Goal: Task Accomplishment & Management: Manage account settings

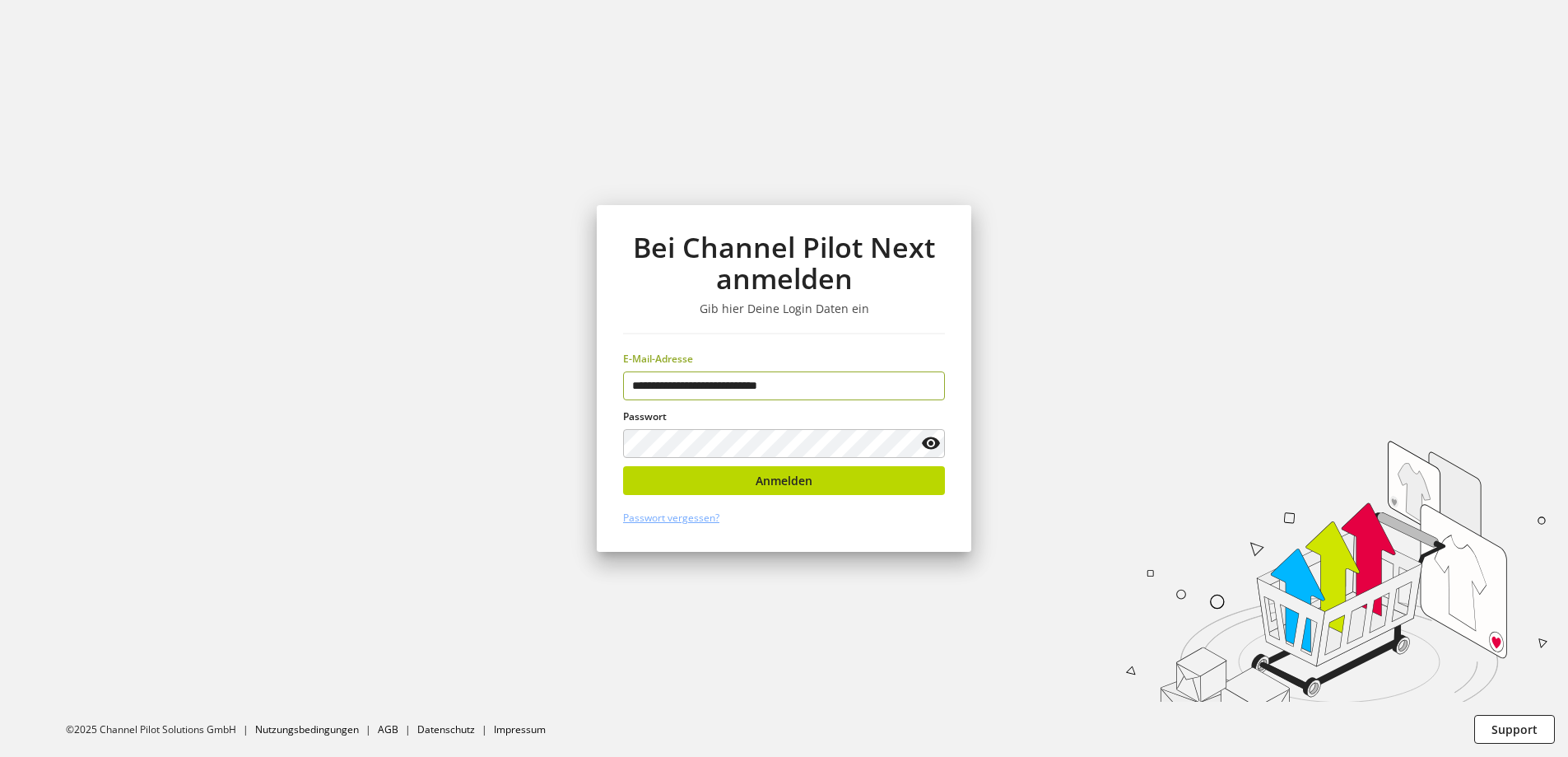
type input "**********"
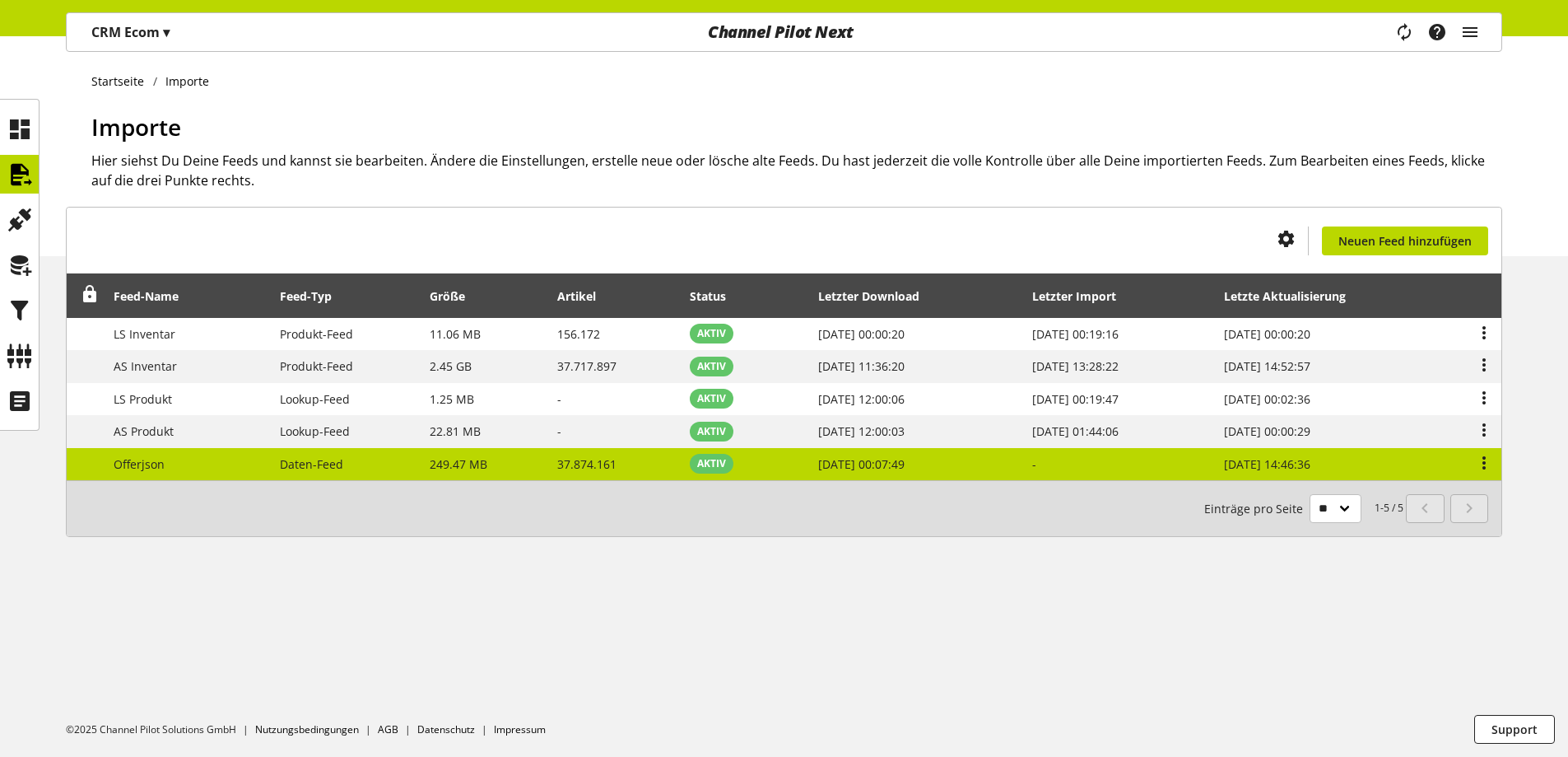
click at [1269, 464] on span "Aug 15, 2025, 14:46:36" at bounding box center [1268, 464] width 87 height 16
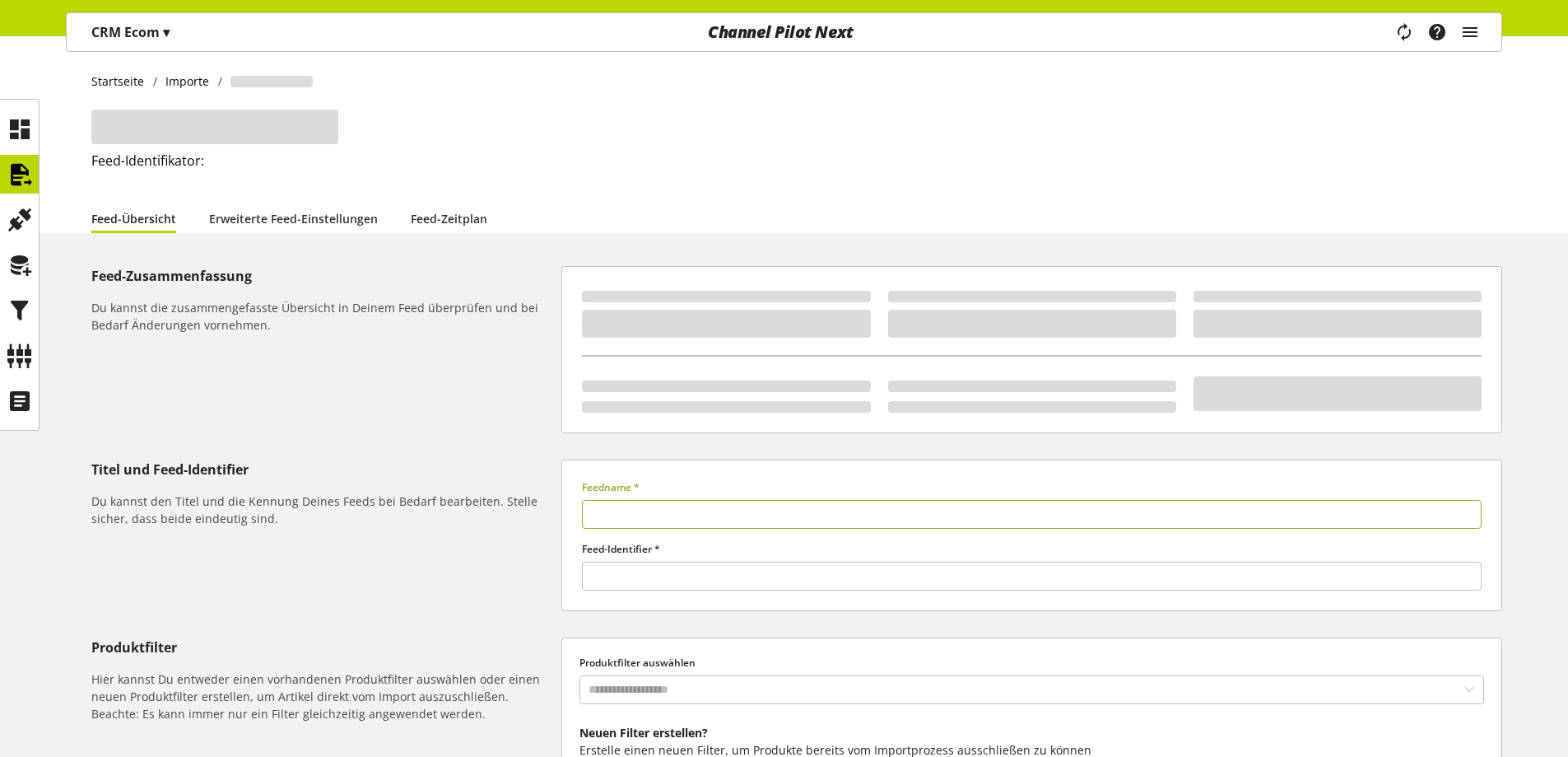
type input "*********"
type input "*****"
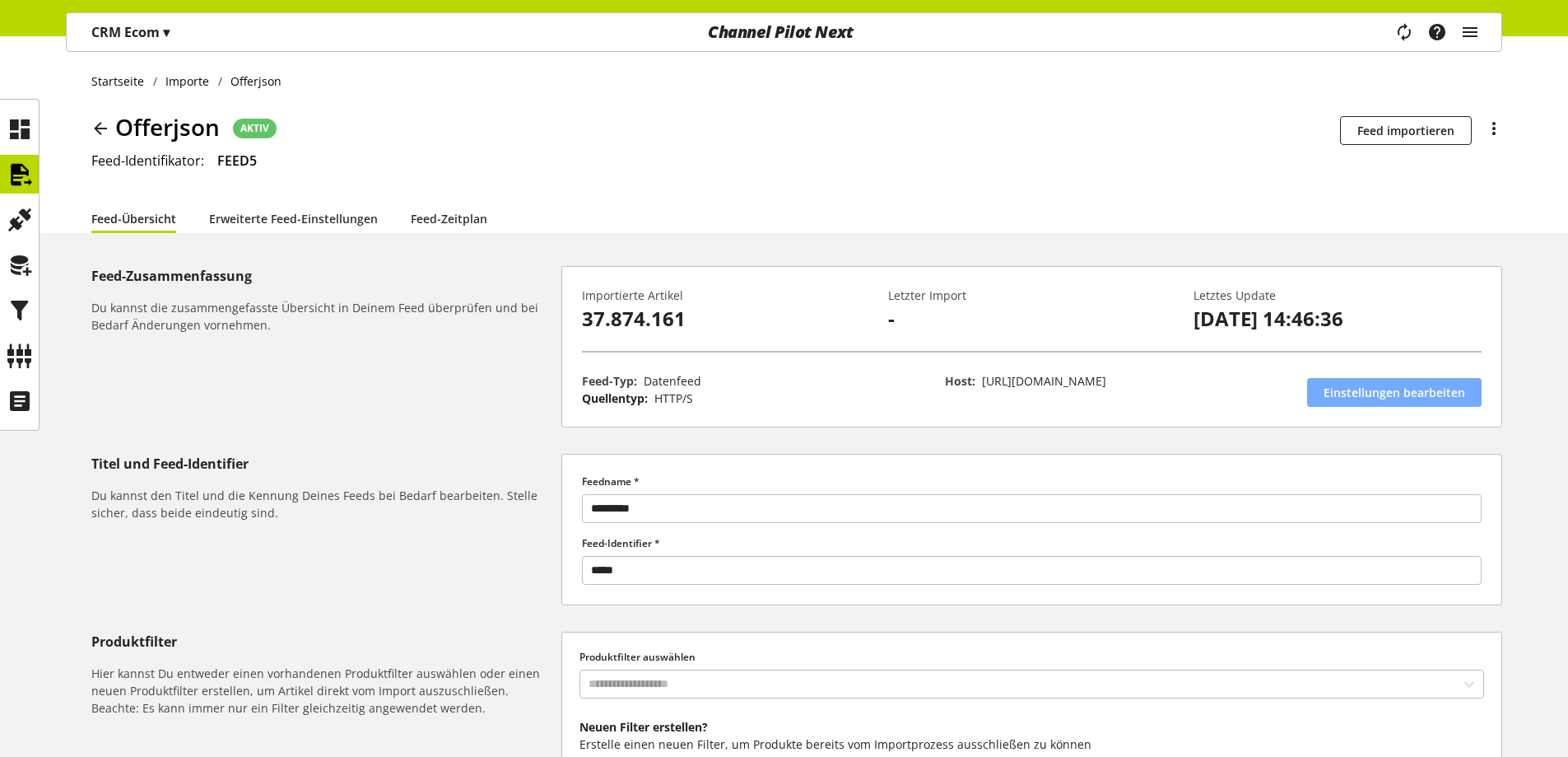
click at [1391, 386] on span "Einstellungen bearbeiten" at bounding box center [1395, 392] width 142 height 17
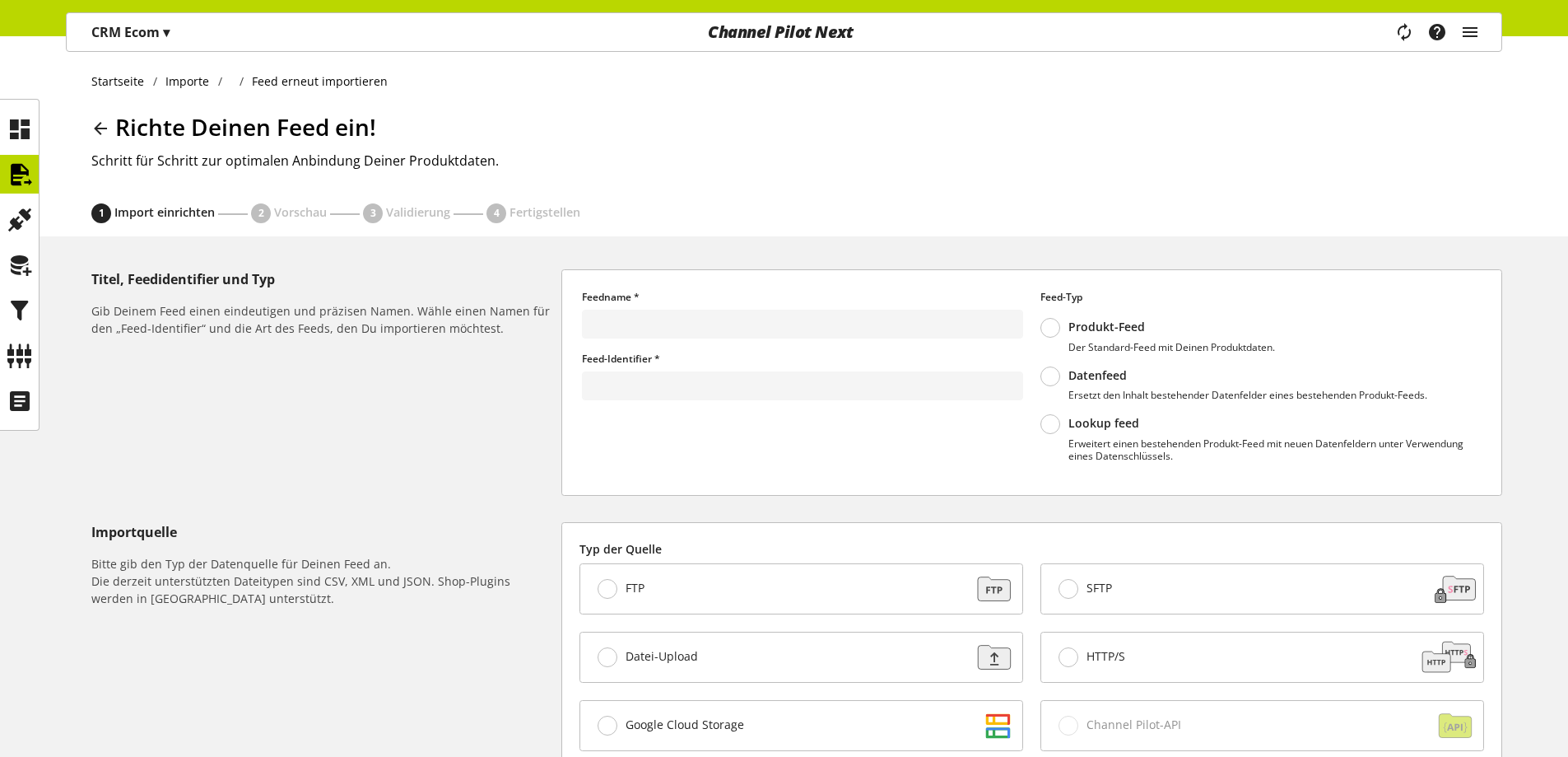
type input "*********"
type input "*****"
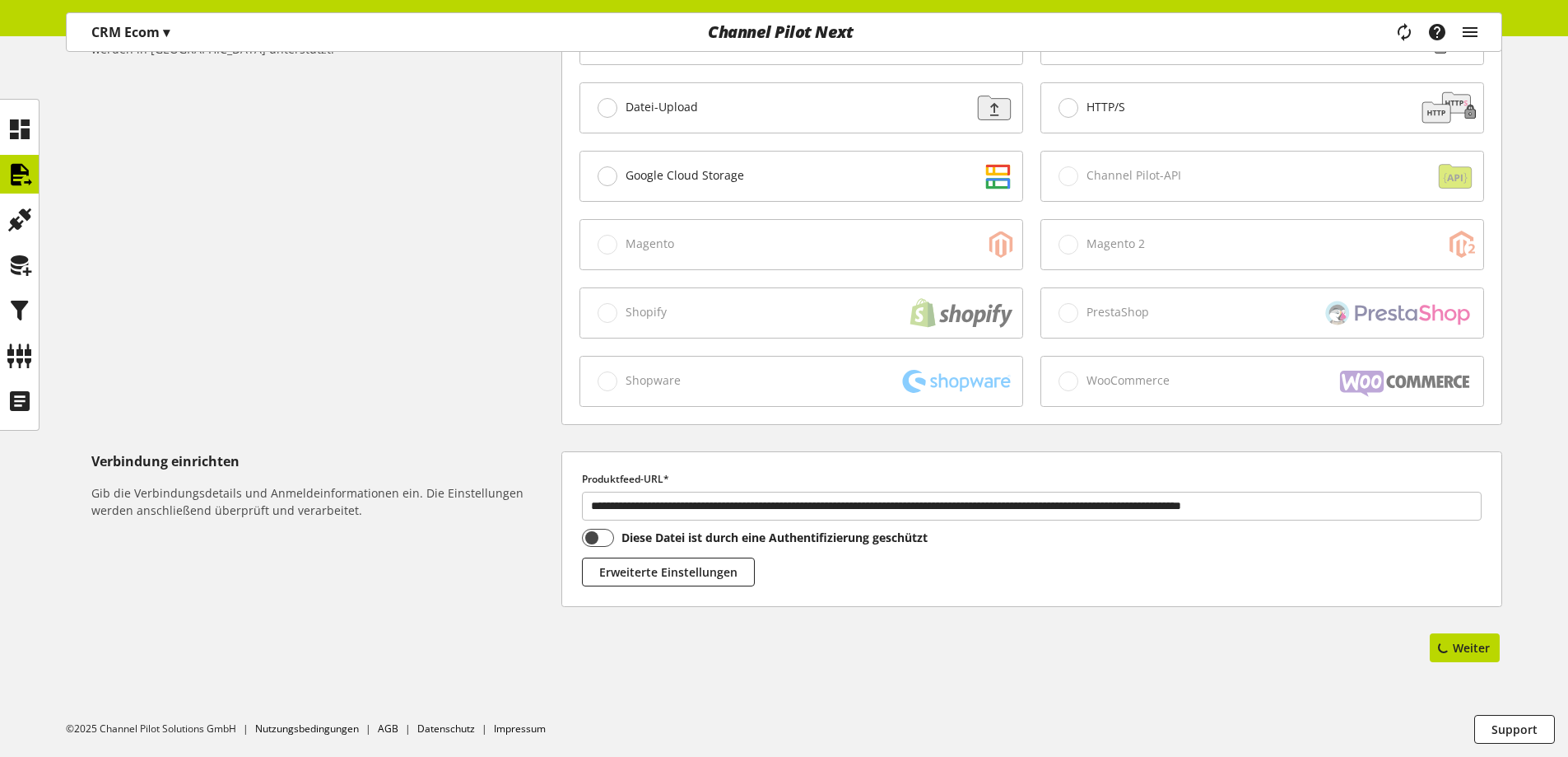
click at [1462, 669] on div "Titel, Feedidentifier und Typ Gib Deinem Feed einen eindeutigen und präzisen Na…" at bounding box center [784, 210] width 1568 height 981
click at [1456, 657] on button "Weiter" at bounding box center [1464, 647] width 70 height 29
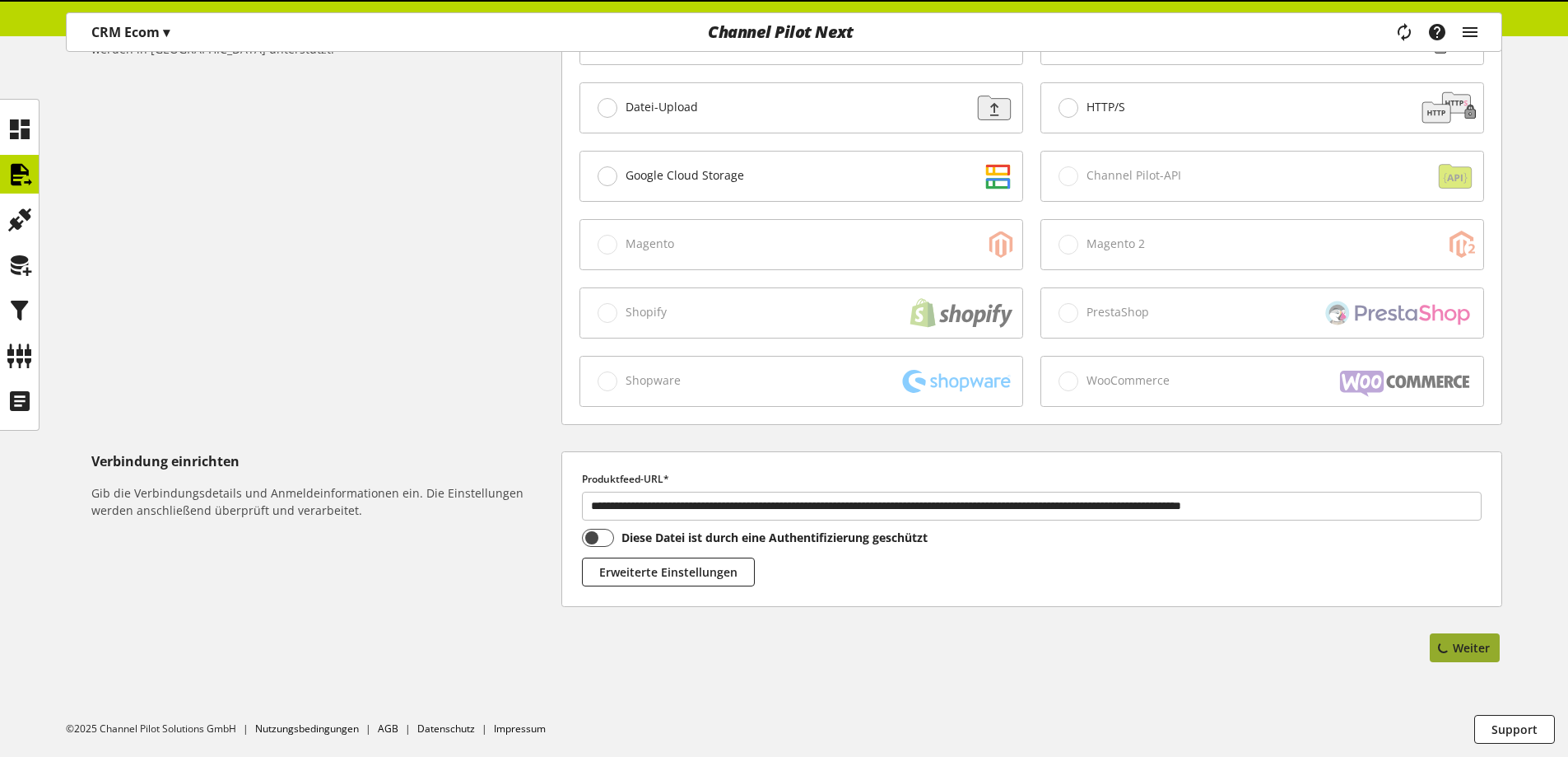
select select "*"
select select "*****"
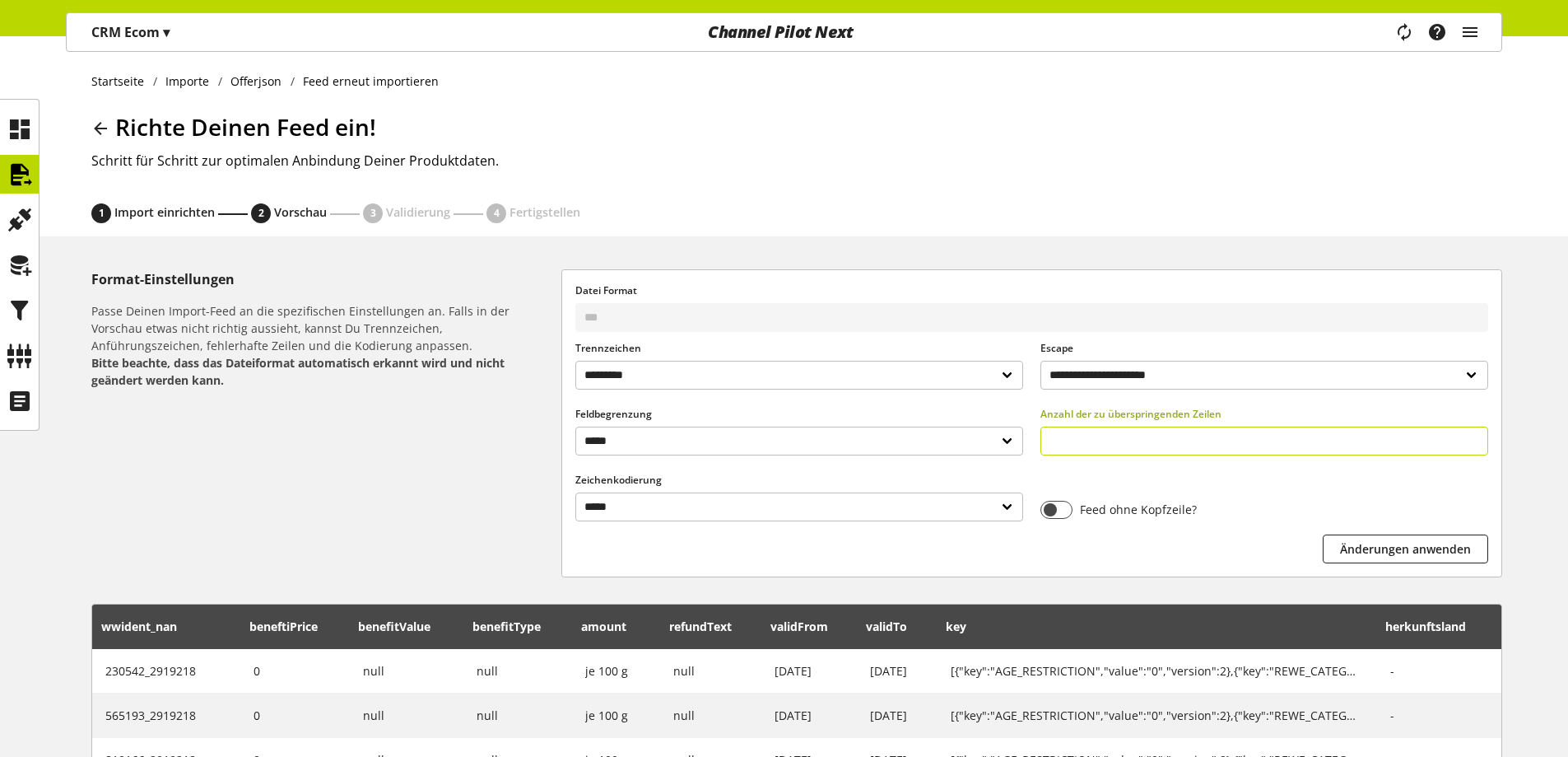
scroll to position [493, 0]
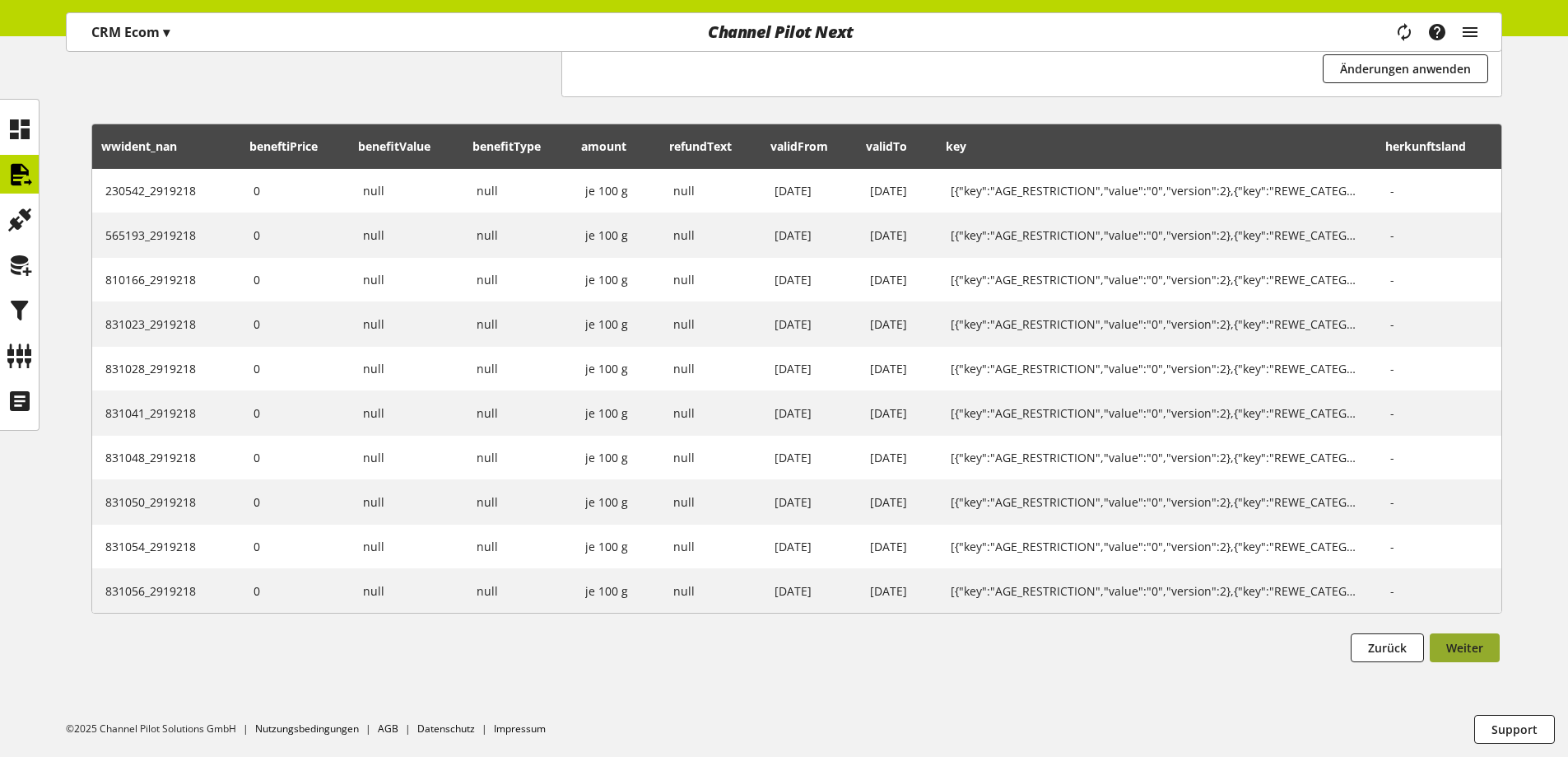
click at [1489, 649] on button "Weiter" at bounding box center [1464, 647] width 70 height 29
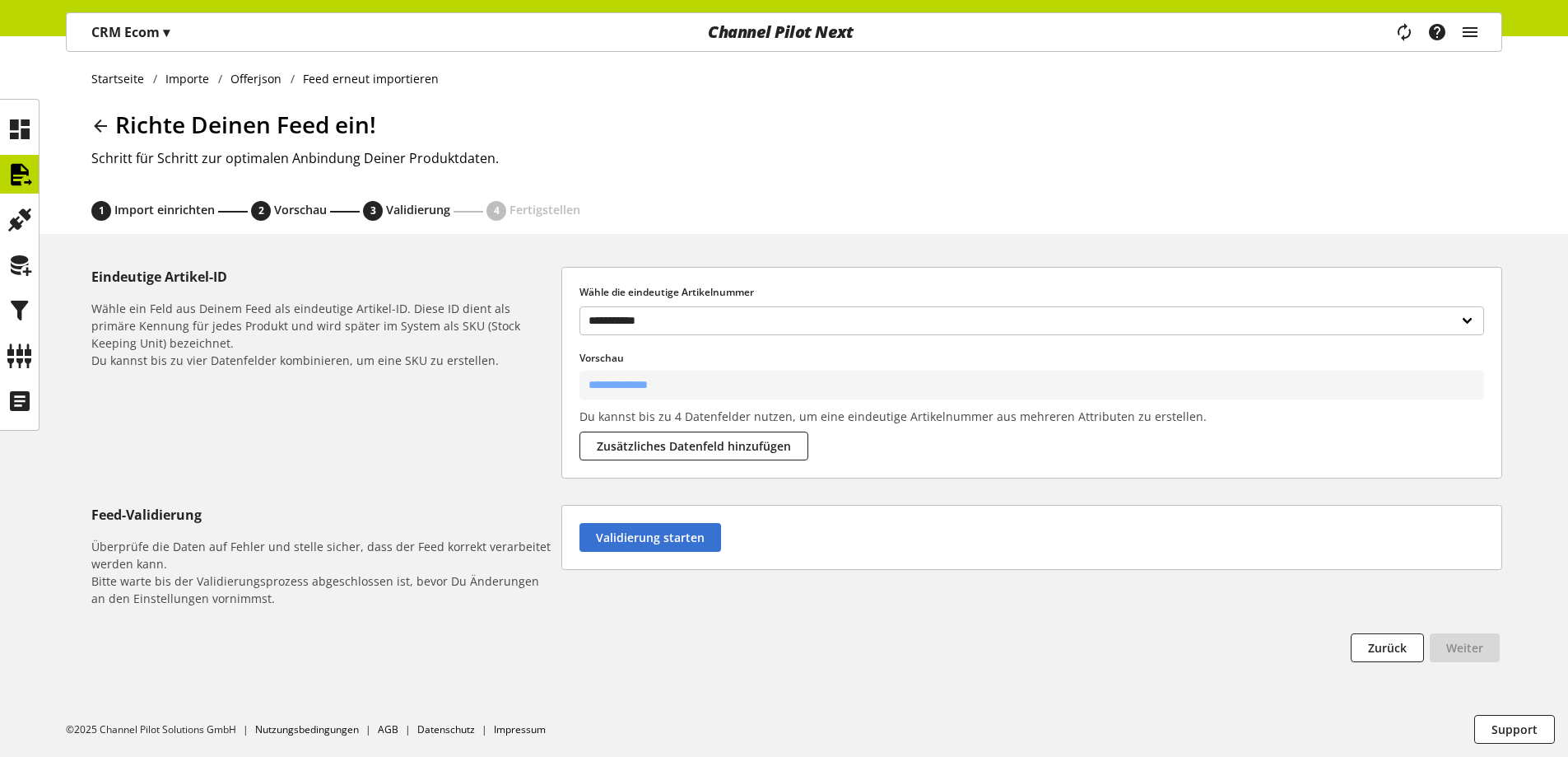
scroll to position [0, 0]
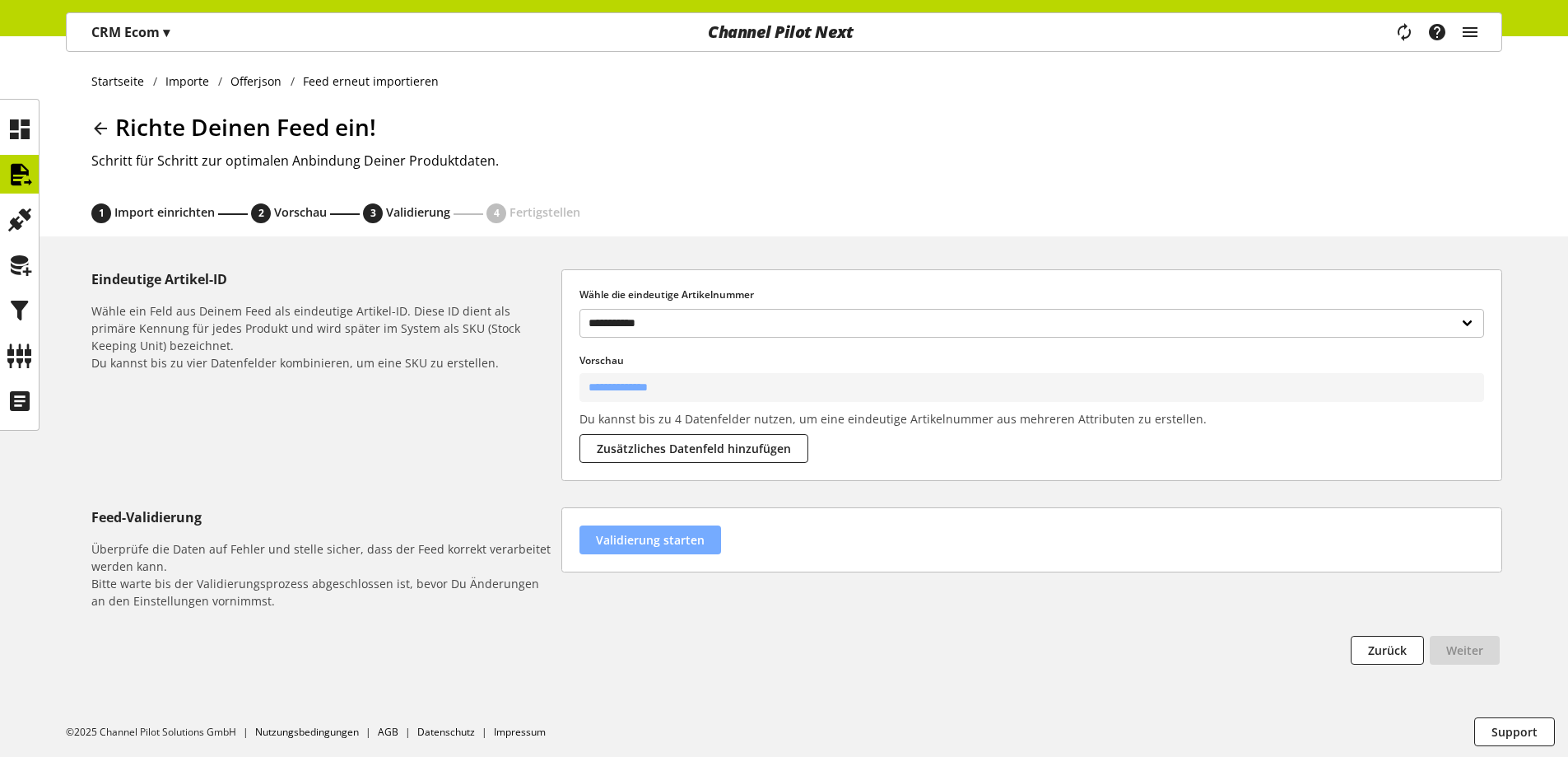
click at [670, 528] on button "Validierung starten" at bounding box center [650, 540] width 142 height 29
select select "********"
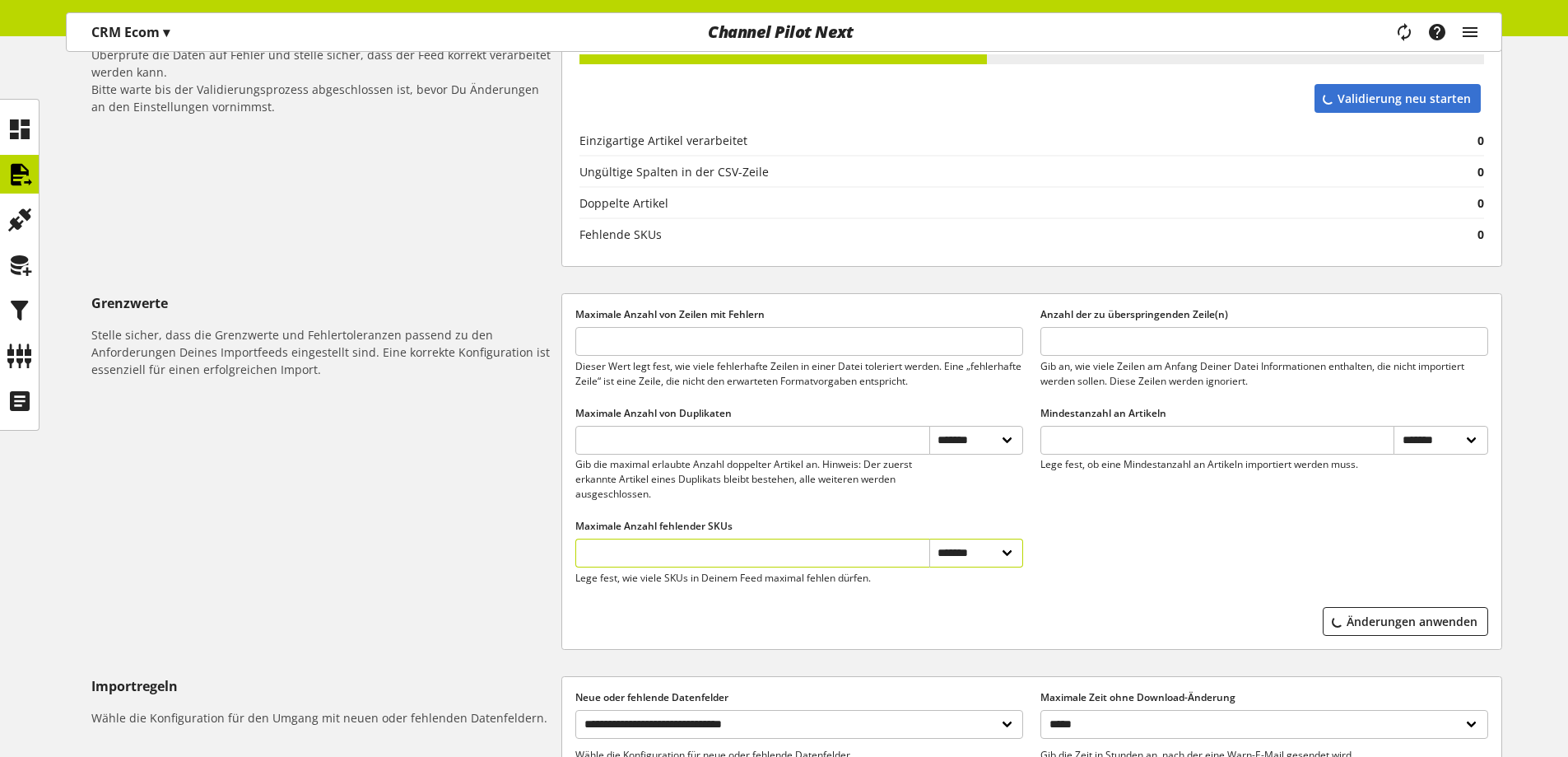
scroll to position [663, 0]
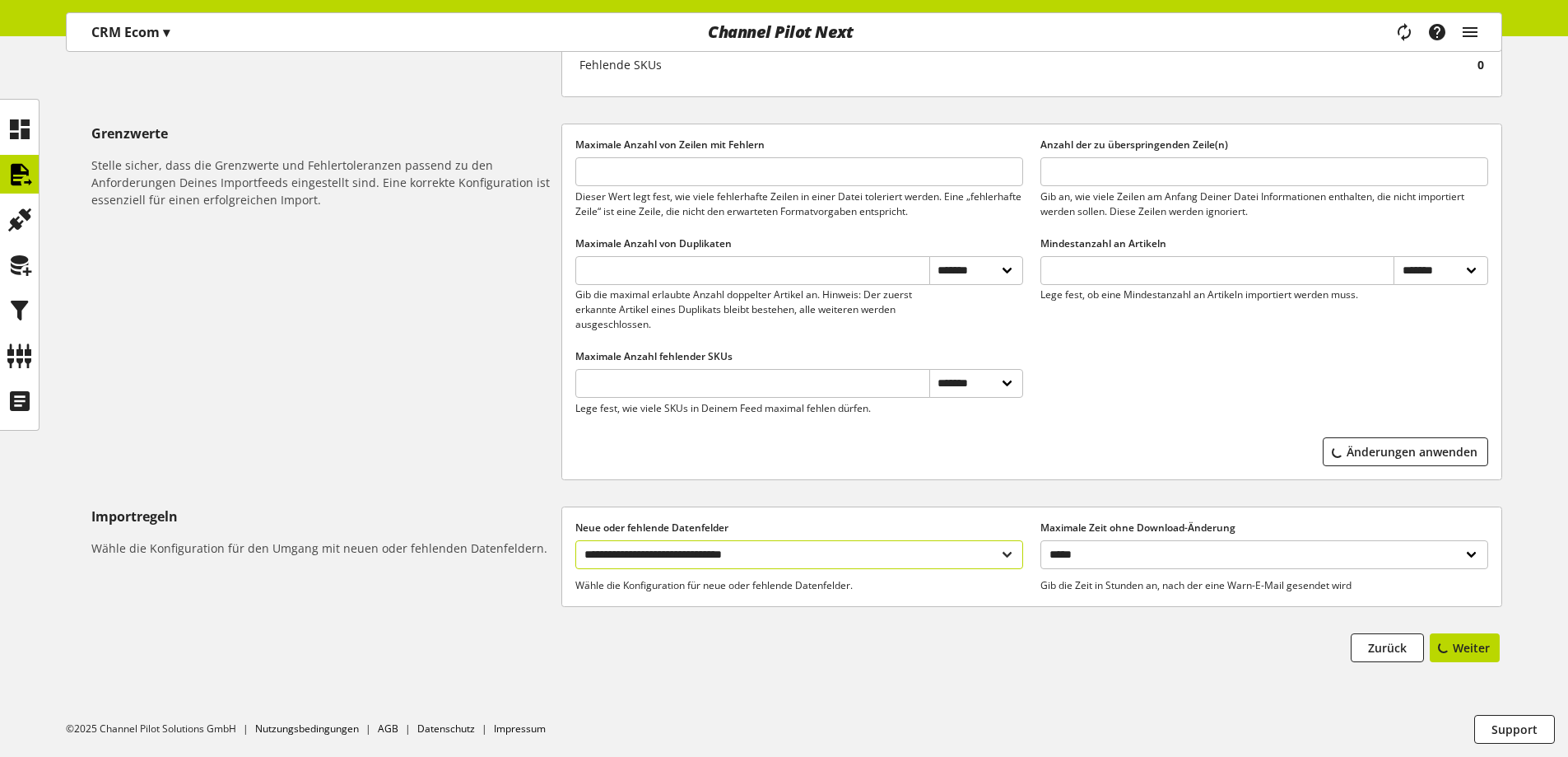
click at [751, 558] on select "**********" at bounding box center [799, 554] width 448 height 29
select select "**********"
click at [576, 540] on select "**********" at bounding box center [799, 554] width 448 height 29
click at [1467, 634] on button "Weiter" at bounding box center [1464, 647] width 70 height 29
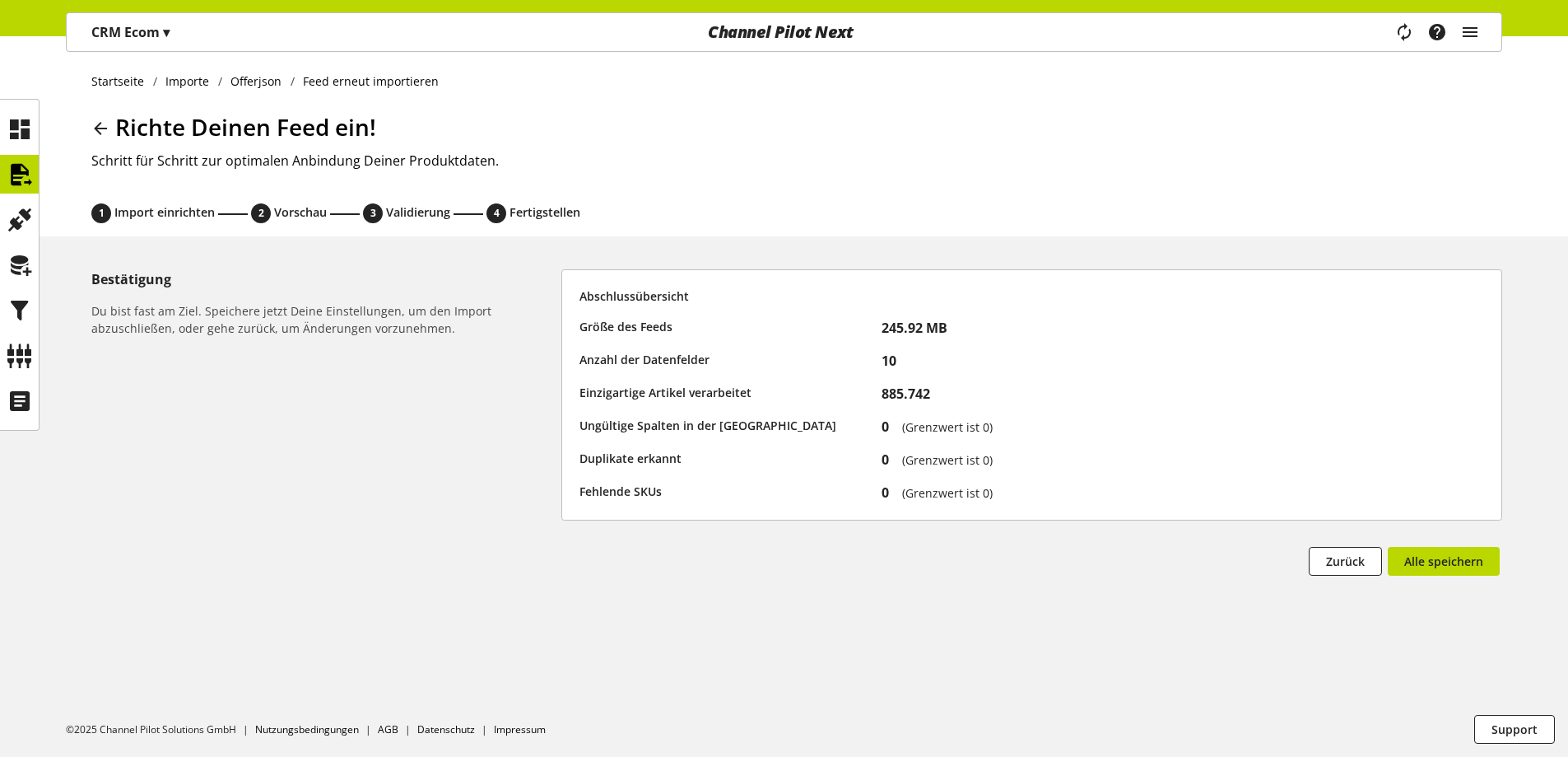
scroll to position [0, 0]
click at [1429, 560] on span "Alle speichern" at bounding box center [1443, 561] width 79 height 17
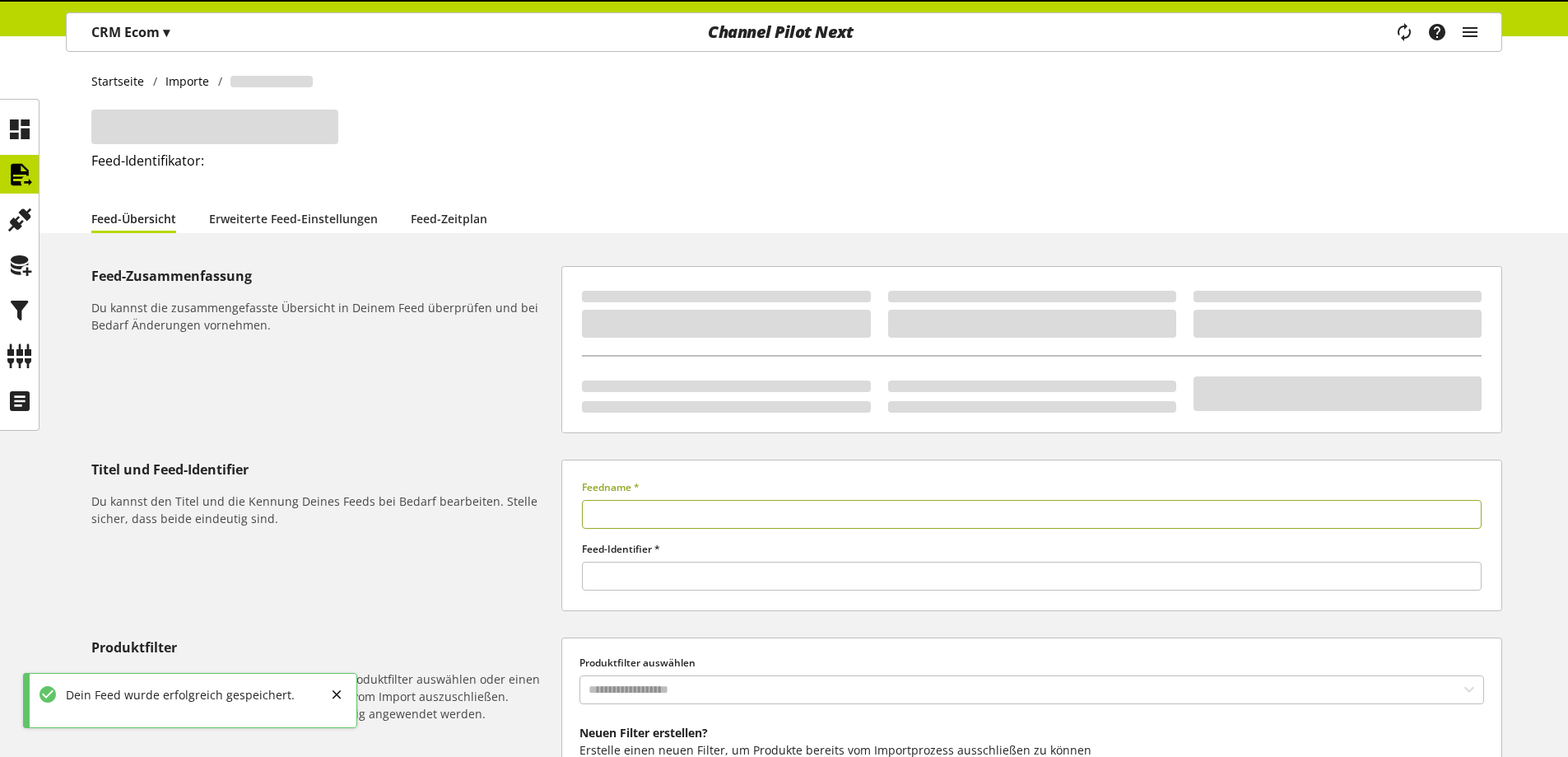
type input "*********"
type input "*****"
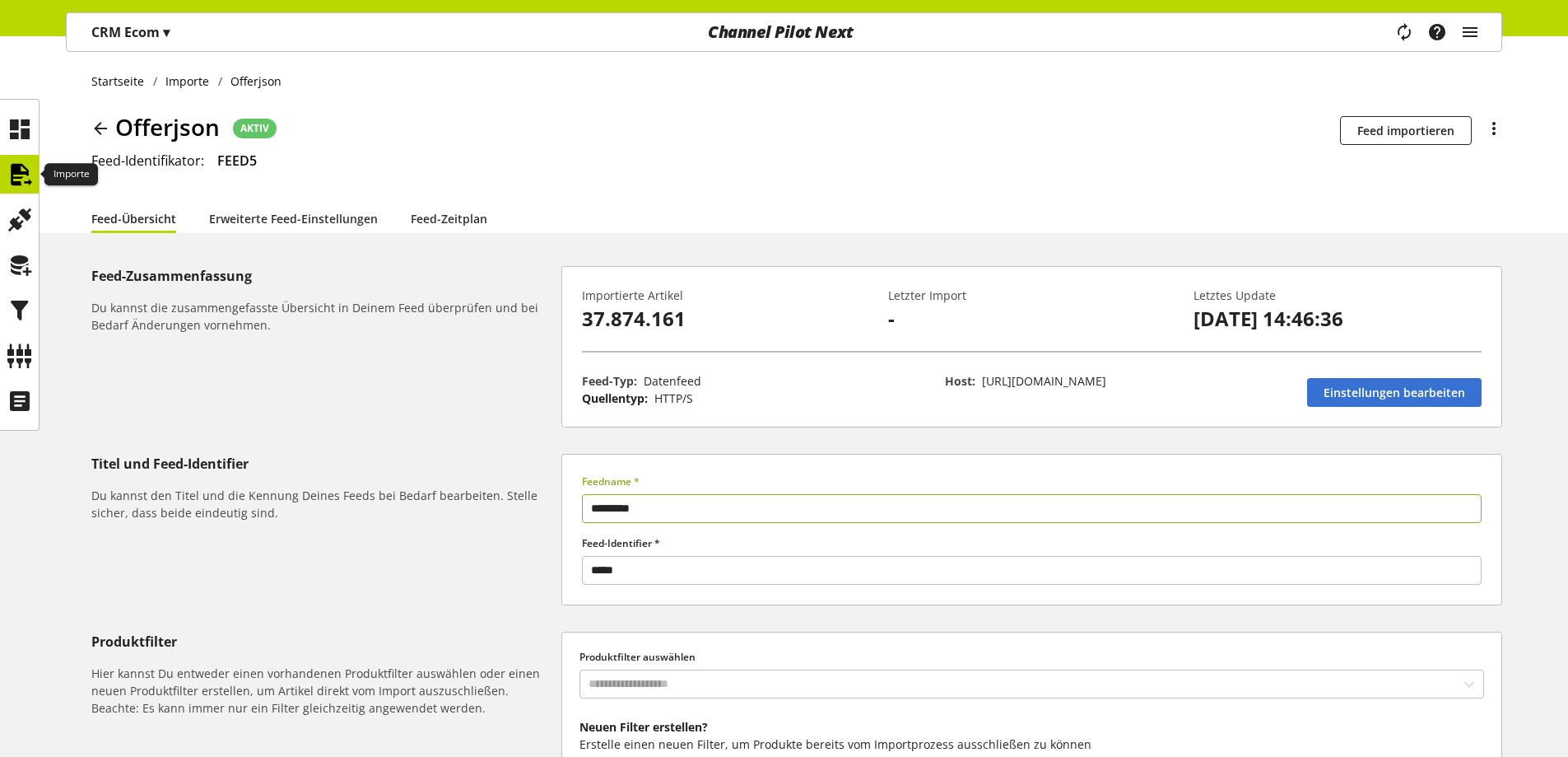
click at [28, 174] on icon at bounding box center [20, 175] width 26 height 33
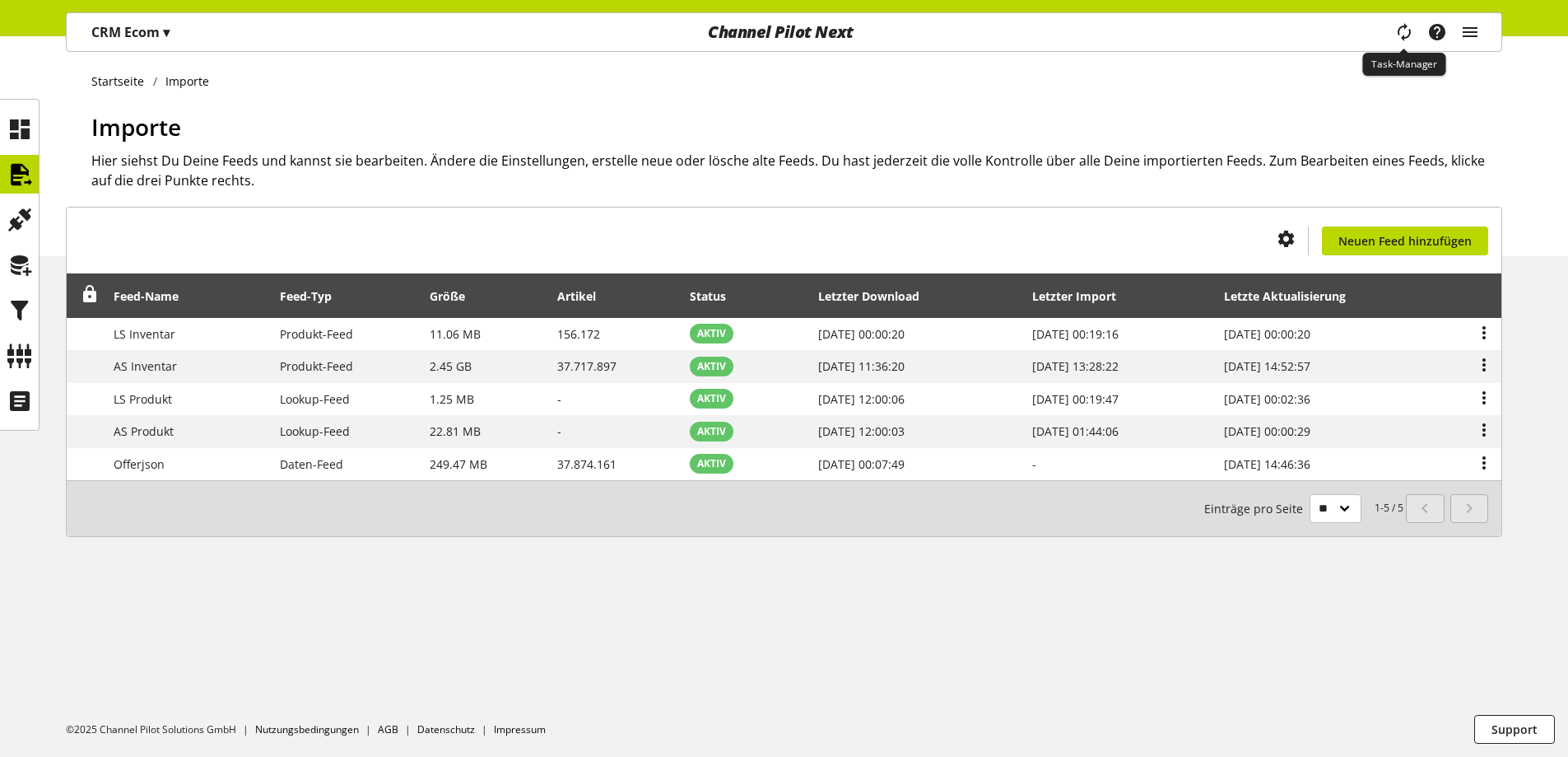
click at [1411, 36] on icon "main navigation" at bounding box center [1404, 32] width 25 height 33
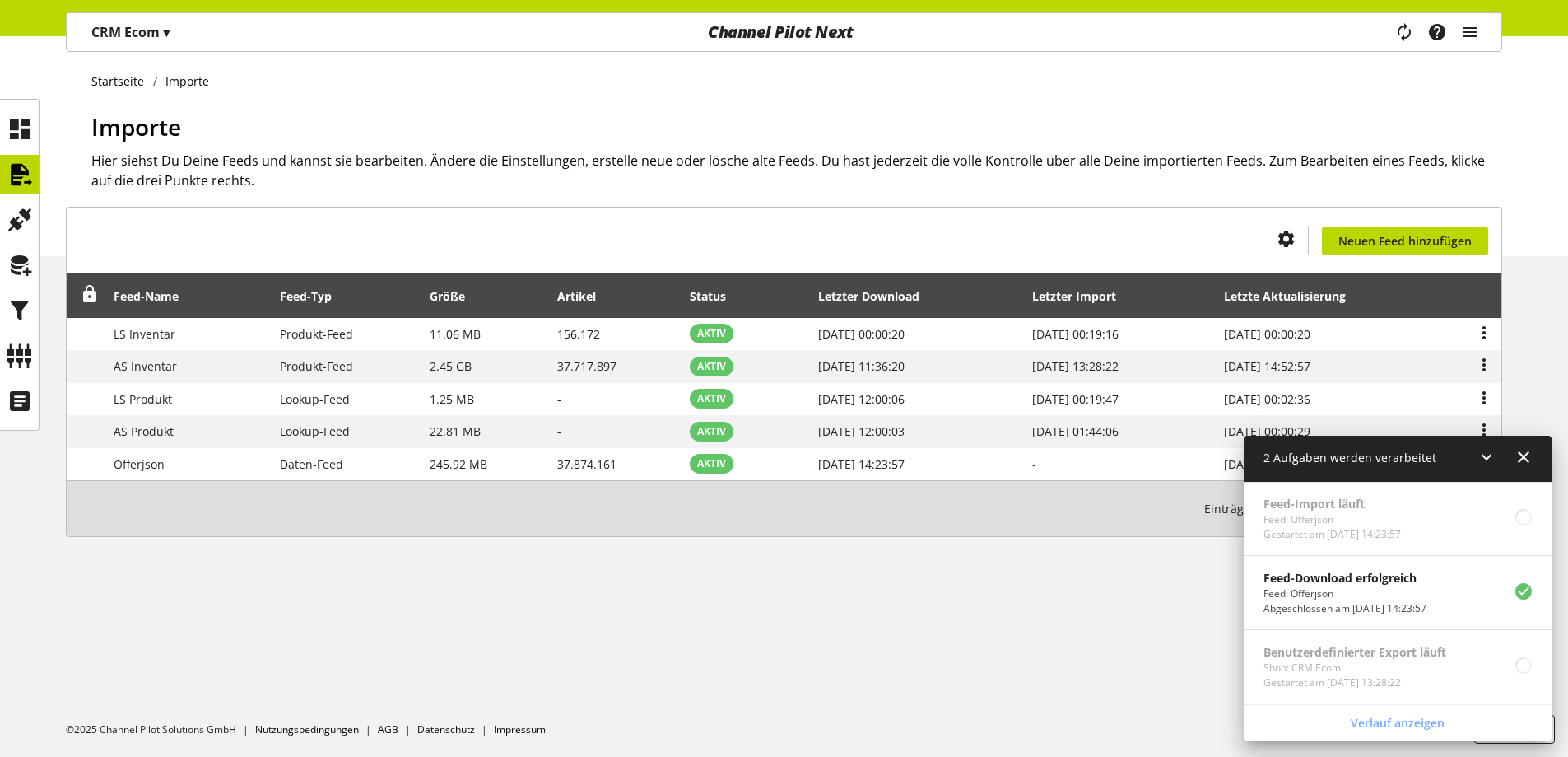
click at [1531, 452] on icon at bounding box center [1523, 457] width 20 height 29
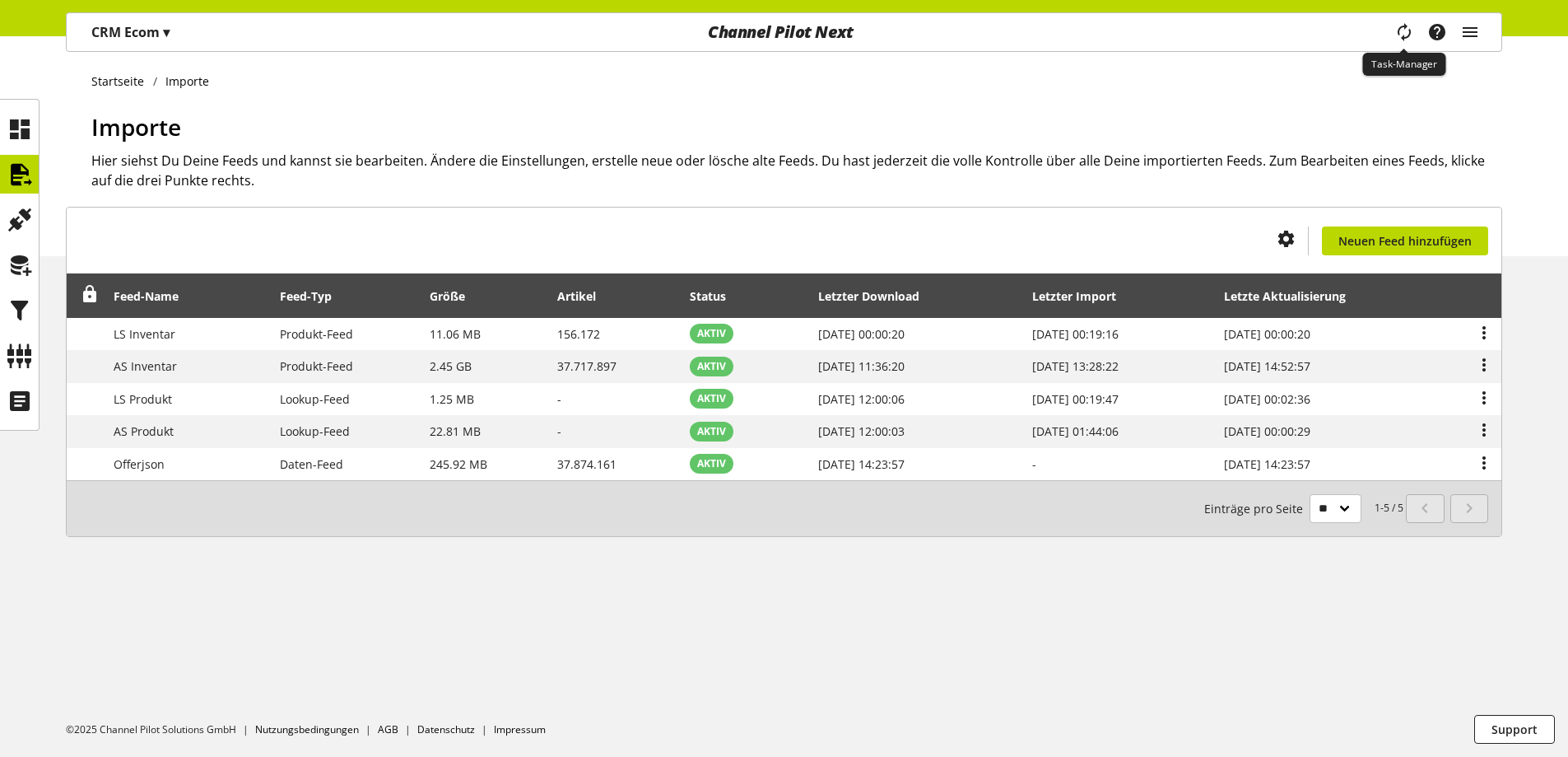
click at [1399, 33] on icon "main navigation" at bounding box center [1404, 32] width 20 height 29
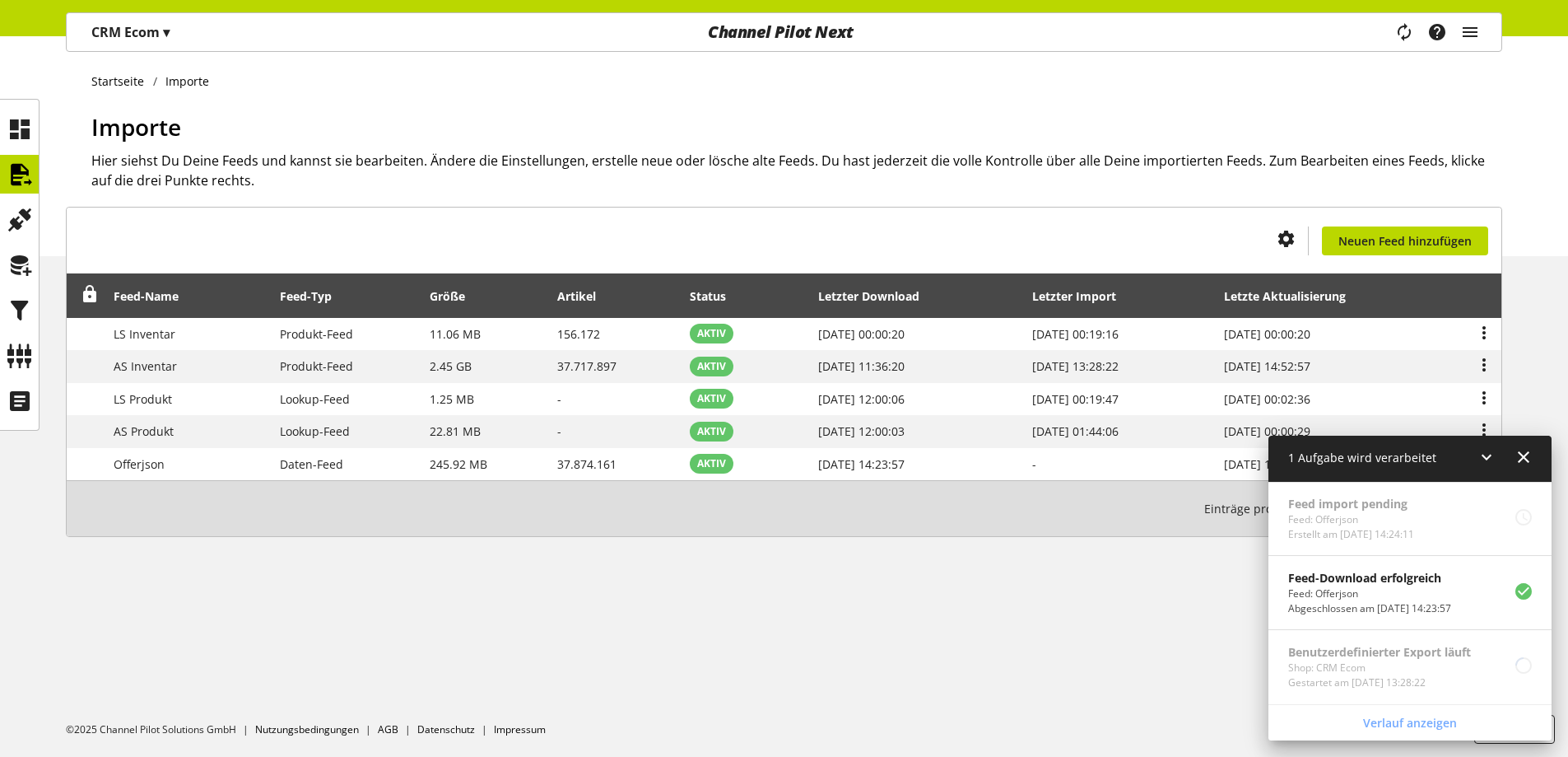
click at [978, 632] on div "Startseite Importe Importe Hier siehst Du Deine Feeds und kannst sie bearbeiten…" at bounding box center [784, 397] width 1568 height 721
click at [1526, 458] on icon at bounding box center [1523, 457] width 20 height 29
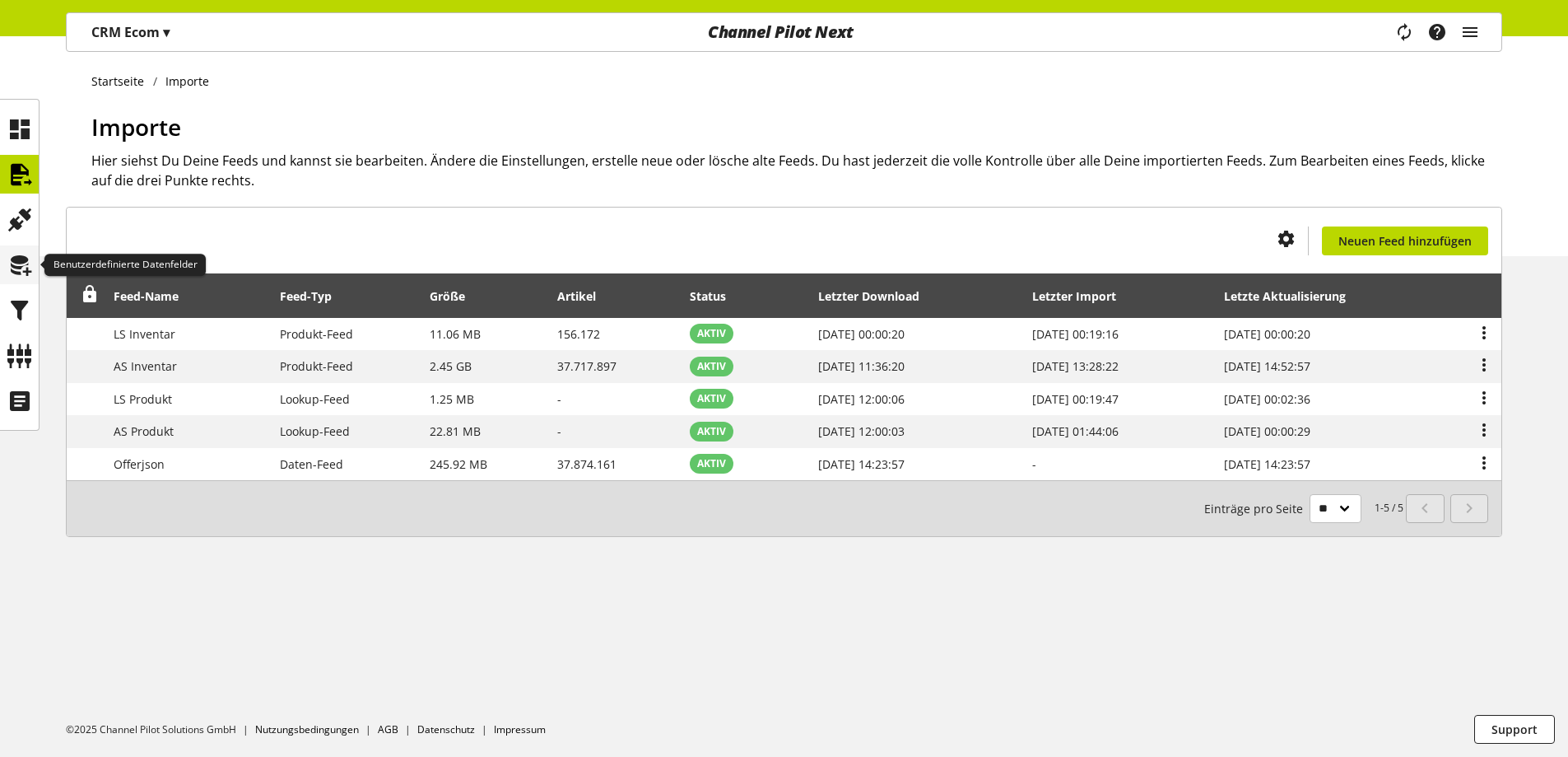
click at [11, 281] on icon at bounding box center [20, 265] width 26 height 33
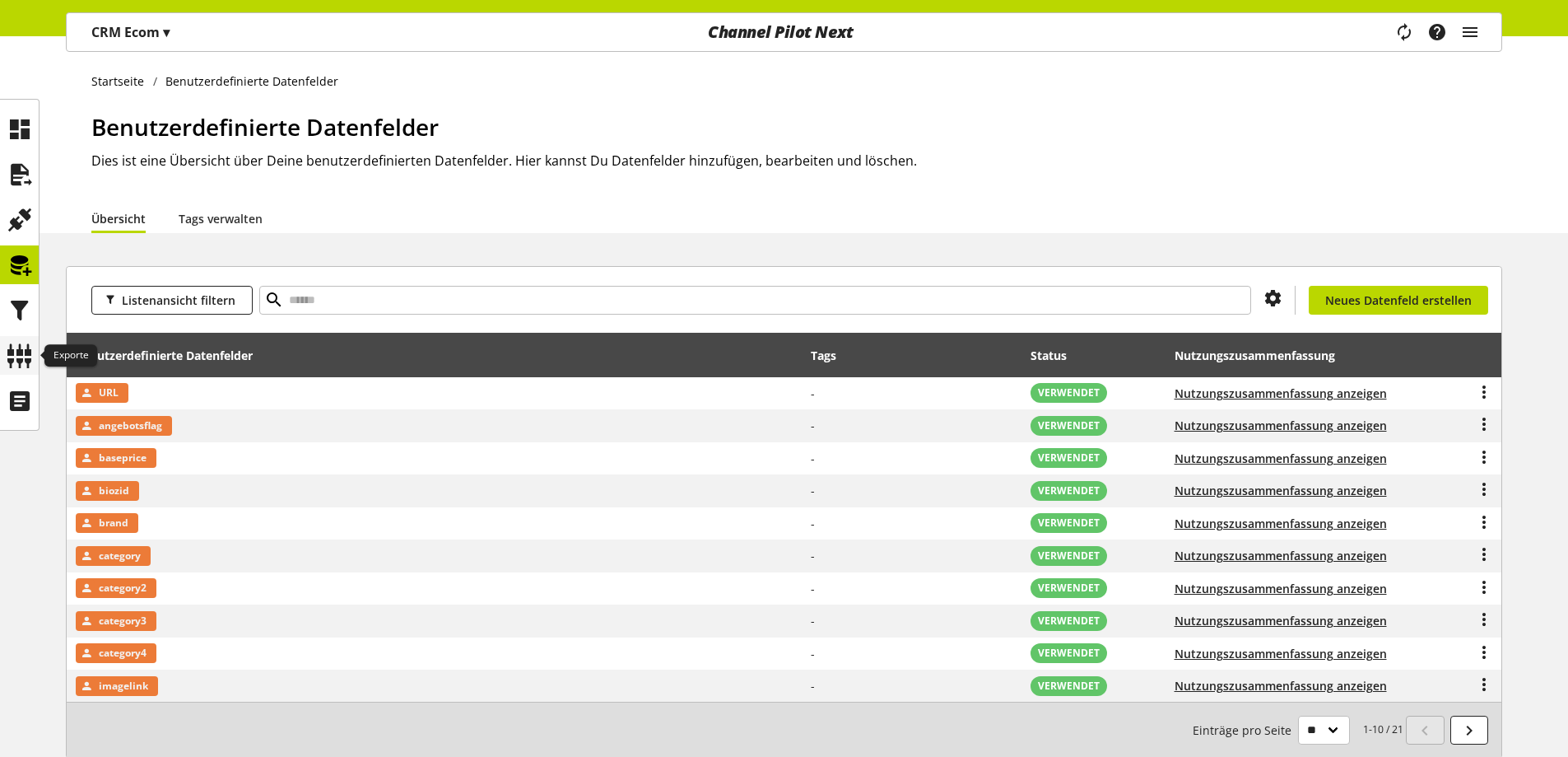
click at [25, 349] on icon at bounding box center [20, 356] width 26 height 33
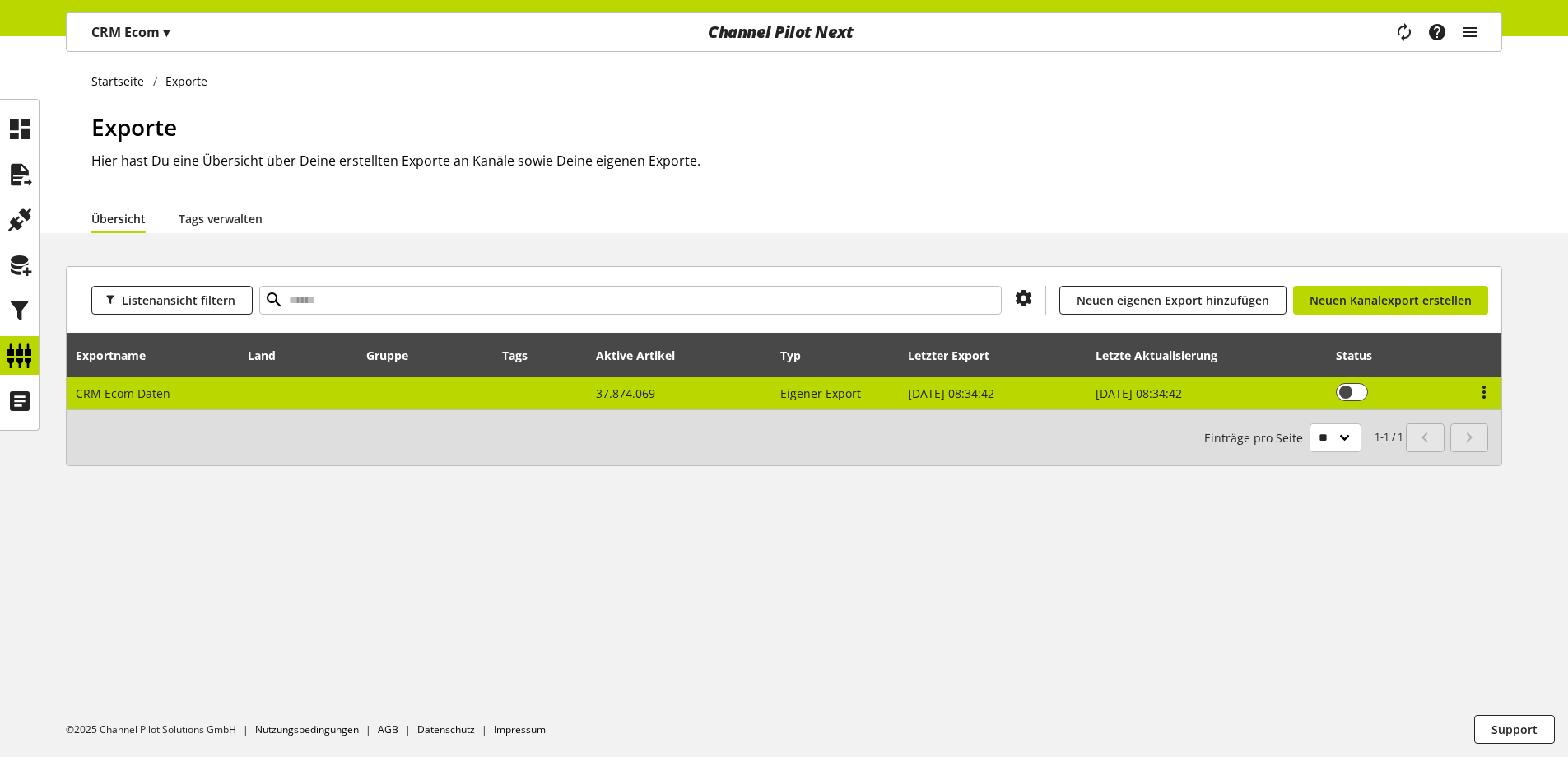
click at [1399, 381] on td "Du bist nicht berechtigt, einen Export zu bearbeiten." at bounding box center [1392, 392] width 128 height 32
select select "********"
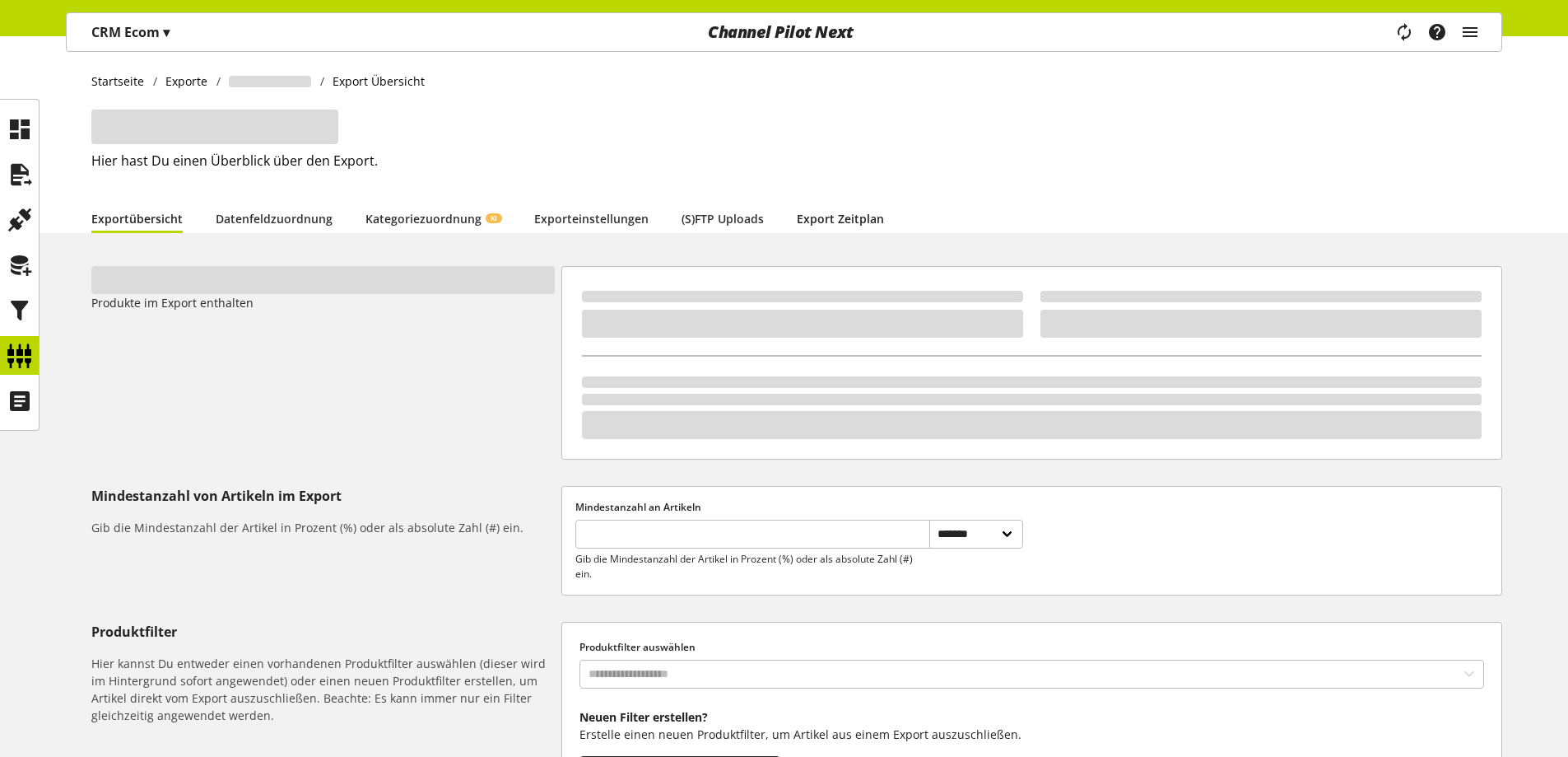
click at [854, 210] on link "Export Zeitplan" at bounding box center [840, 218] width 87 height 17
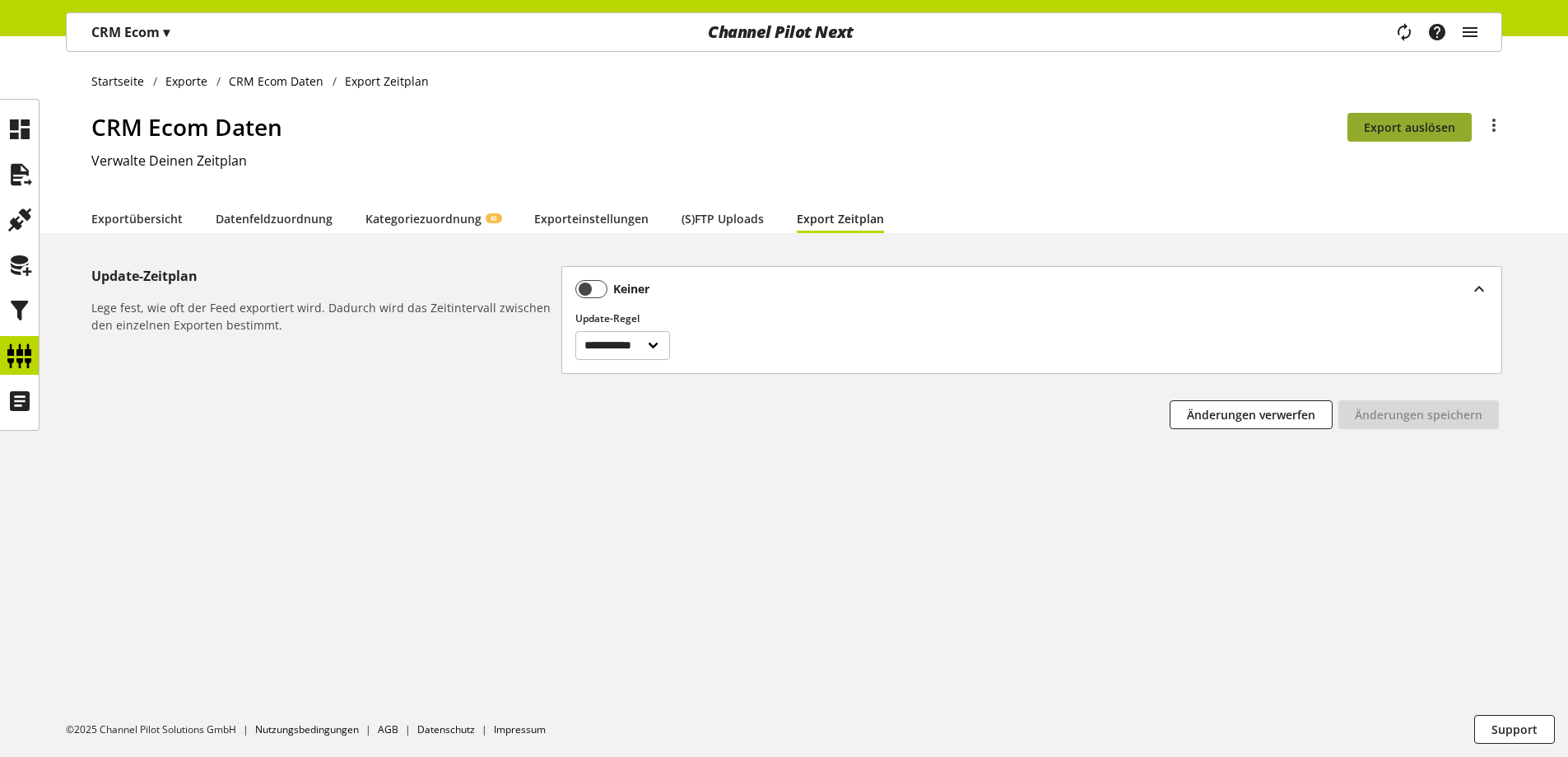
click at [1390, 120] on span "Export auslösen" at bounding box center [1410, 127] width 92 height 17
click at [22, 358] on icon at bounding box center [20, 356] width 26 height 33
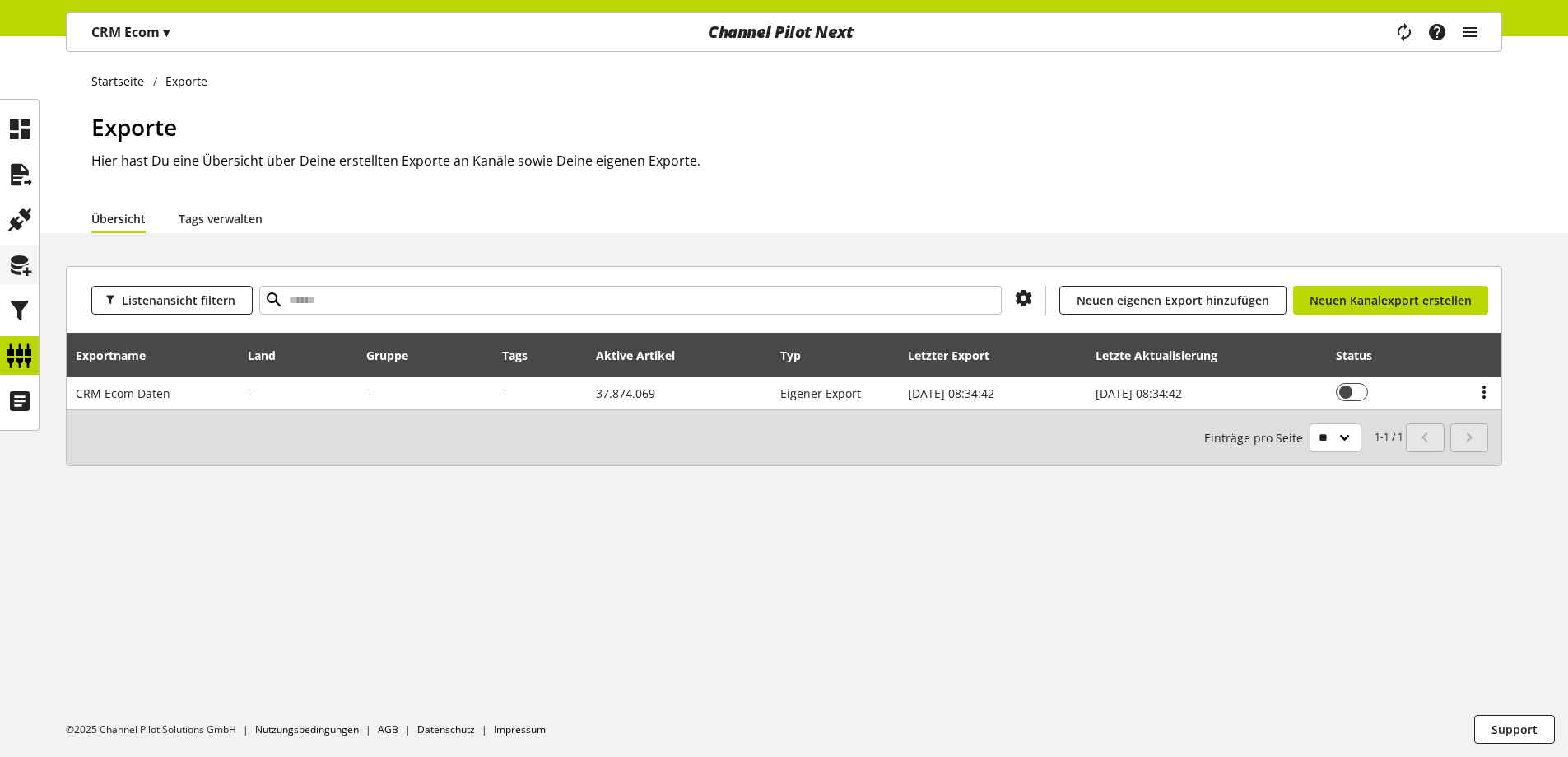
click at [18, 275] on icon at bounding box center [20, 265] width 26 height 33
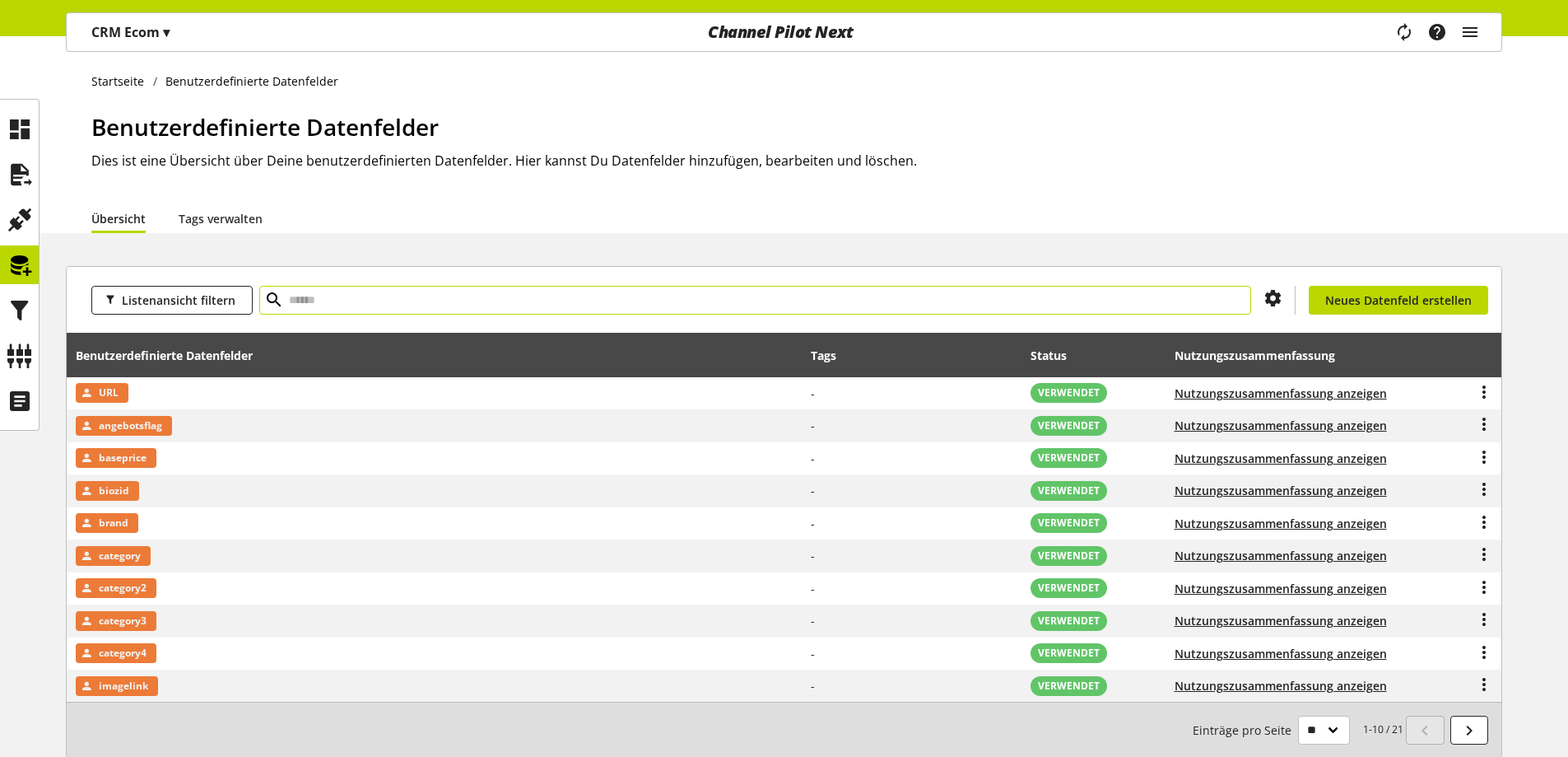
click at [367, 308] on input "text" at bounding box center [755, 300] width 992 height 29
type input "****"
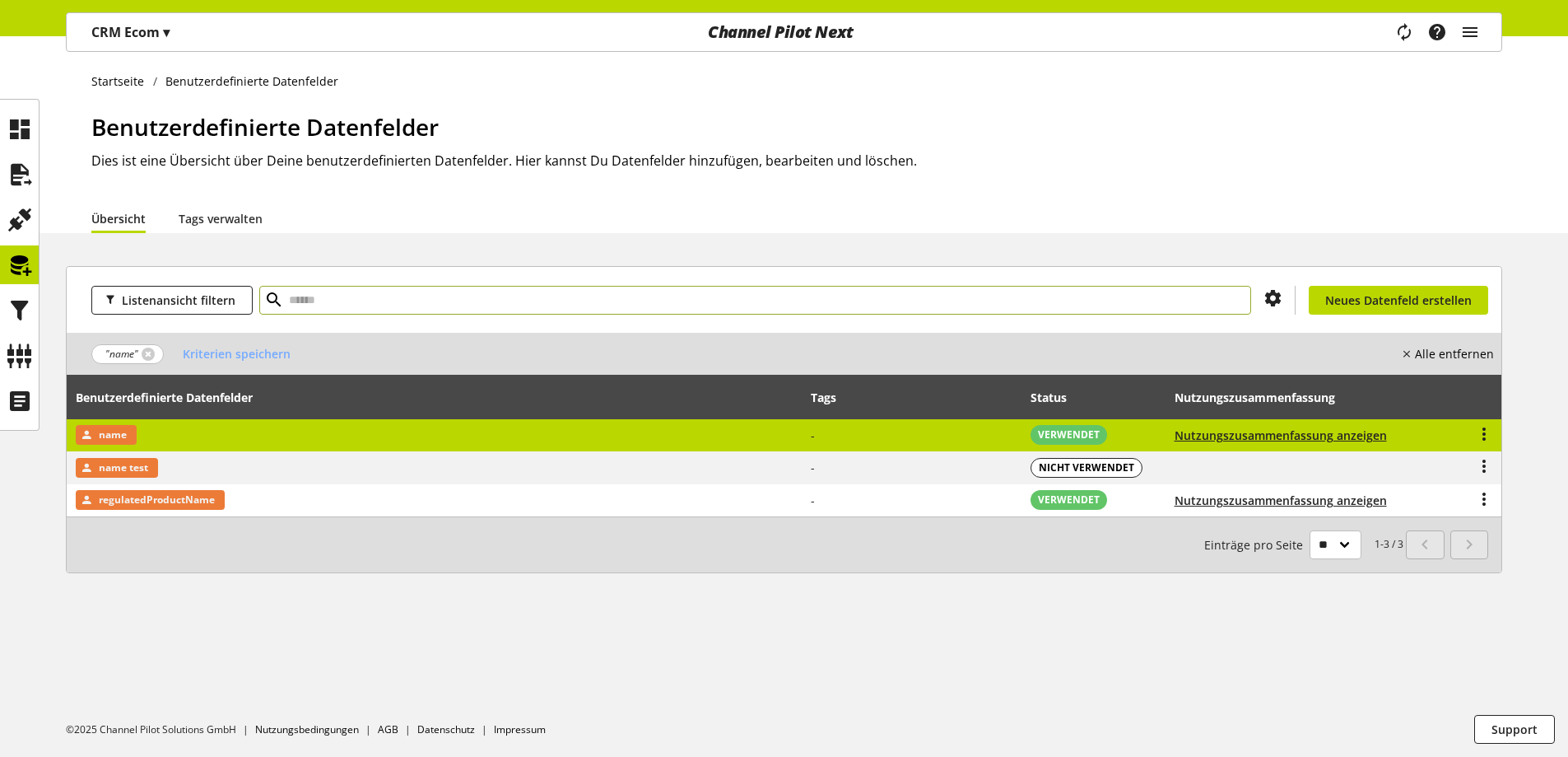
click at [383, 430] on td "name" at bounding box center [435, 436] width 736 height 33
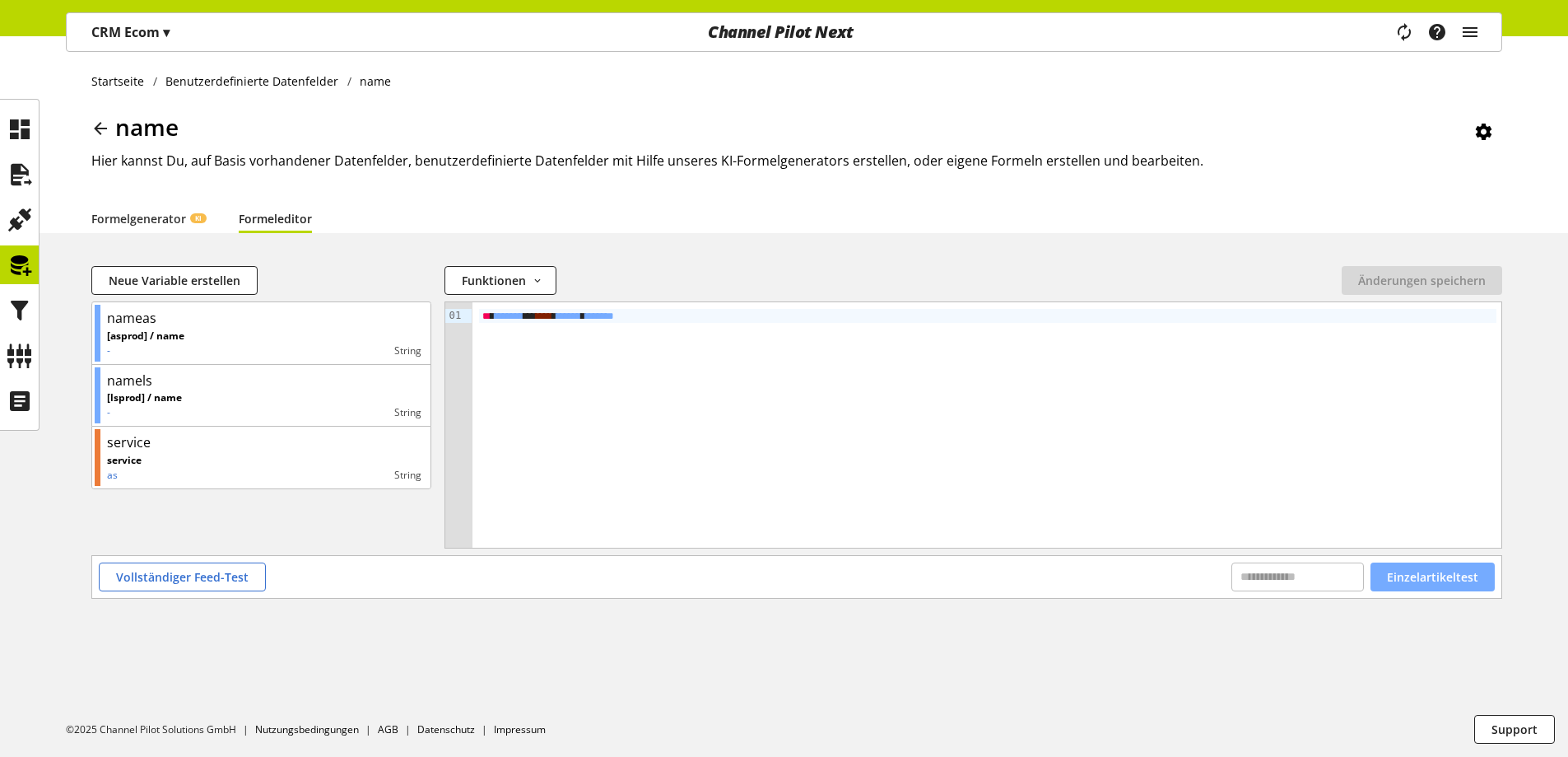
click at [1446, 576] on span "Einzelartikeltest" at bounding box center [1433, 577] width 92 height 17
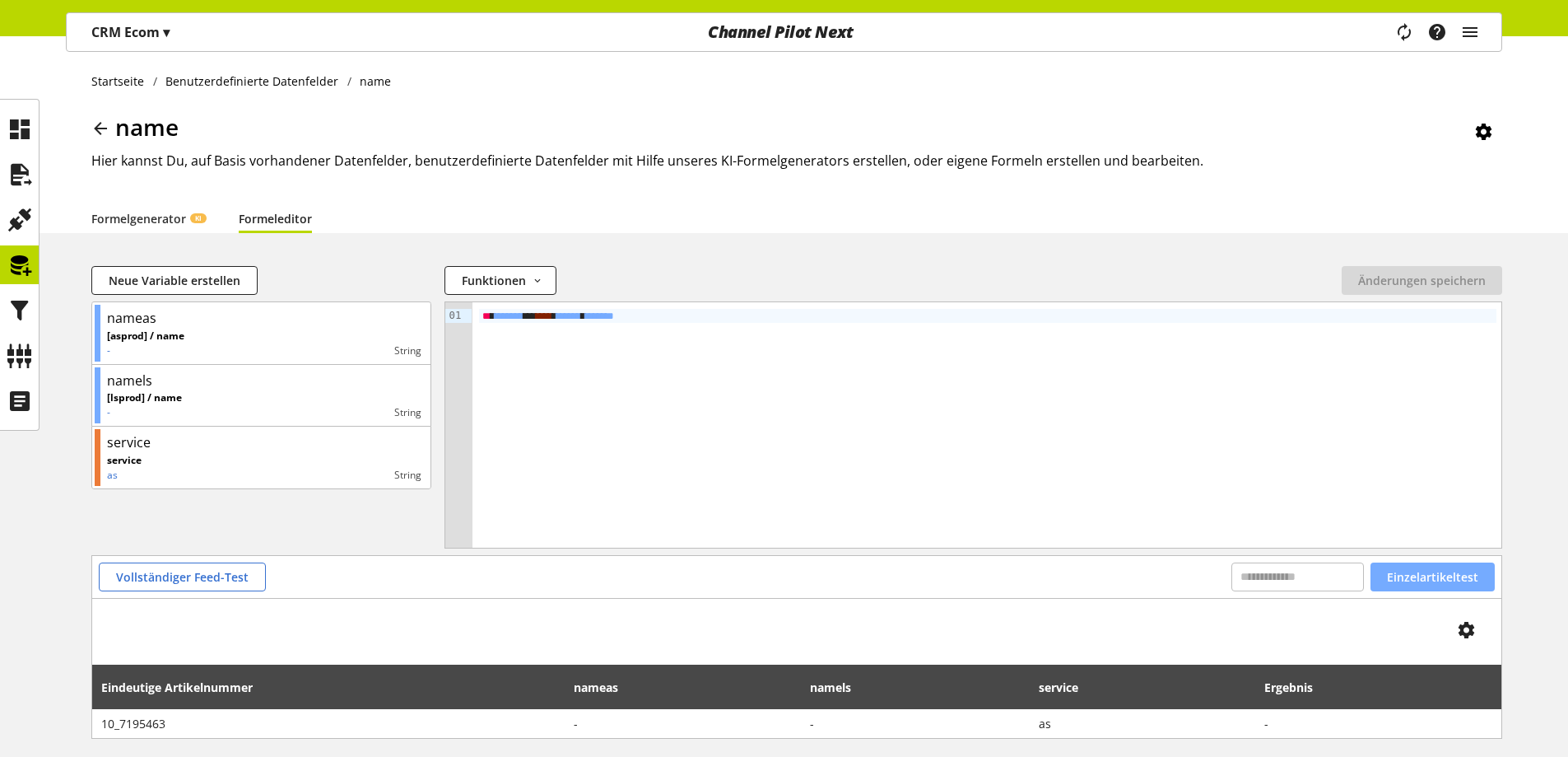
scroll to position [76, 0]
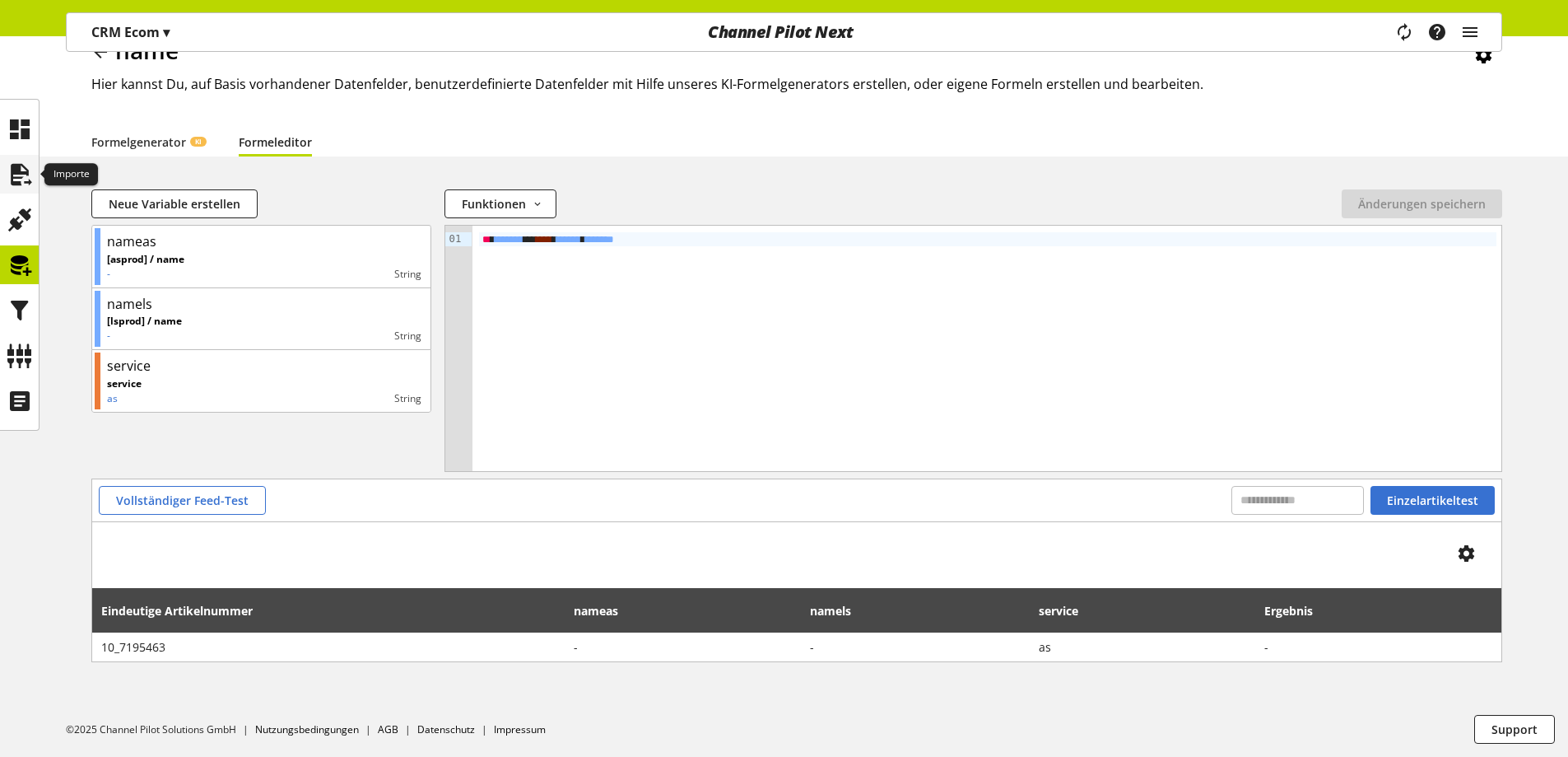
click at [11, 170] on icon at bounding box center [20, 175] width 26 height 33
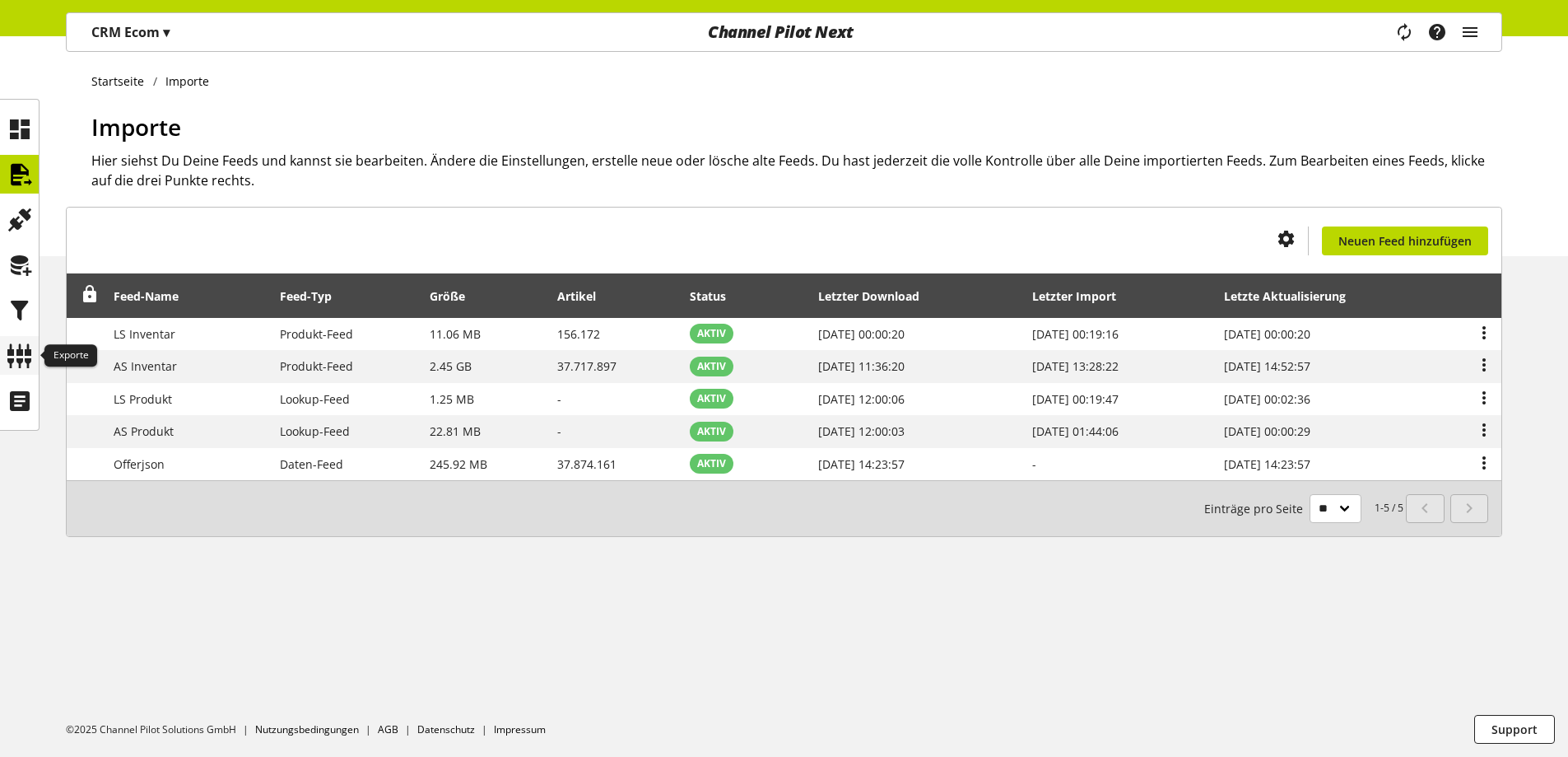
click at [14, 348] on icon at bounding box center [20, 356] width 26 height 33
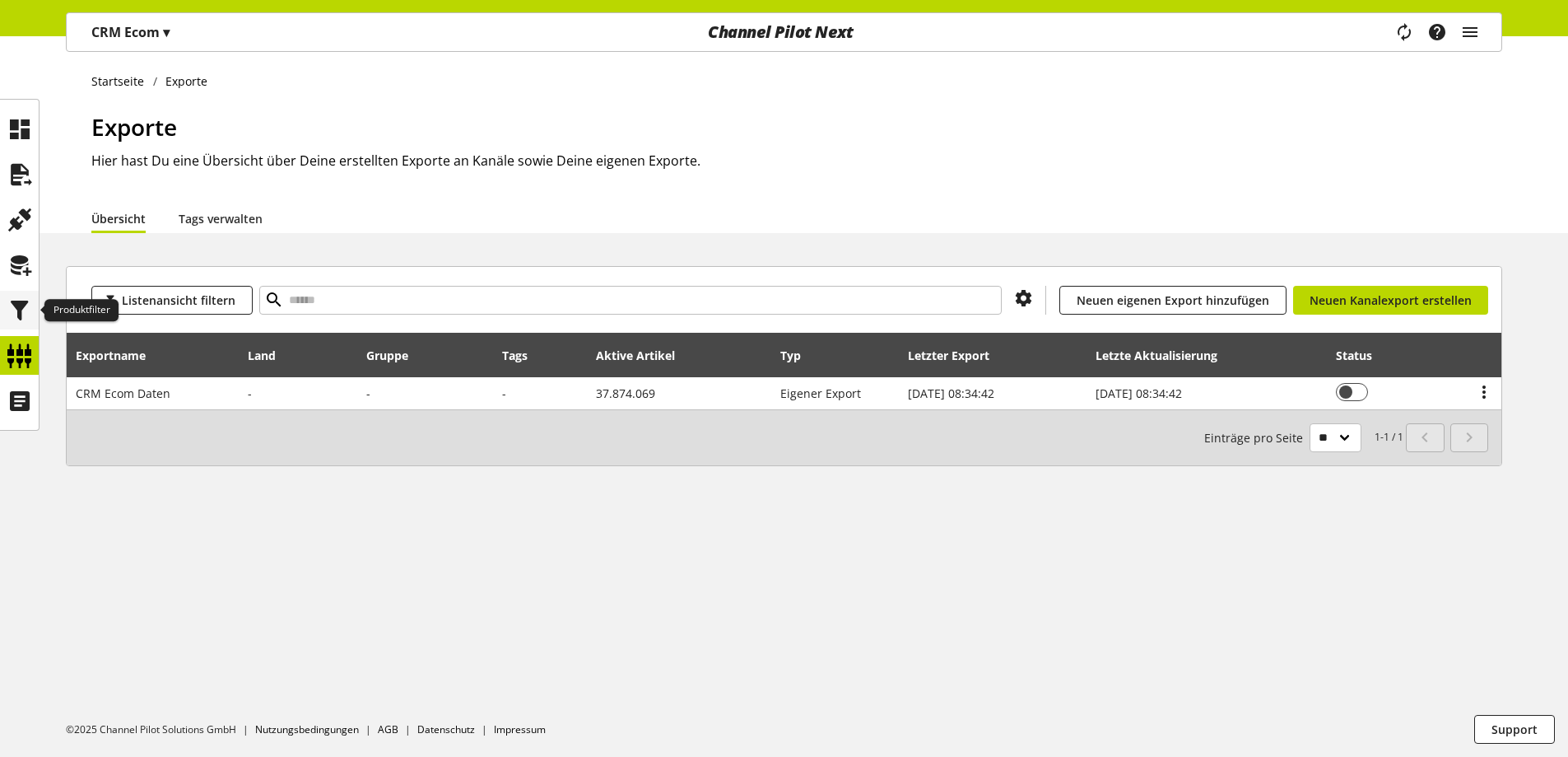
click at [25, 307] on icon at bounding box center [20, 310] width 26 height 33
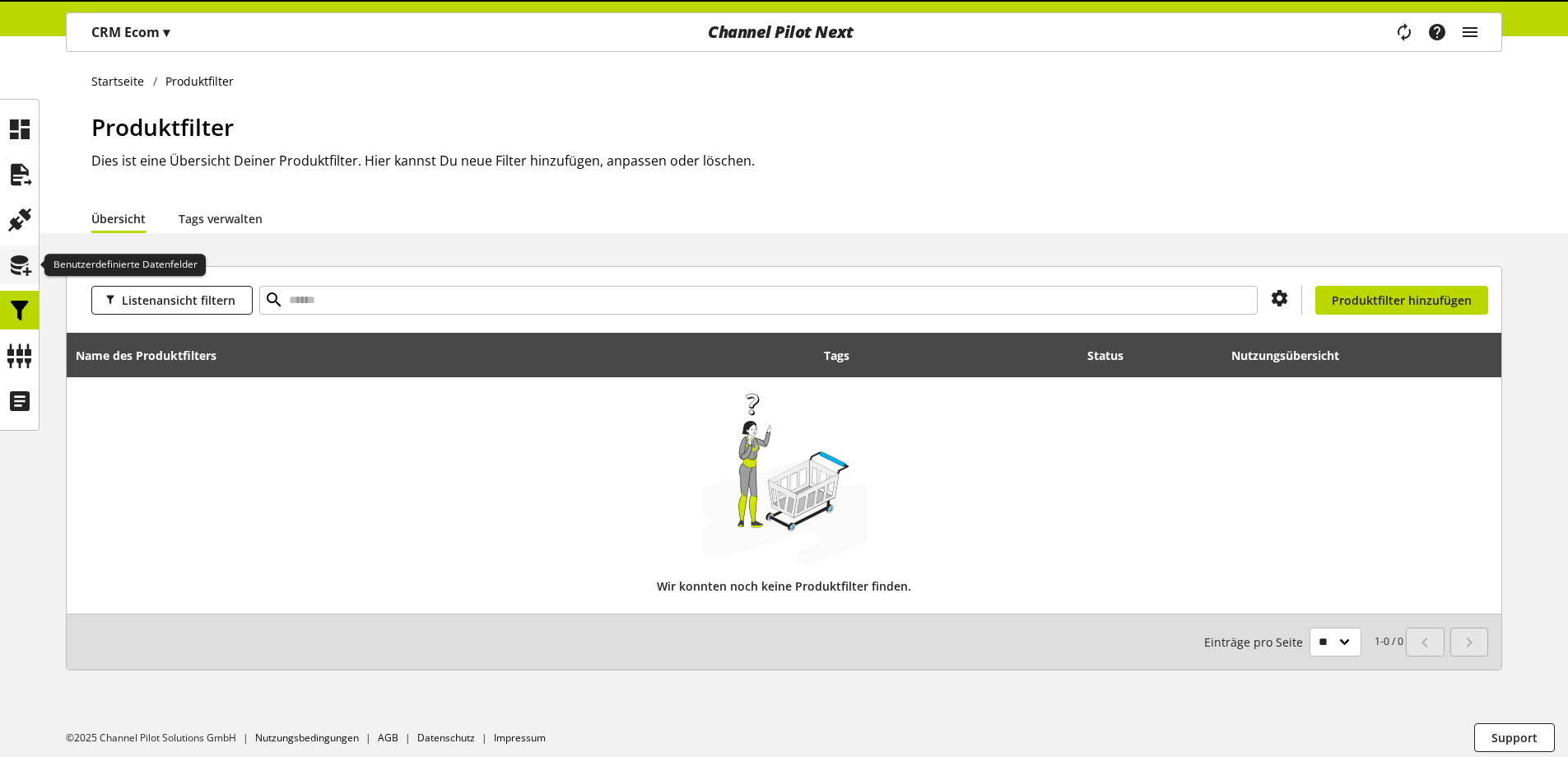
click at [15, 271] on icon at bounding box center [20, 265] width 26 height 33
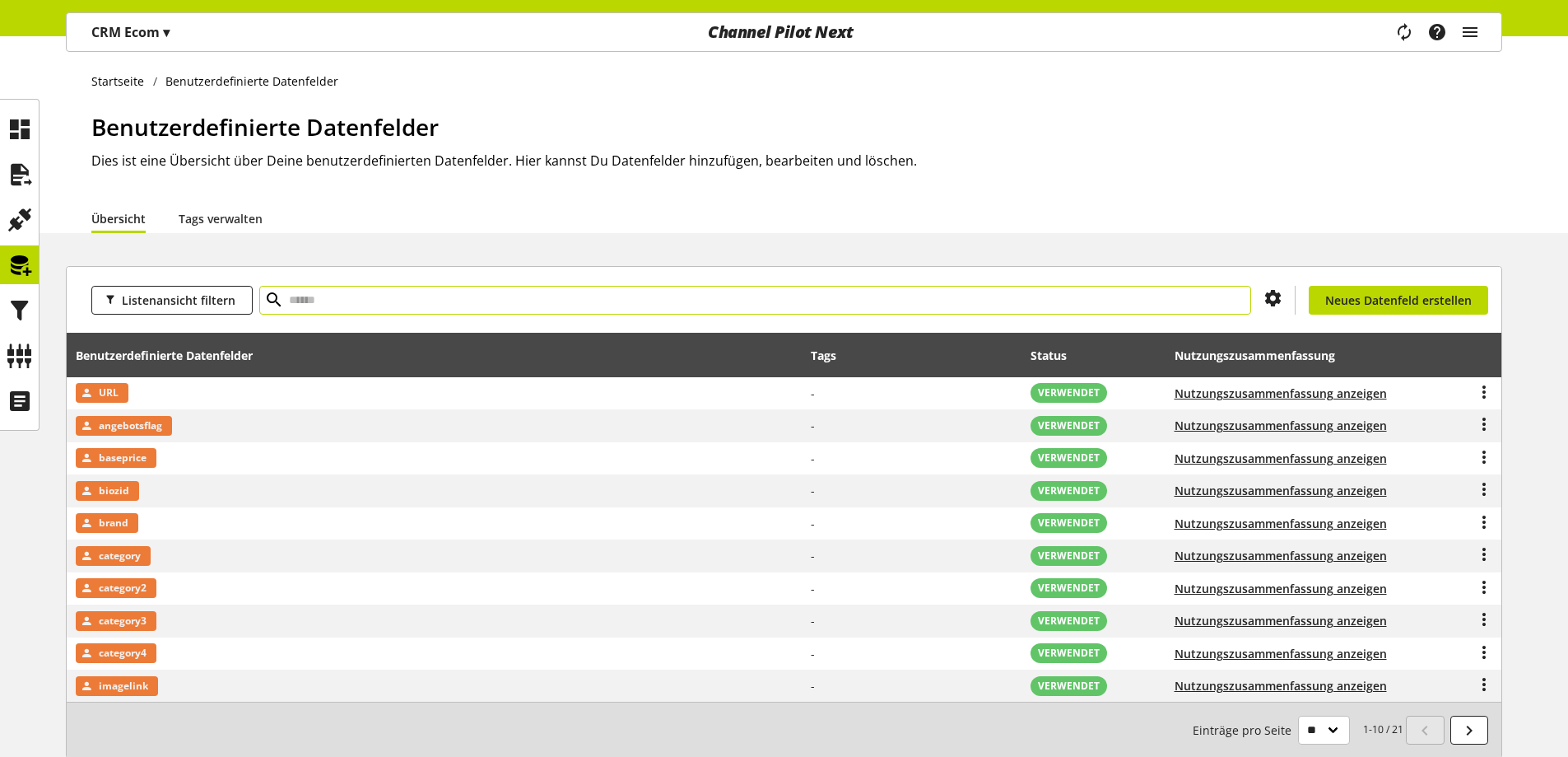
click at [359, 301] on input "text" at bounding box center [755, 300] width 992 height 29
type input "****"
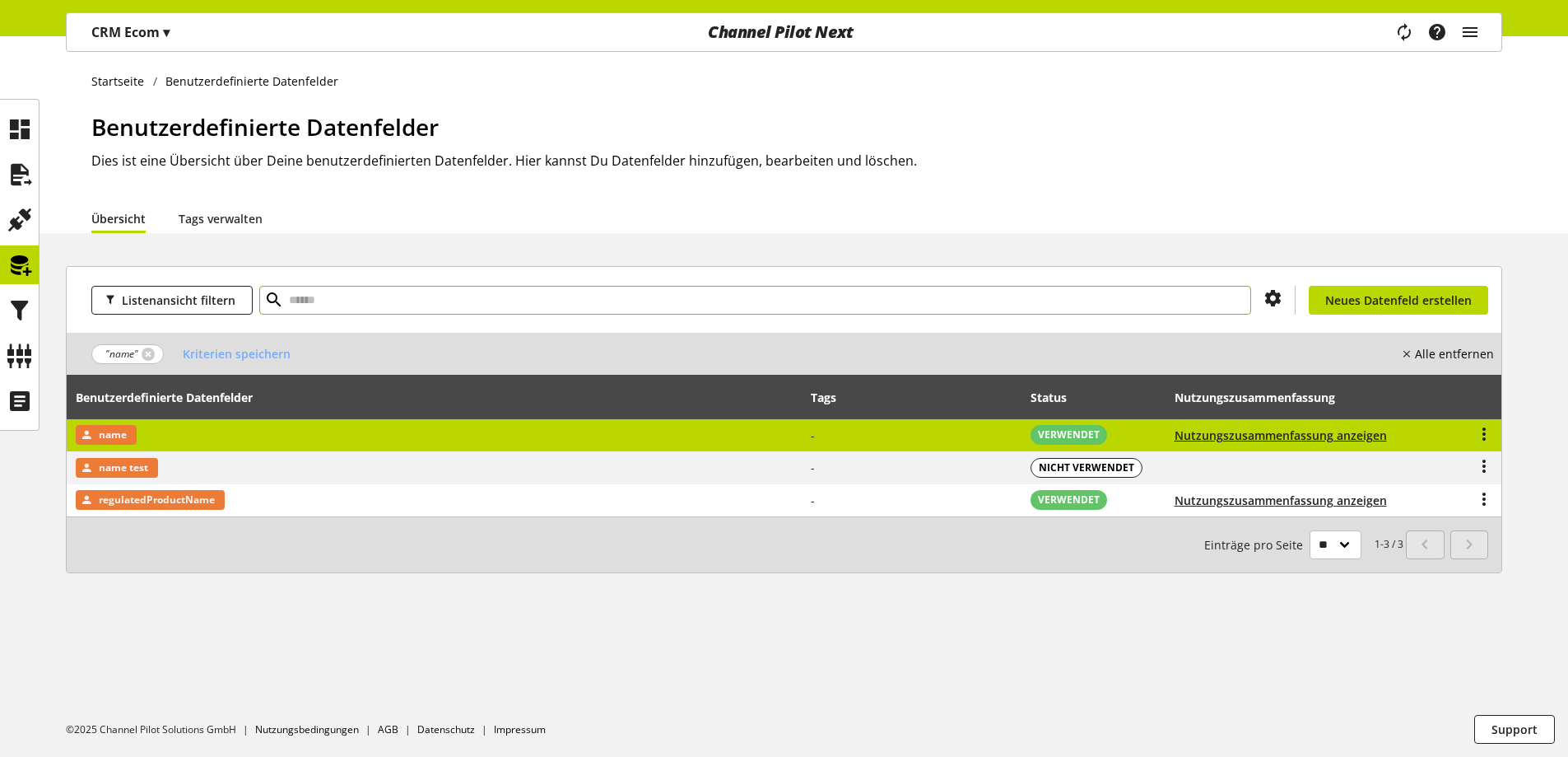
click at [237, 423] on td "name" at bounding box center [435, 436] width 736 height 33
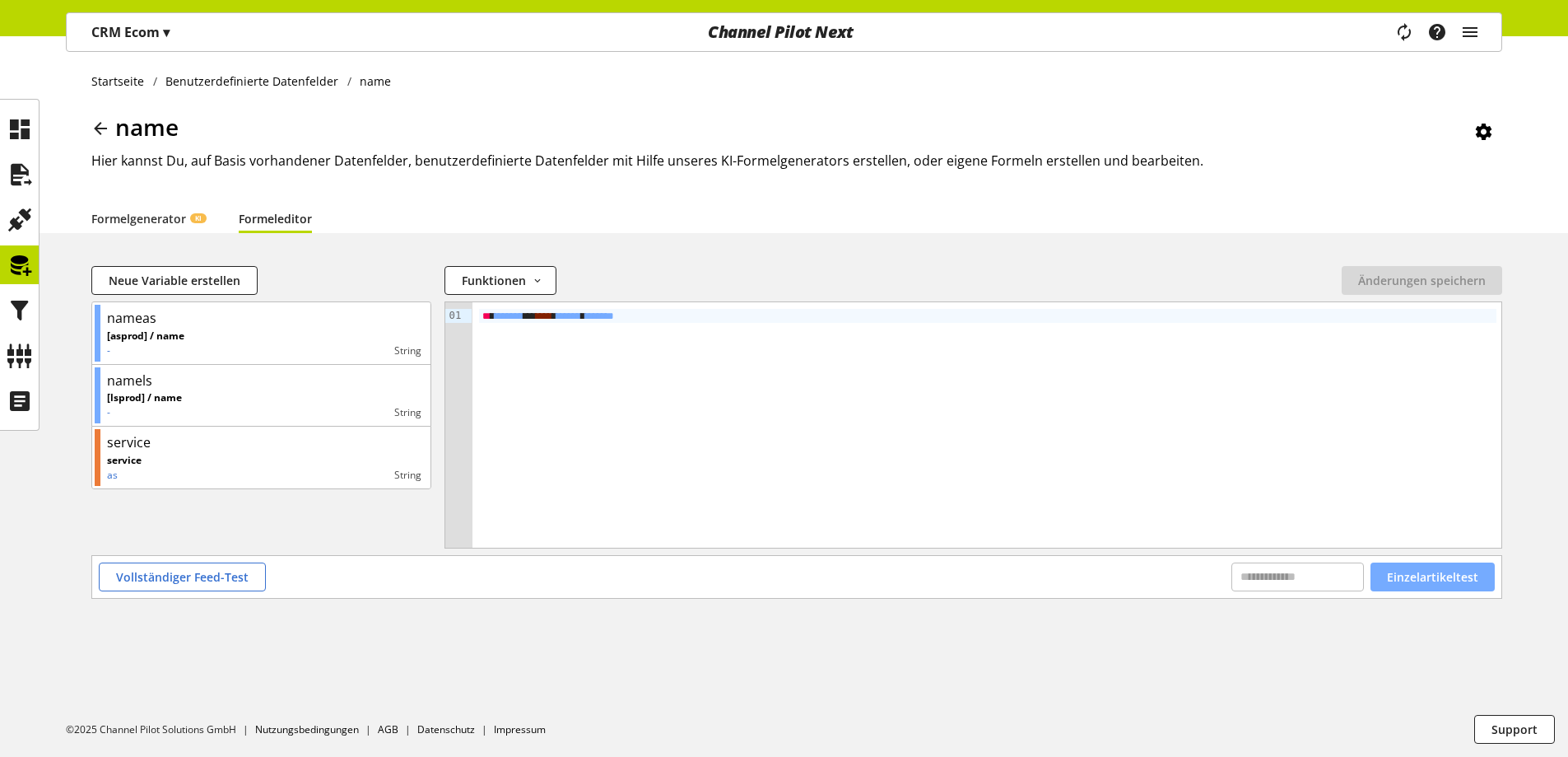
click at [1434, 568] on span "Einzelartikeltest" at bounding box center [1433, 577] width 92 height 17
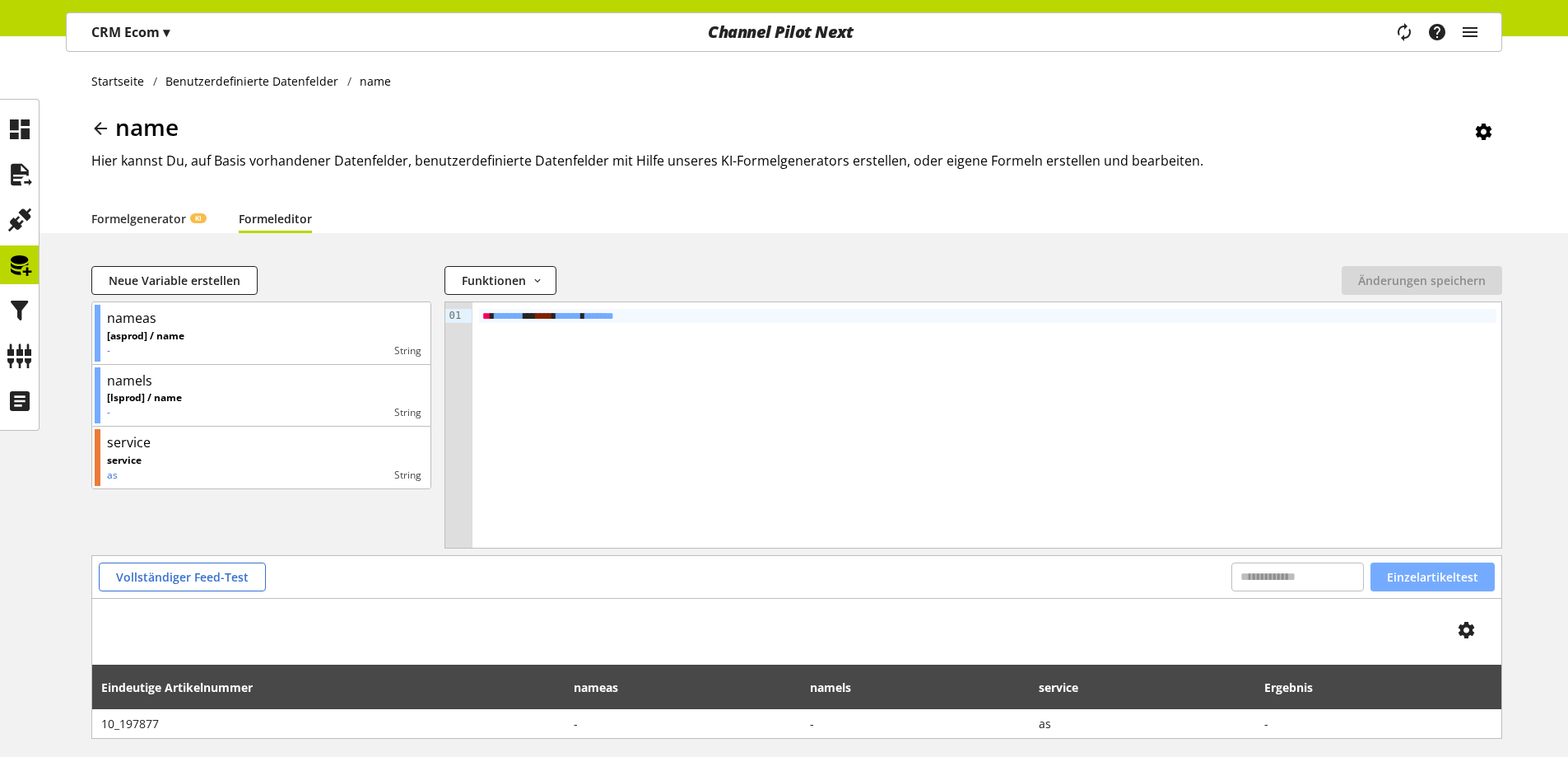
scroll to position [76, 0]
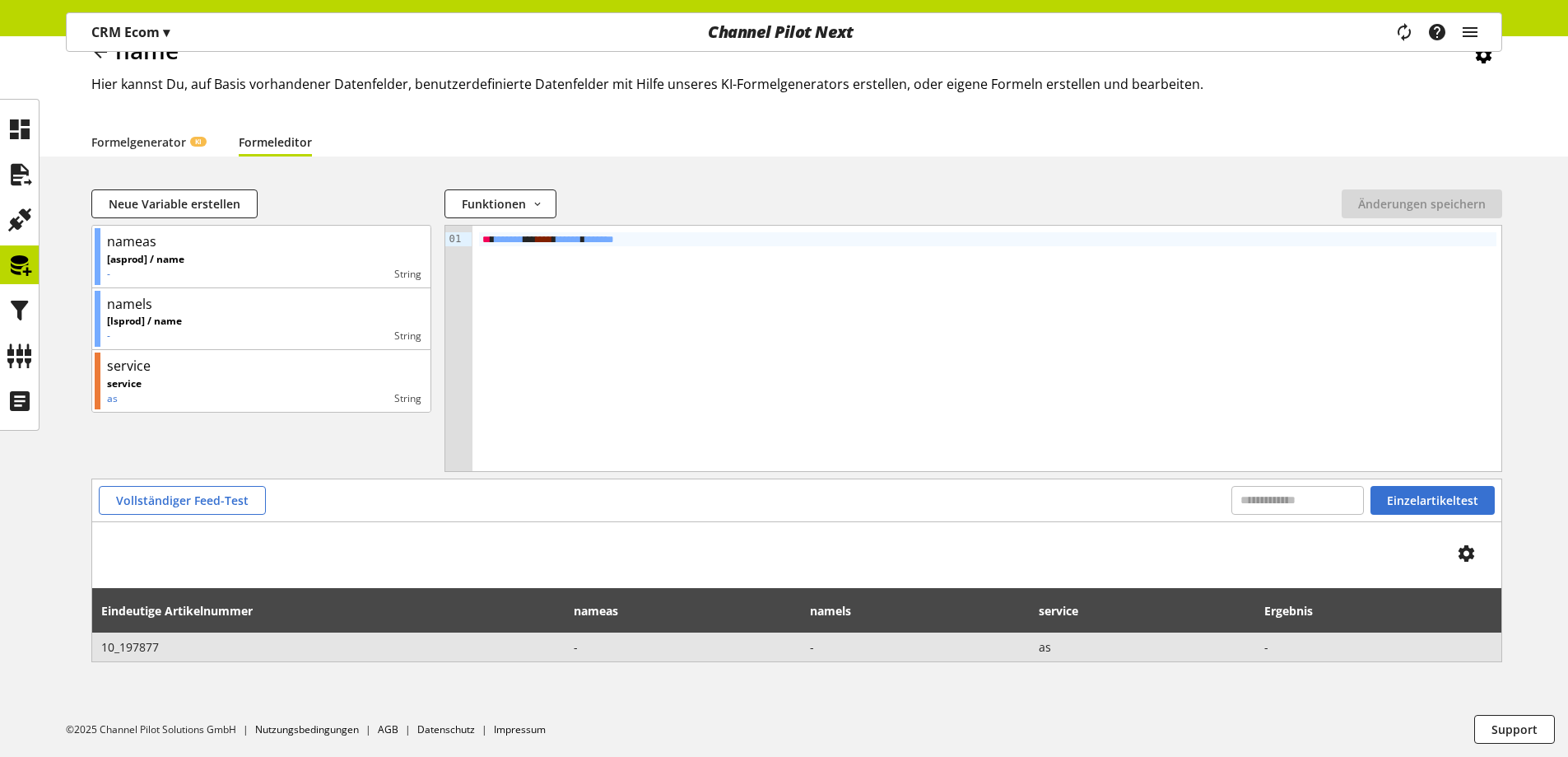
click at [126, 644] on span "10_197877" at bounding box center [329, 647] width 455 height 17
copy span "10_197877"
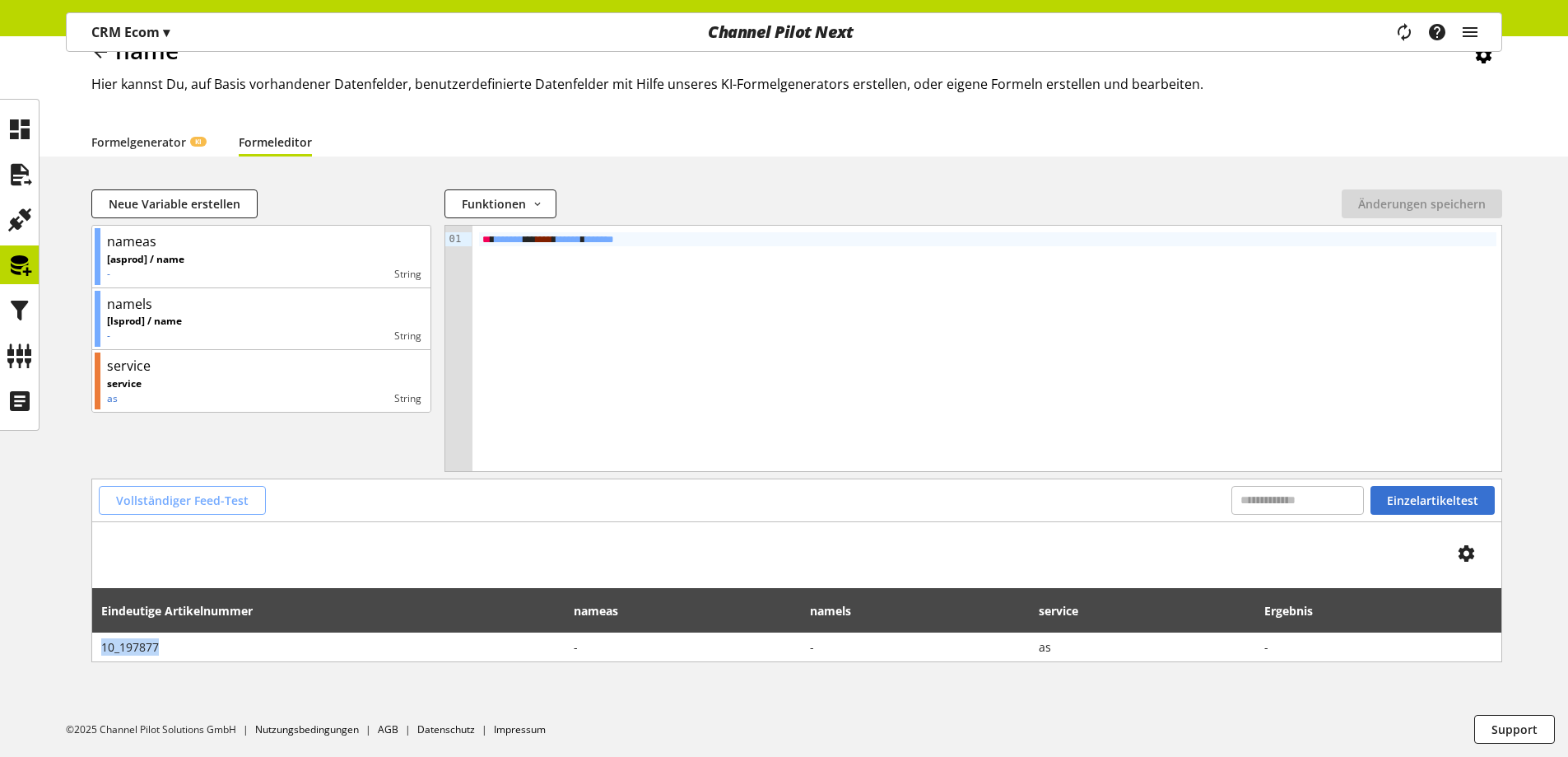
click at [210, 488] on button "Vollständiger Feed-Test" at bounding box center [182, 500] width 167 height 29
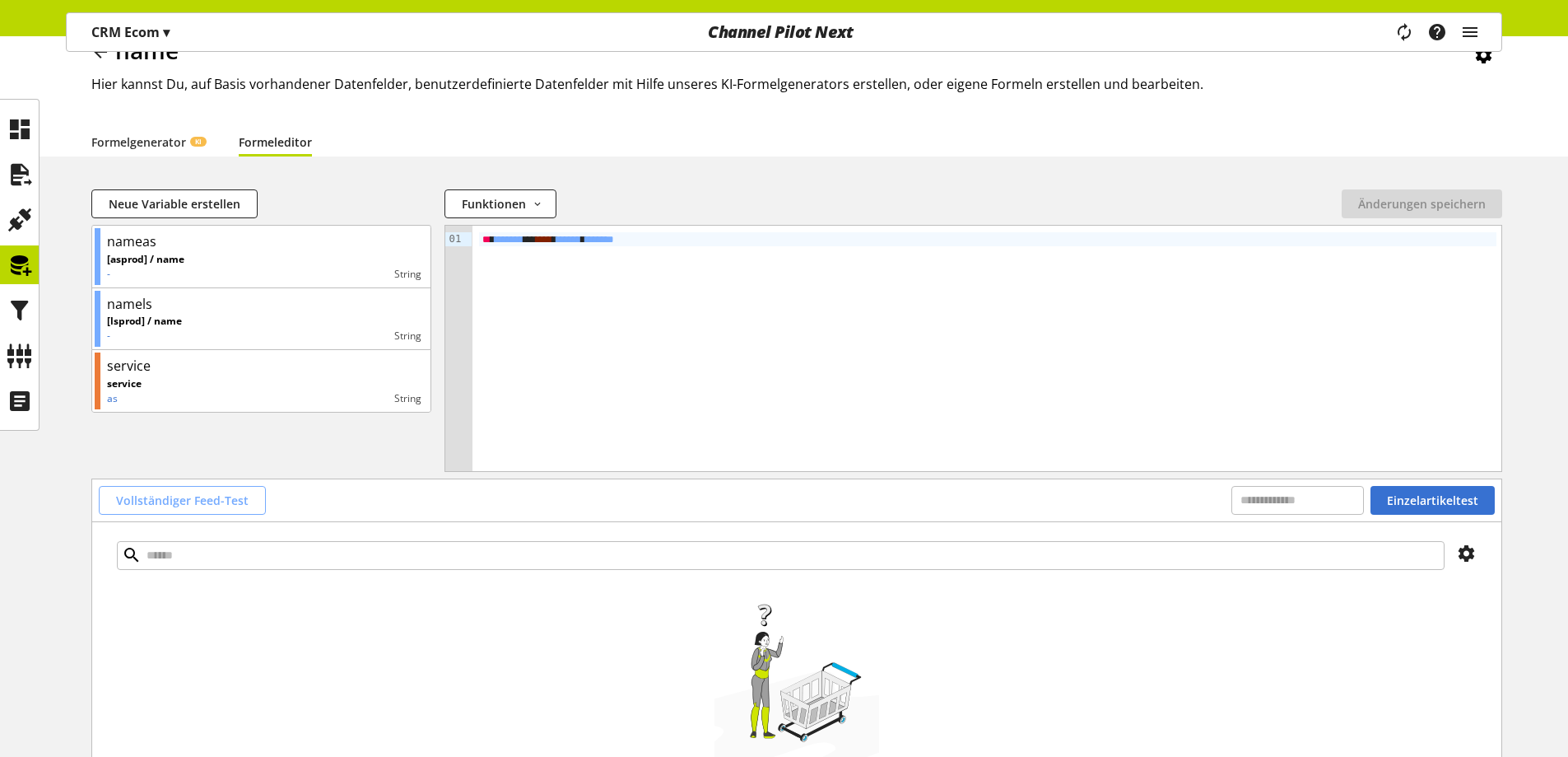
scroll to position [59, 0]
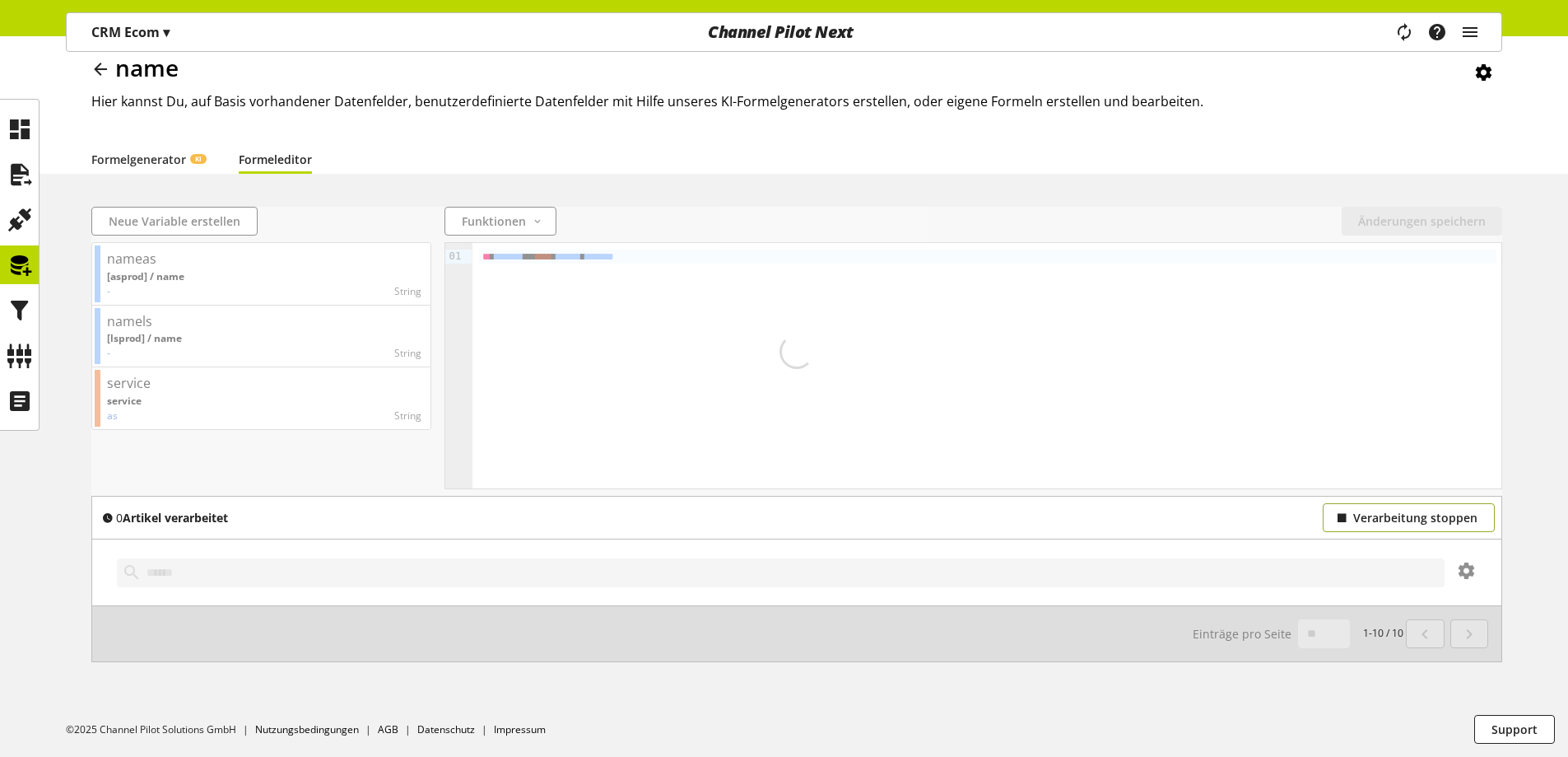
click at [1365, 507] on button "Verarbeitung stoppen" at bounding box center [1409, 517] width 172 height 29
click at [1369, 519] on span "Verarbeitung stoppen" at bounding box center [1416, 518] width 125 height 17
click at [1395, 36] on icon "main navigation" at bounding box center [1404, 32] width 20 height 29
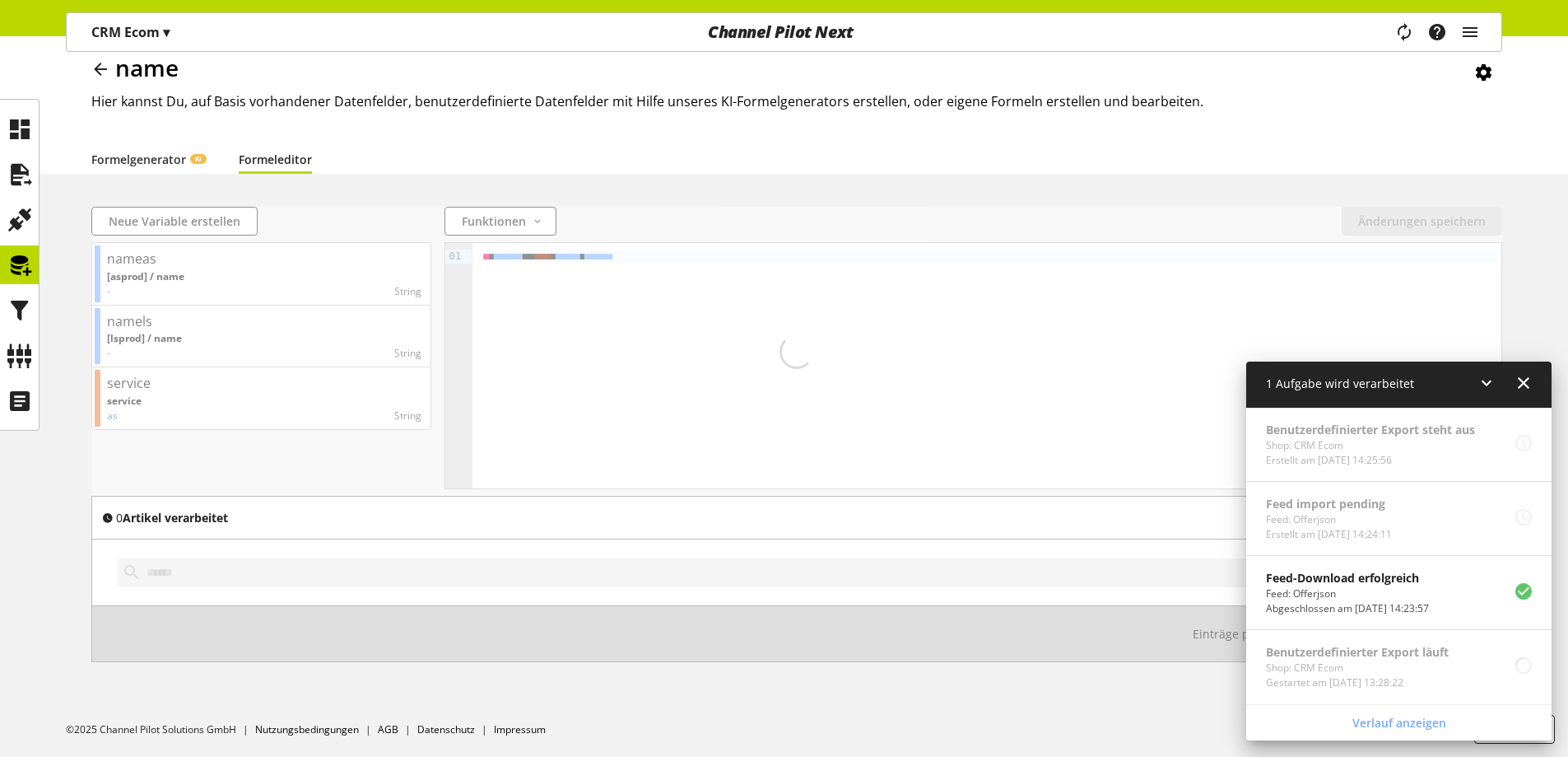
click at [1524, 378] on icon at bounding box center [1523, 383] width 20 height 29
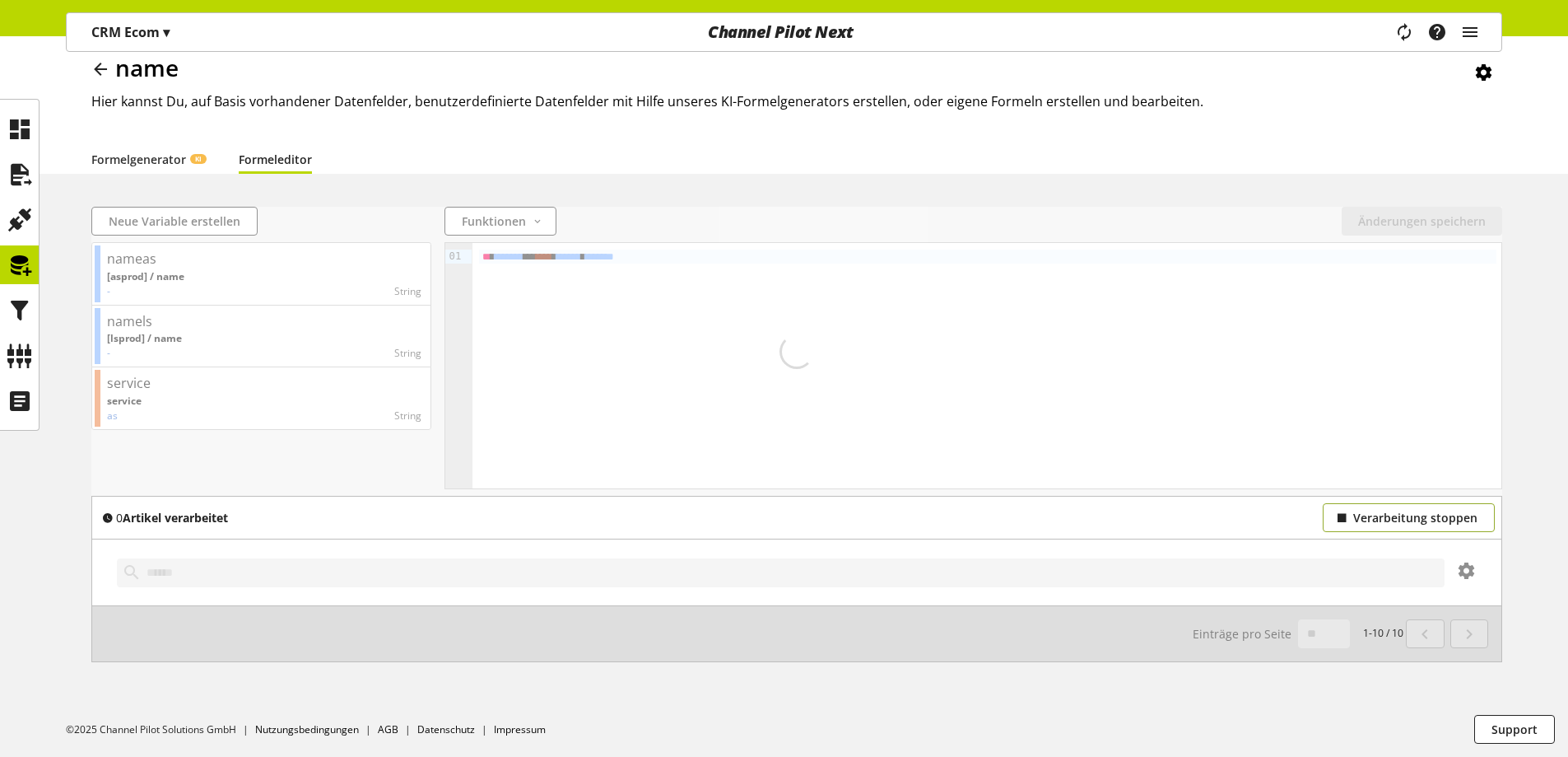
click at [1365, 508] on button "Verarbeitung stoppen" at bounding box center [1409, 517] width 172 height 29
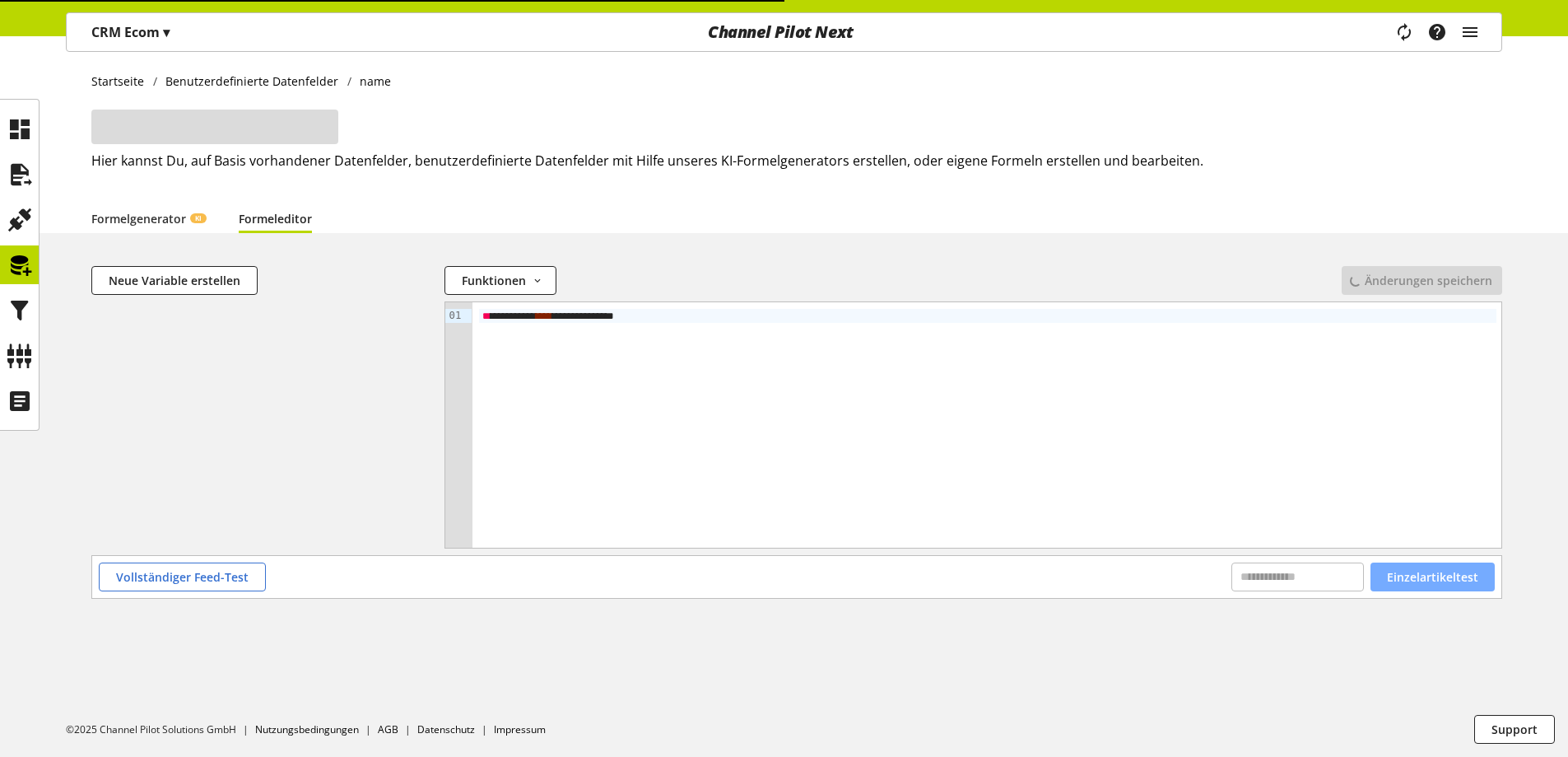
click at [1422, 582] on span "Einzelartikeltest" at bounding box center [1433, 577] width 92 height 17
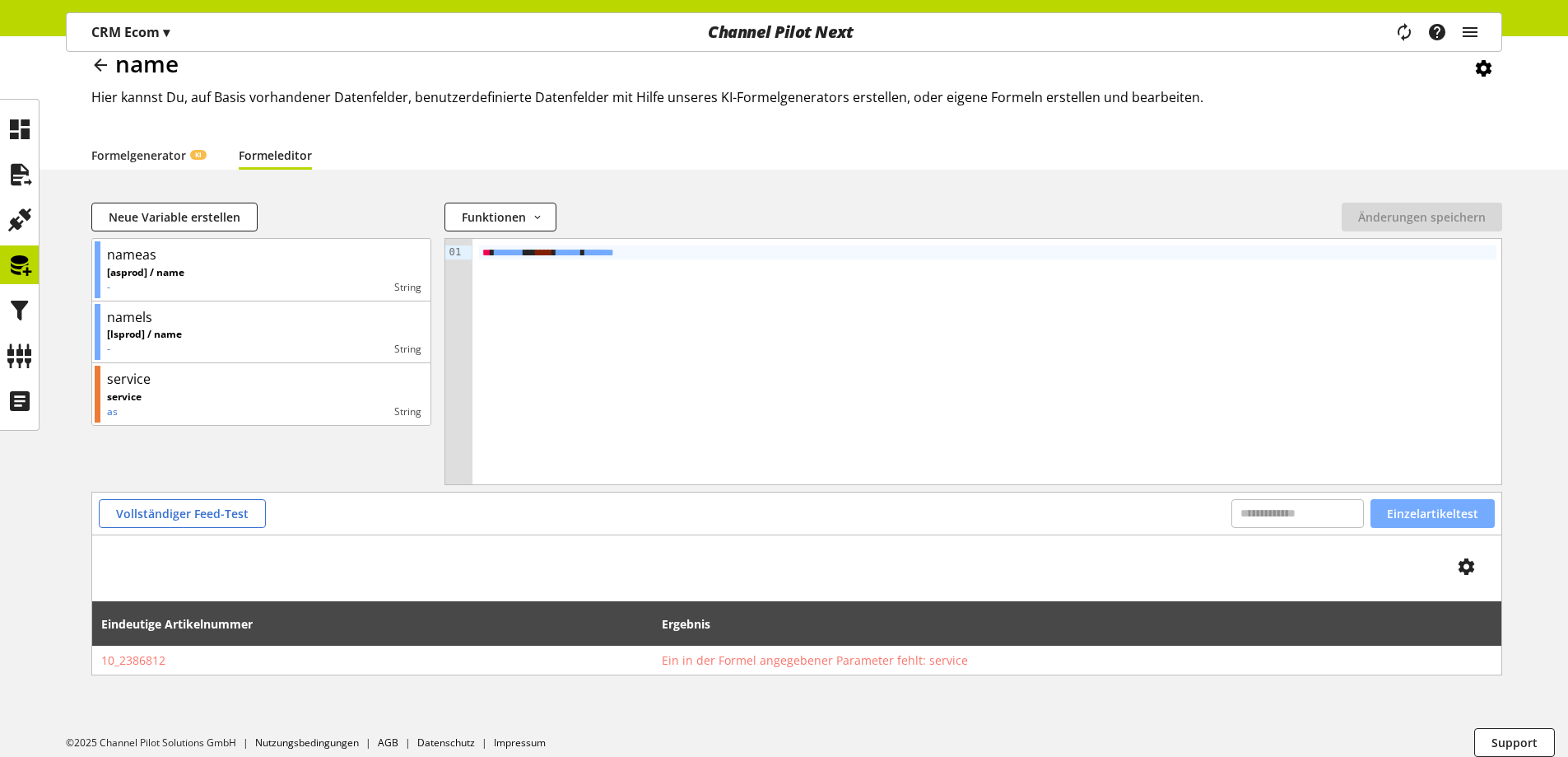
scroll to position [76, 0]
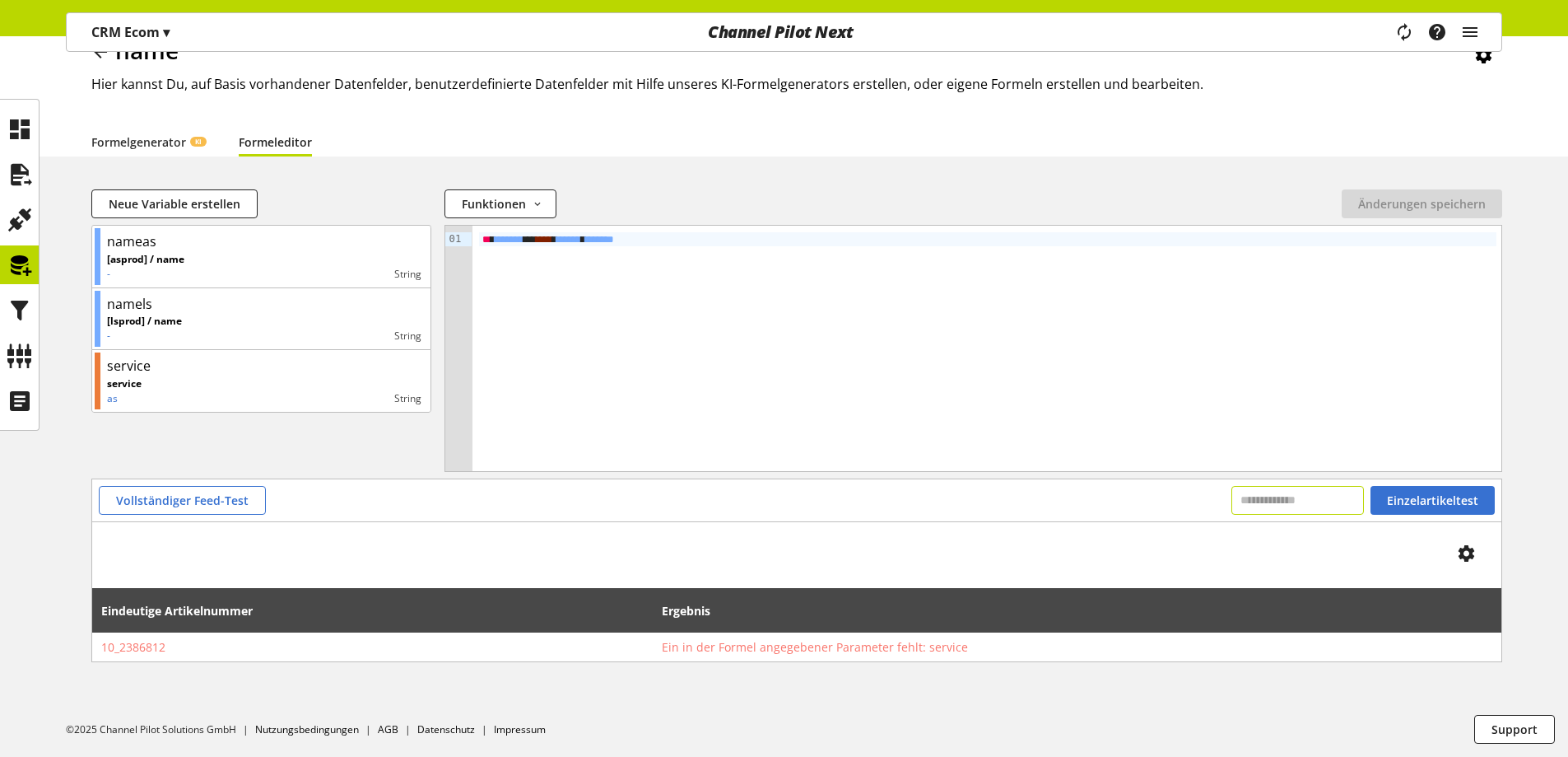
click at [1240, 505] on input "text" at bounding box center [1297, 500] width 132 height 29
paste input "**********"
type input "**********"
click at [1418, 486] on button "Einzelartikeltest" at bounding box center [1433, 500] width 125 height 29
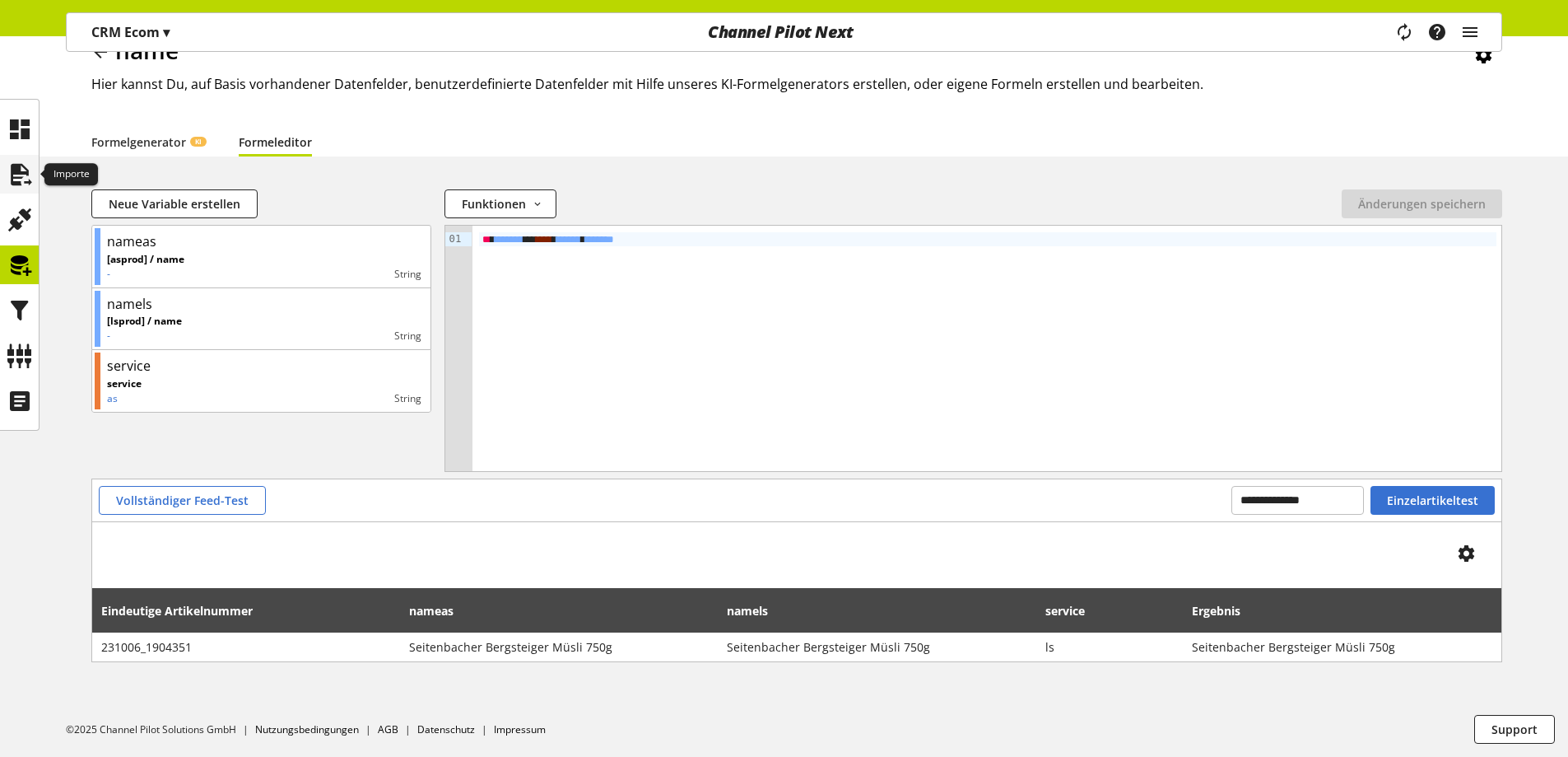
click at [9, 162] on icon at bounding box center [20, 175] width 26 height 33
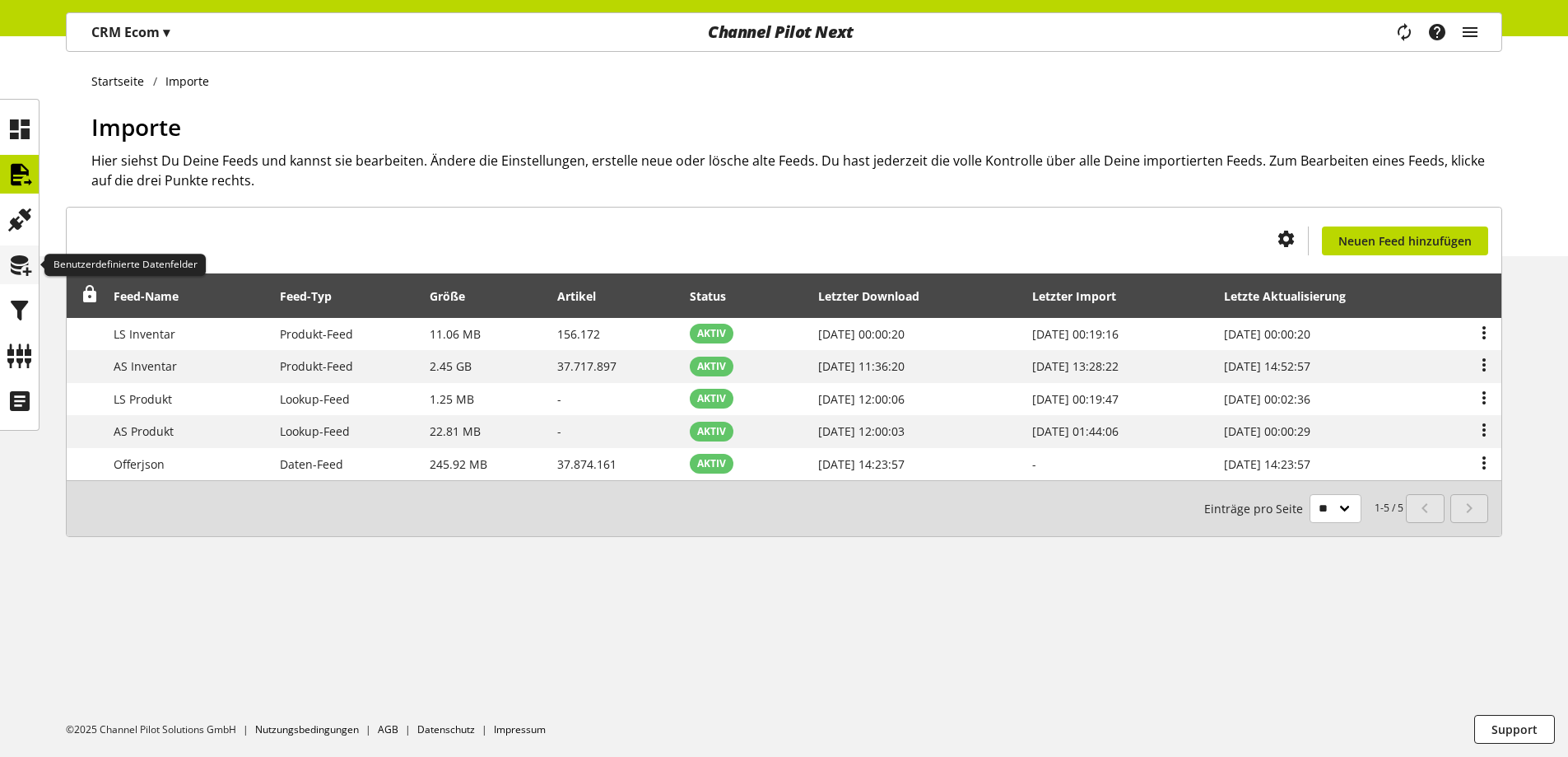
click at [20, 271] on icon at bounding box center [20, 265] width 26 height 33
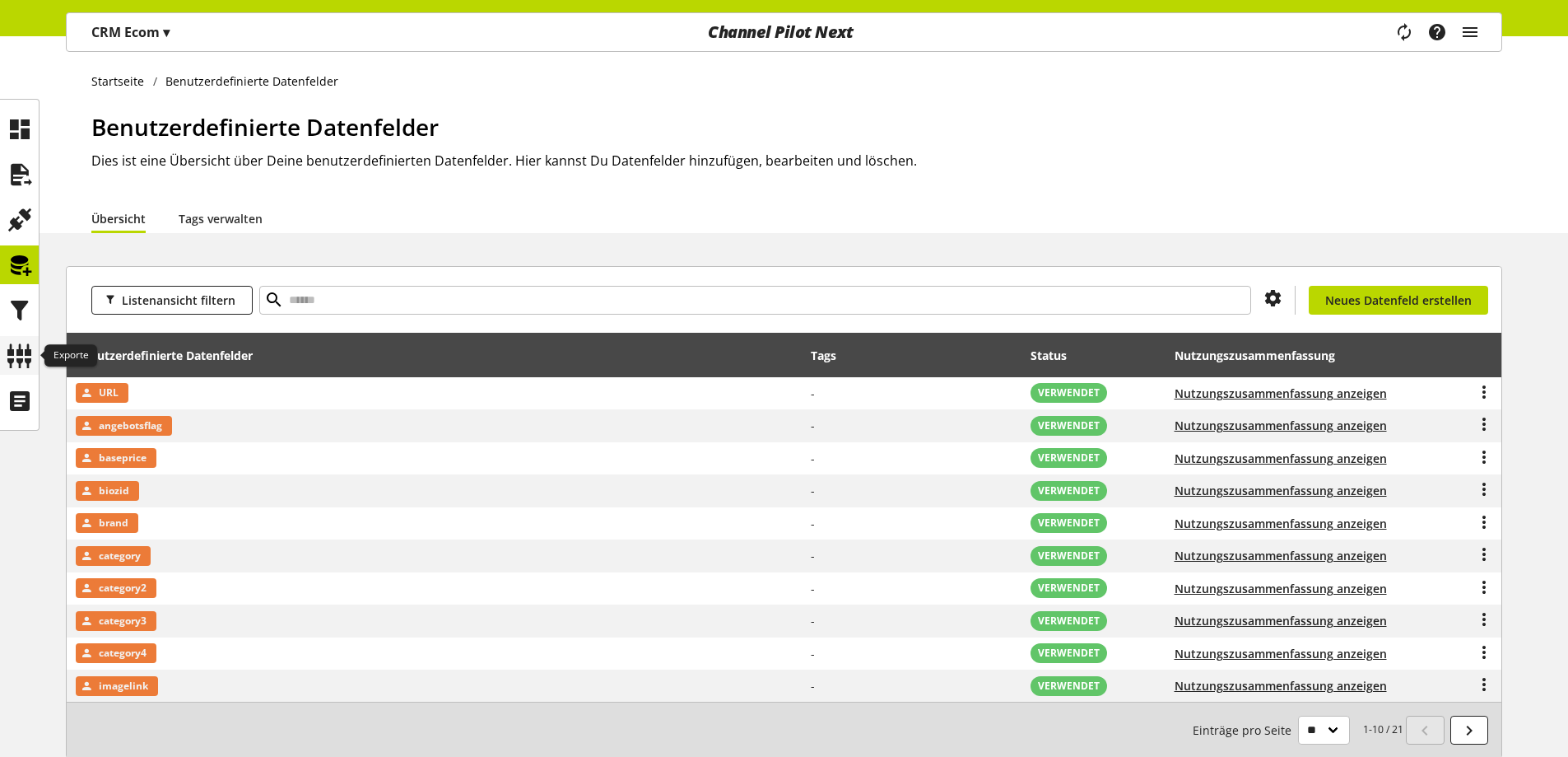
click at [3, 350] on div at bounding box center [19, 355] width 39 height 39
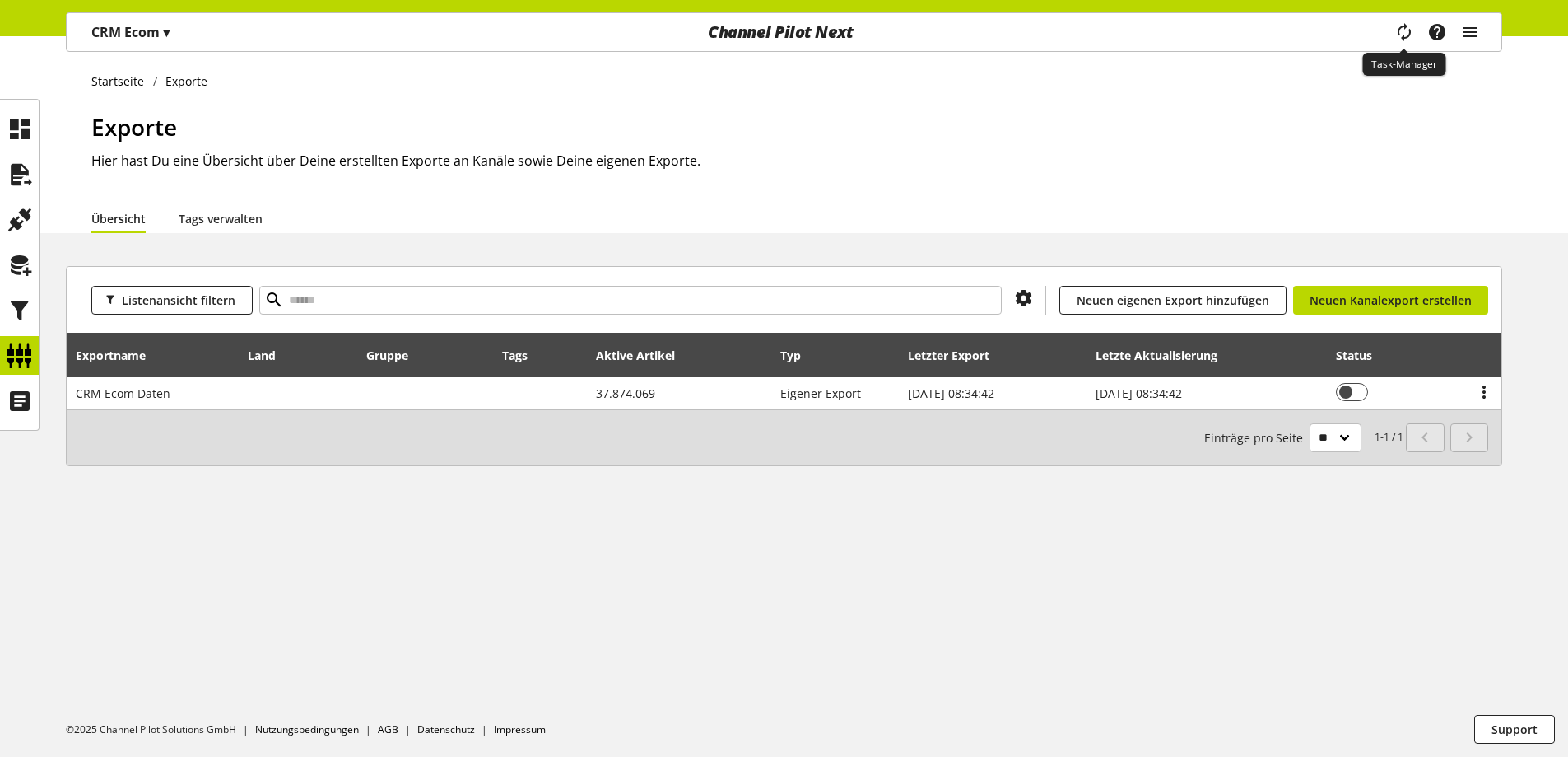
click at [1407, 42] on span "main navigation" at bounding box center [1404, 32] width 20 height 29
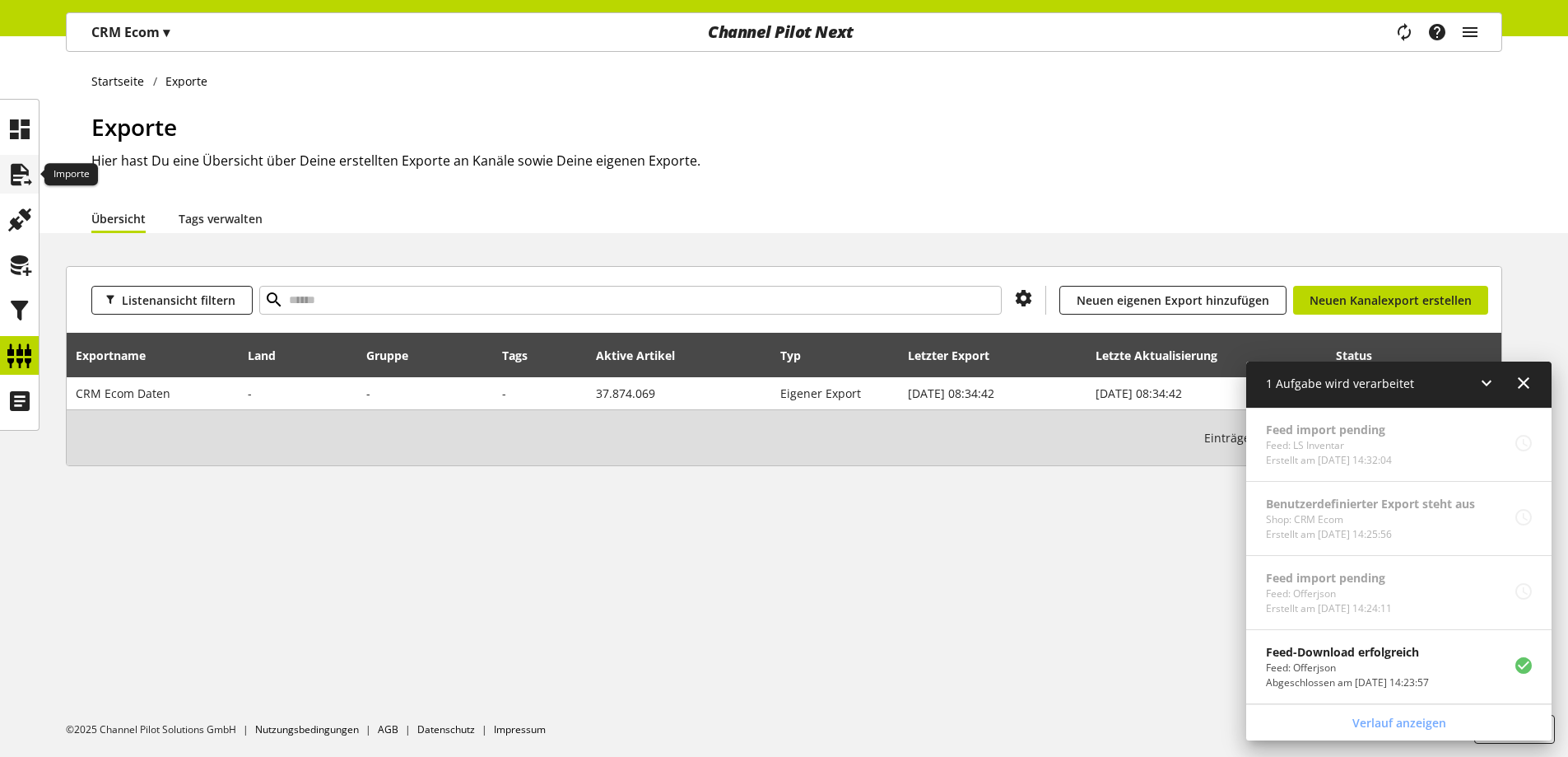
click at [27, 167] on icon at bounding box center [20, 175] width 26 height 33
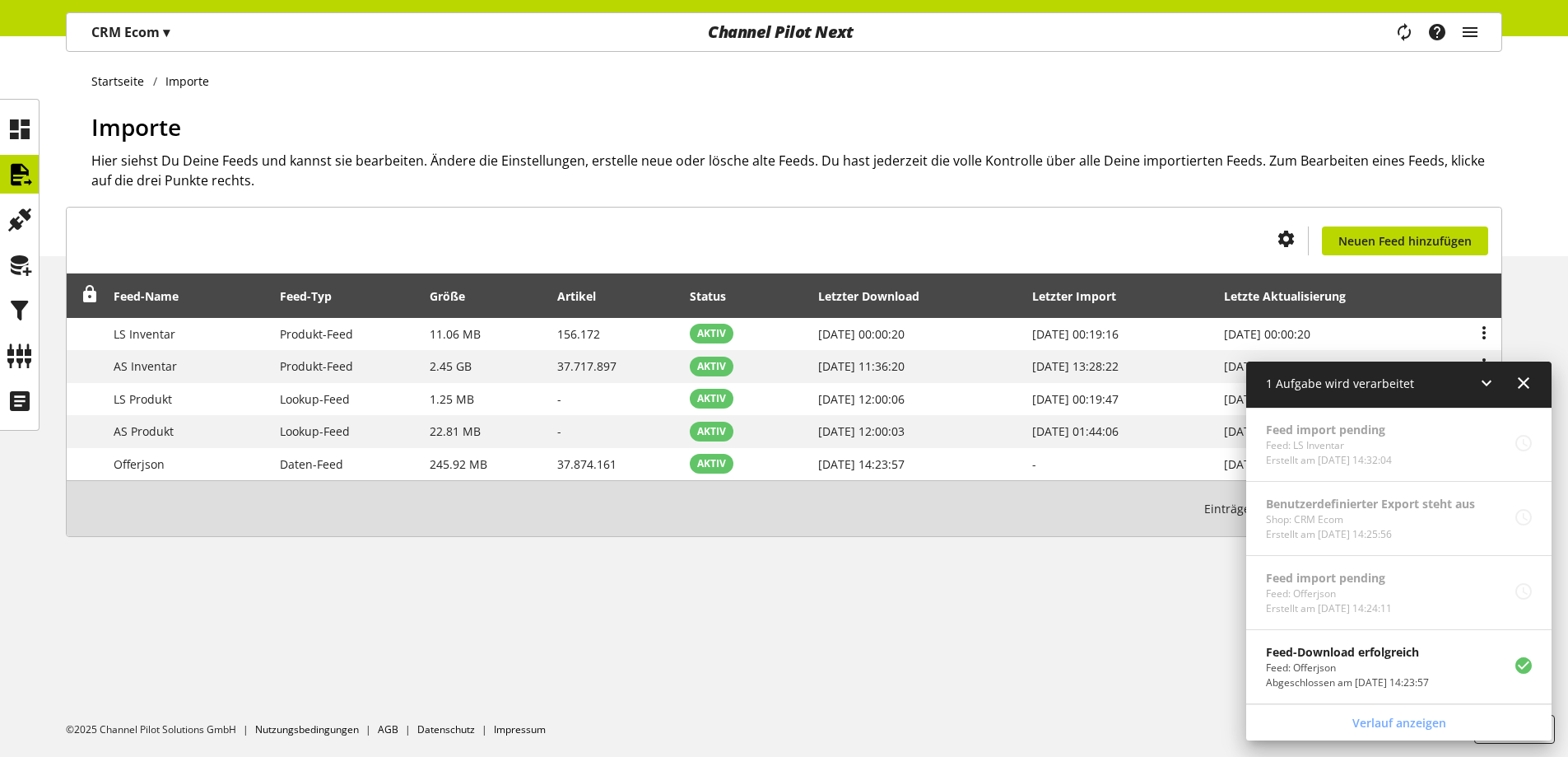
click at [432, 188] on h2 "Hier siehst Du Deine Feeds und kannst sie bearbeiten. Ändere die Einstellungen,…" at bounding box center [797, 171] width 1411 height 40
click at [7, 355] on icon at bounding box center [20, 356] width 26 height 33
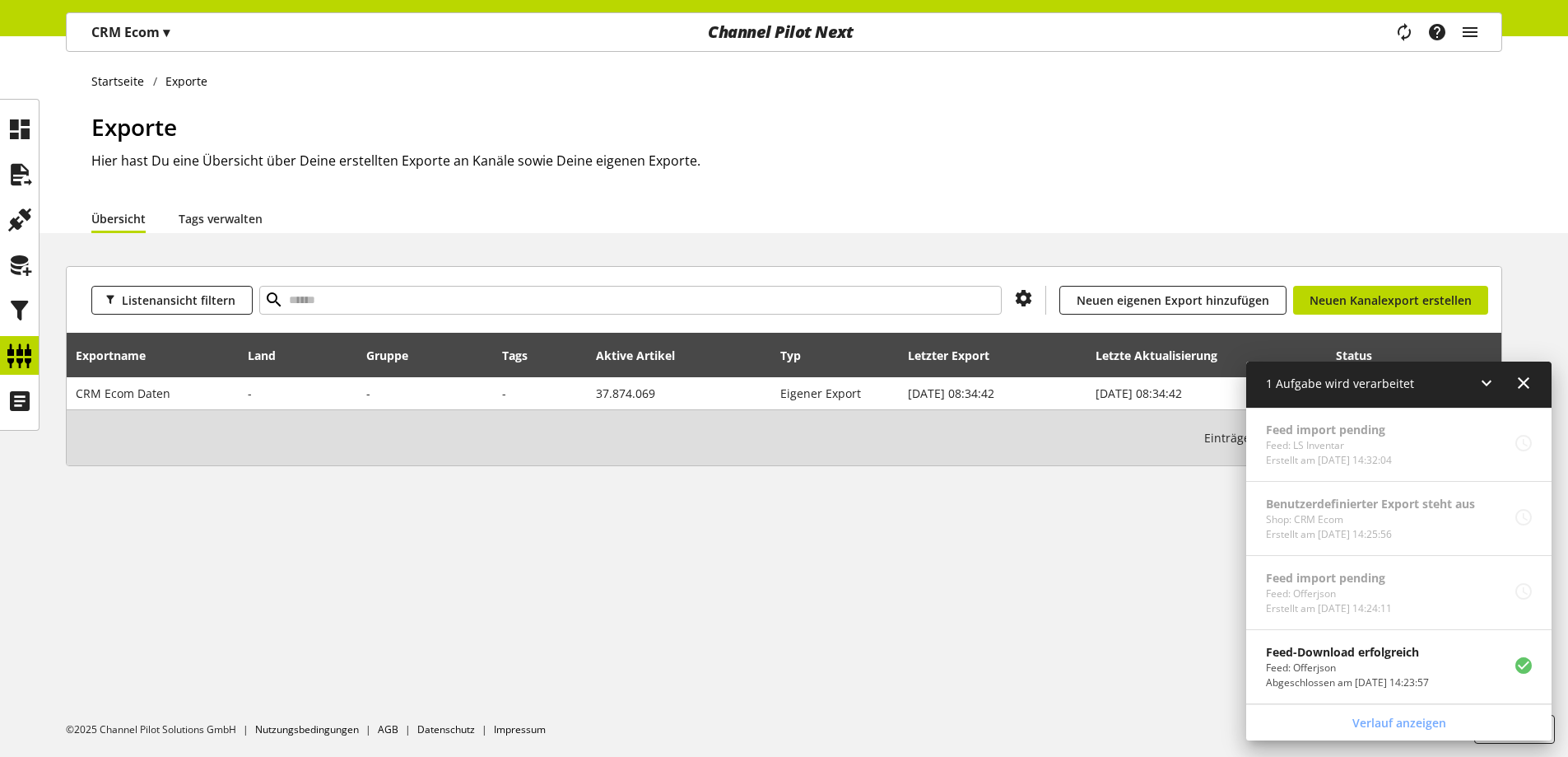
click at [1526, 388] on icon at bounding box center [1523, 383] width 20 height 29
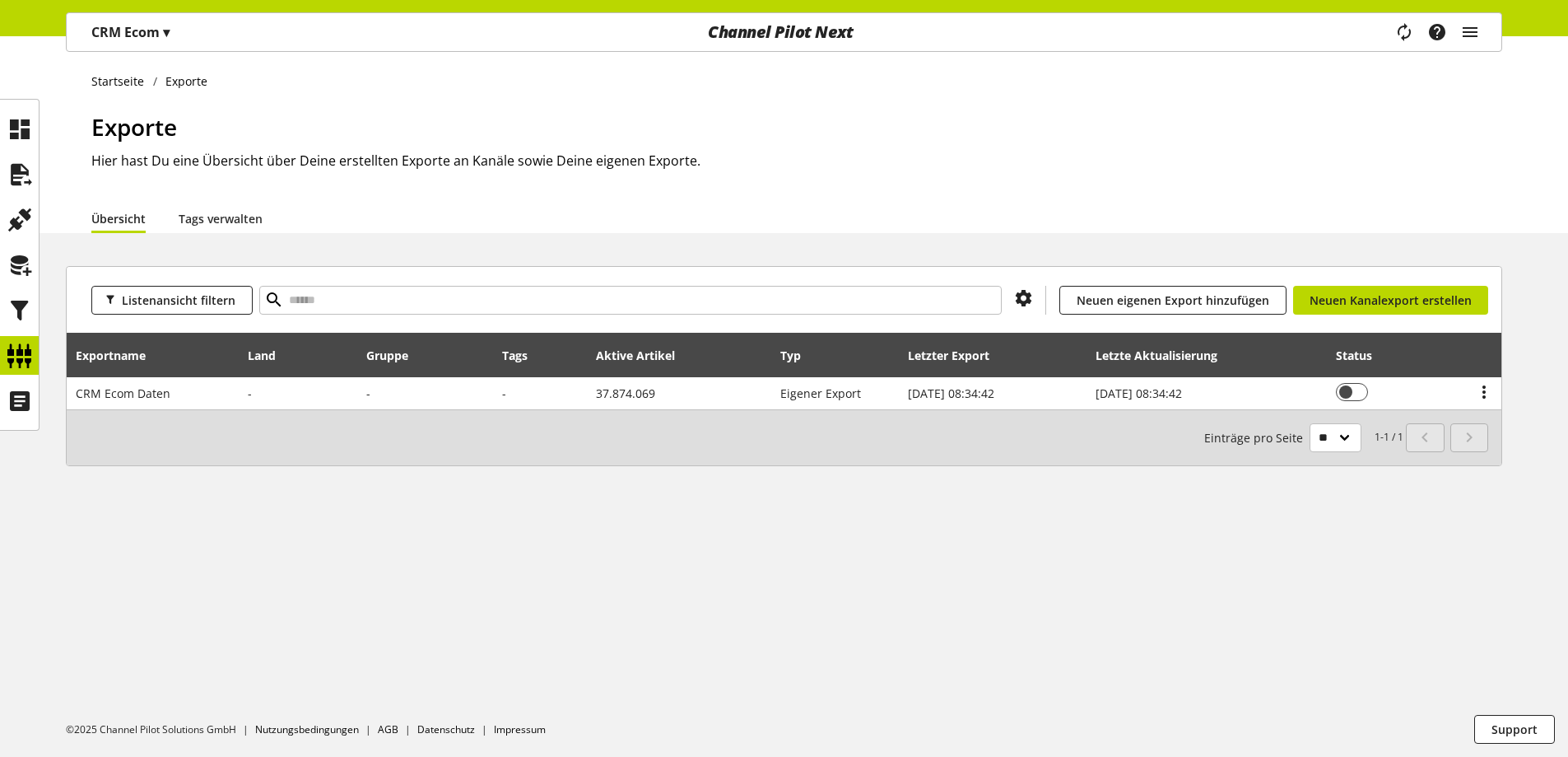
click at [45, 182] on div "Startseite Exporte Exporte Hier hast Du eine Übersicht über Deine erstellten Ex…" at bounding box center [784, 134] width 1568 height 197
click at [16, 173] on icon at bounding box center [20, 175] width 26 height 33
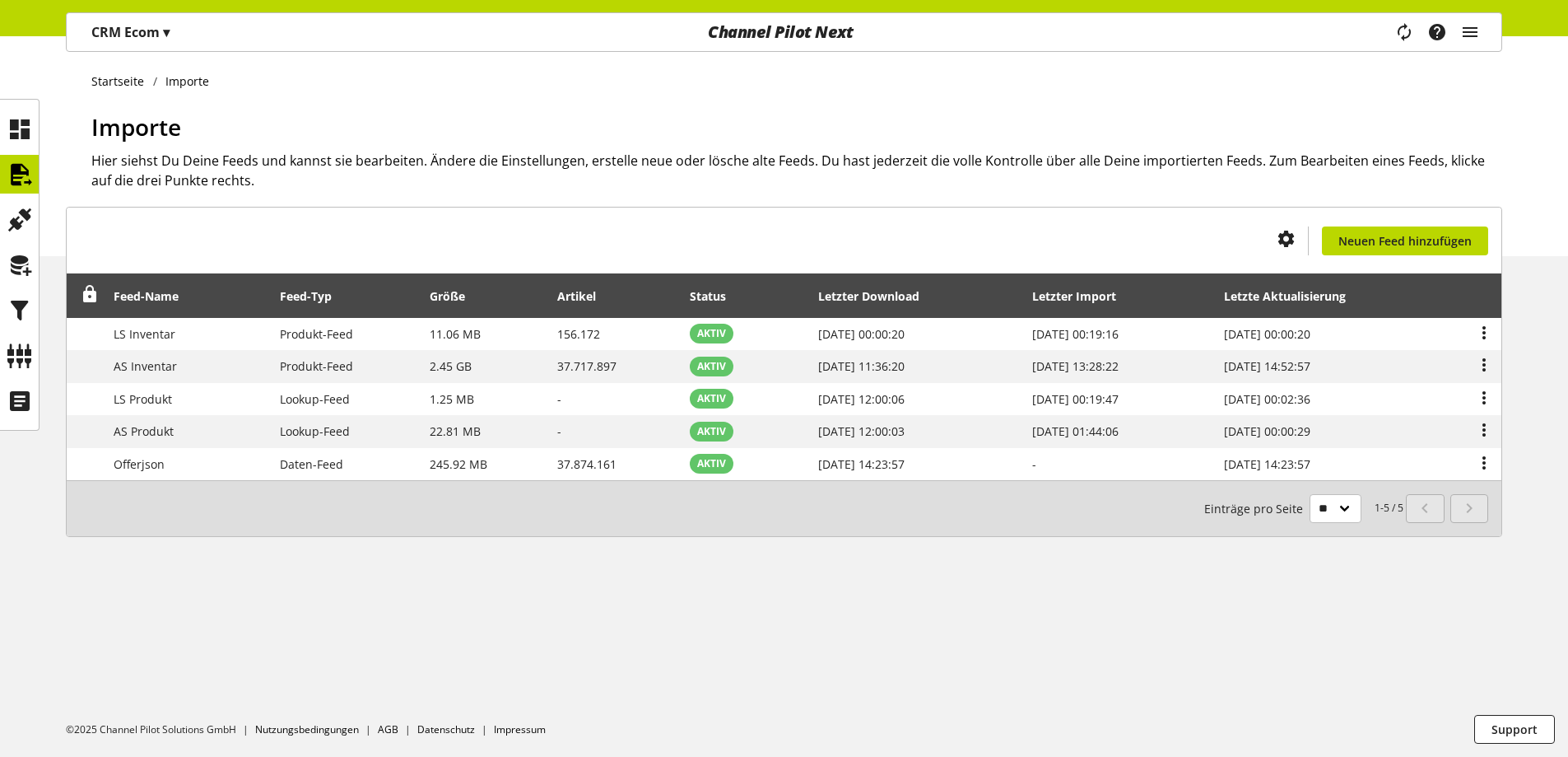
click at [1400, 47] on div "Task-Manager Hilfe-Center [PERSON_NAME] [PERSON_NAME][EMAIL_ADDRESS][DOMAIN_NAM…" at bounding box center [1443, 32] width 116 height 38
click at [1400, 44] on icon "main navigation" at bounding box center [1404, 32] width 25 height 33
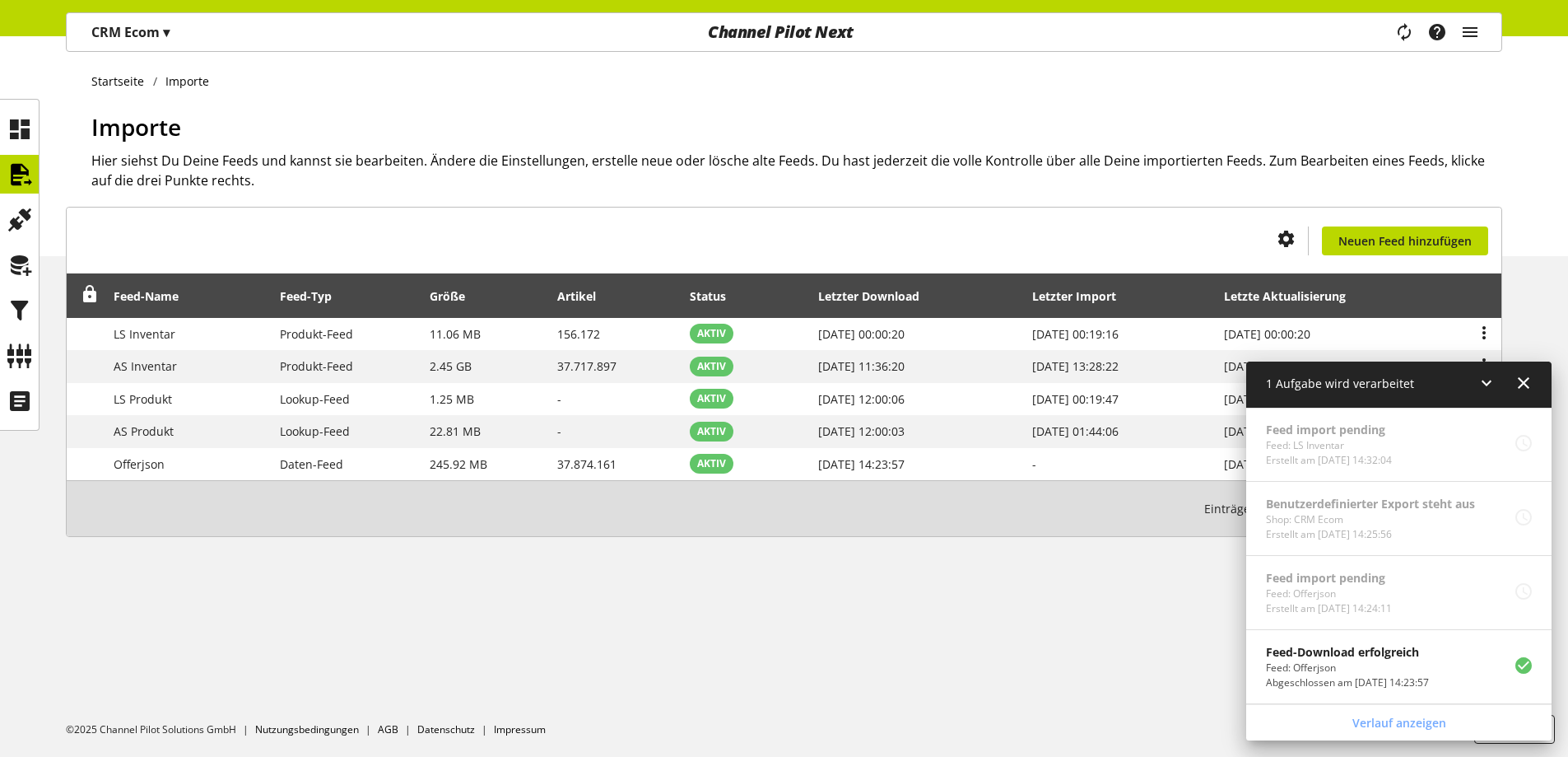
click at [643, 754] on ul "©2025 Channel Pilot Solutions GmbH Nutzungsbedingungen AGB Datenschutz Impressum" at bounding box center [816, 729] width 1502 height 55
click at [1529, 386] on icon at bounding box center [1523, 383] width 20 height 29
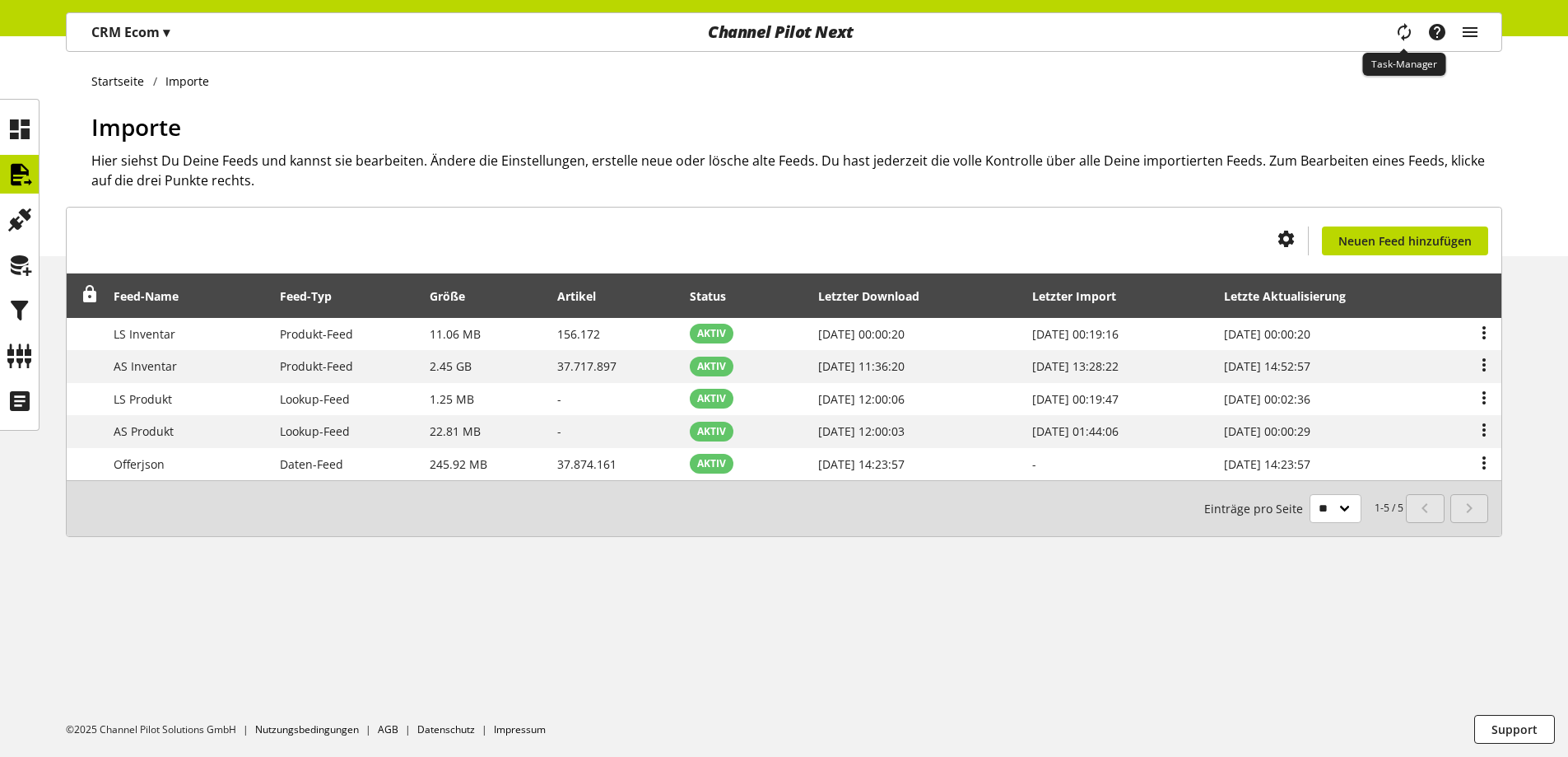
click at [1398, 31] on icon "main navigation" at bounding box center [1404, 32] width 20 height 29
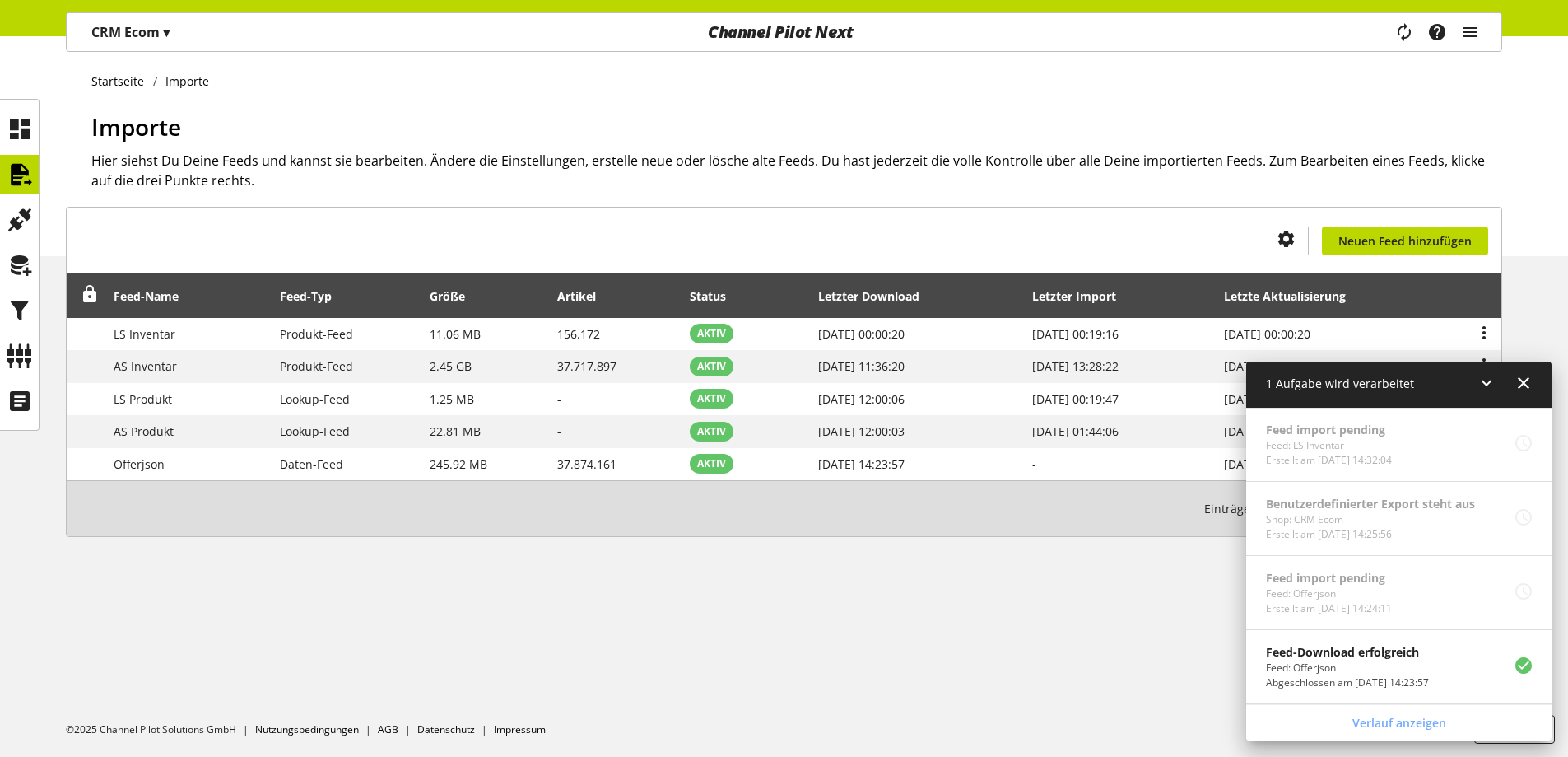
click at [808, 600] on div "Startseite Importe Importe Hier siehst Du Deine Feeds und kannst sie bearbeiten…" at bounding box center [784, 397] width 1568 height 721
click at [1522, 380] on icon at bounding box center [1523, 383] width 20 height 29
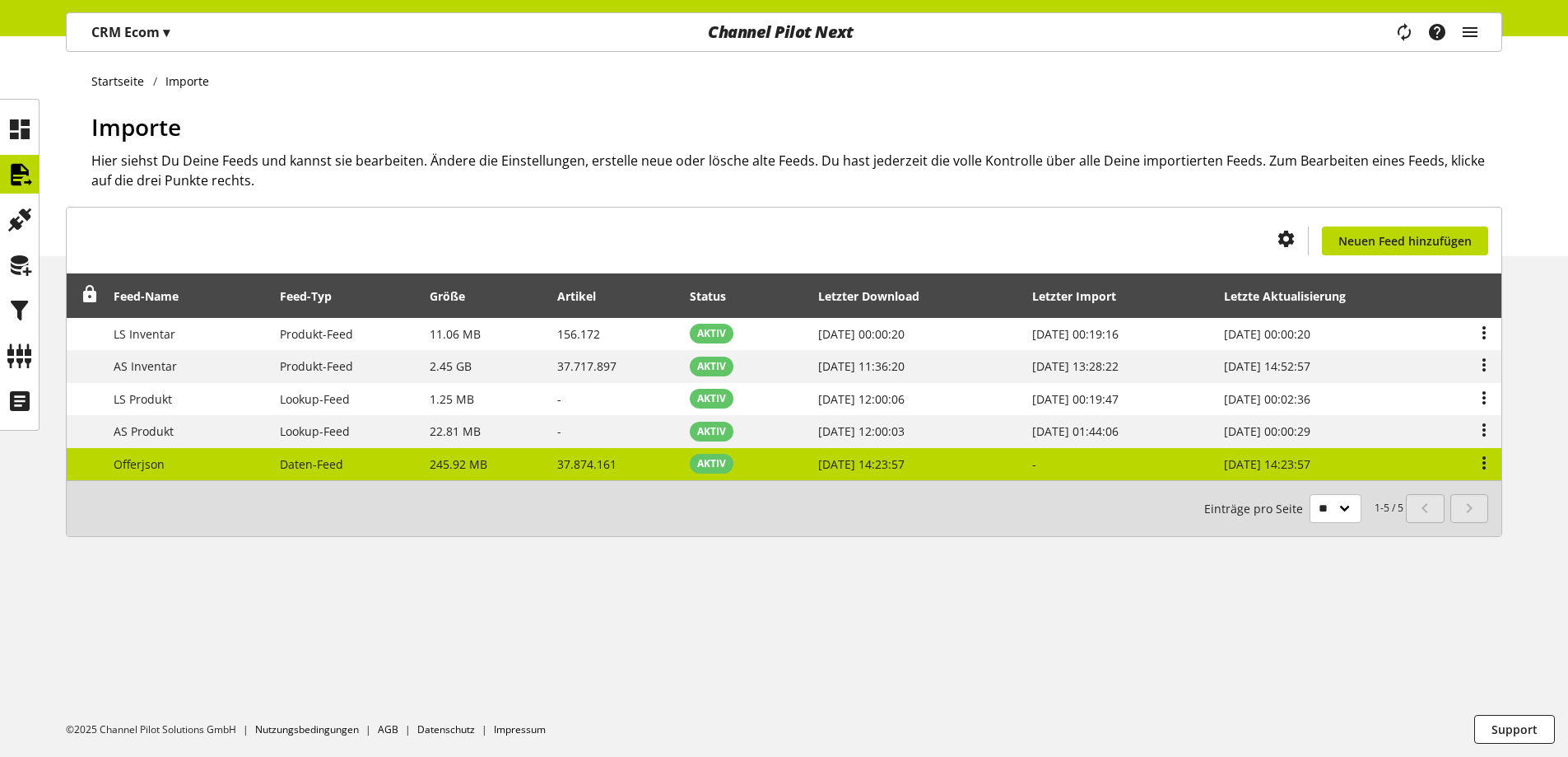
click at [1191, 465] on td "-" at bounding box center [1120, 463] width 192 height 32
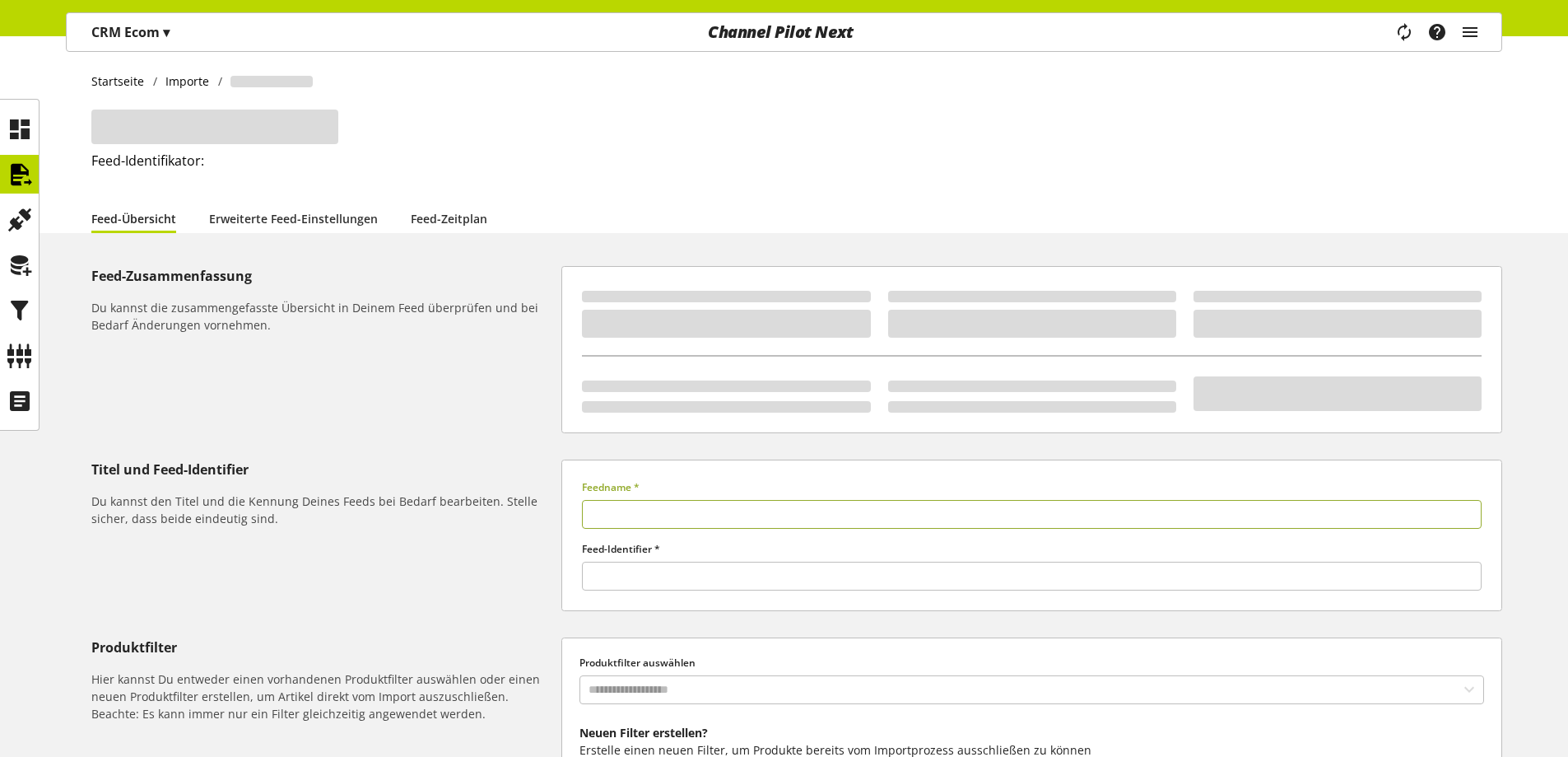
type input "*********"
type input "*****"
click at [461, 226] on link "Feed-Zeitplan" at bounding box center [448, 218] width 76 height 17
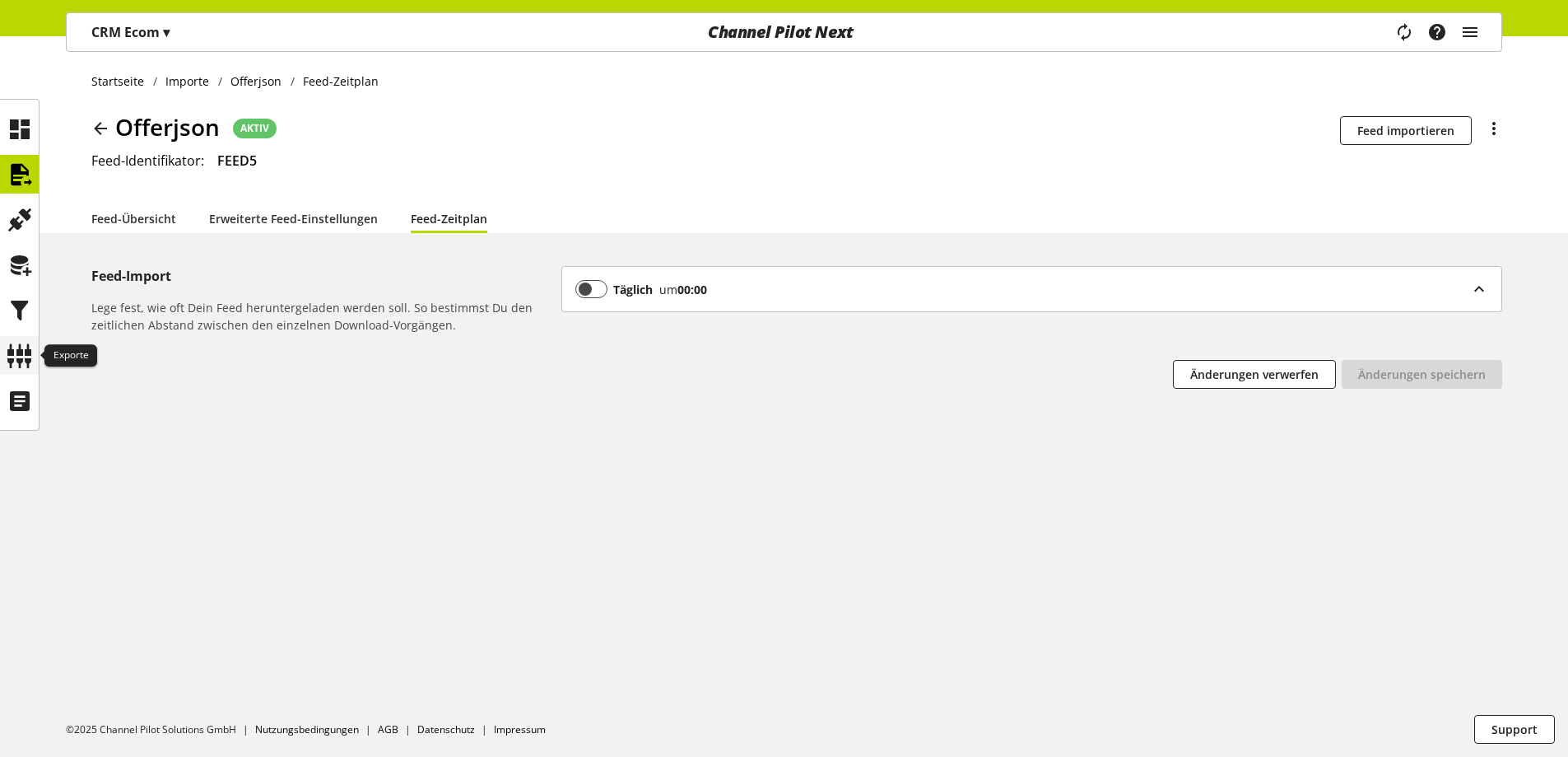
click at [1, 349] on div at bounding box center [19, 355] width 39 height 39
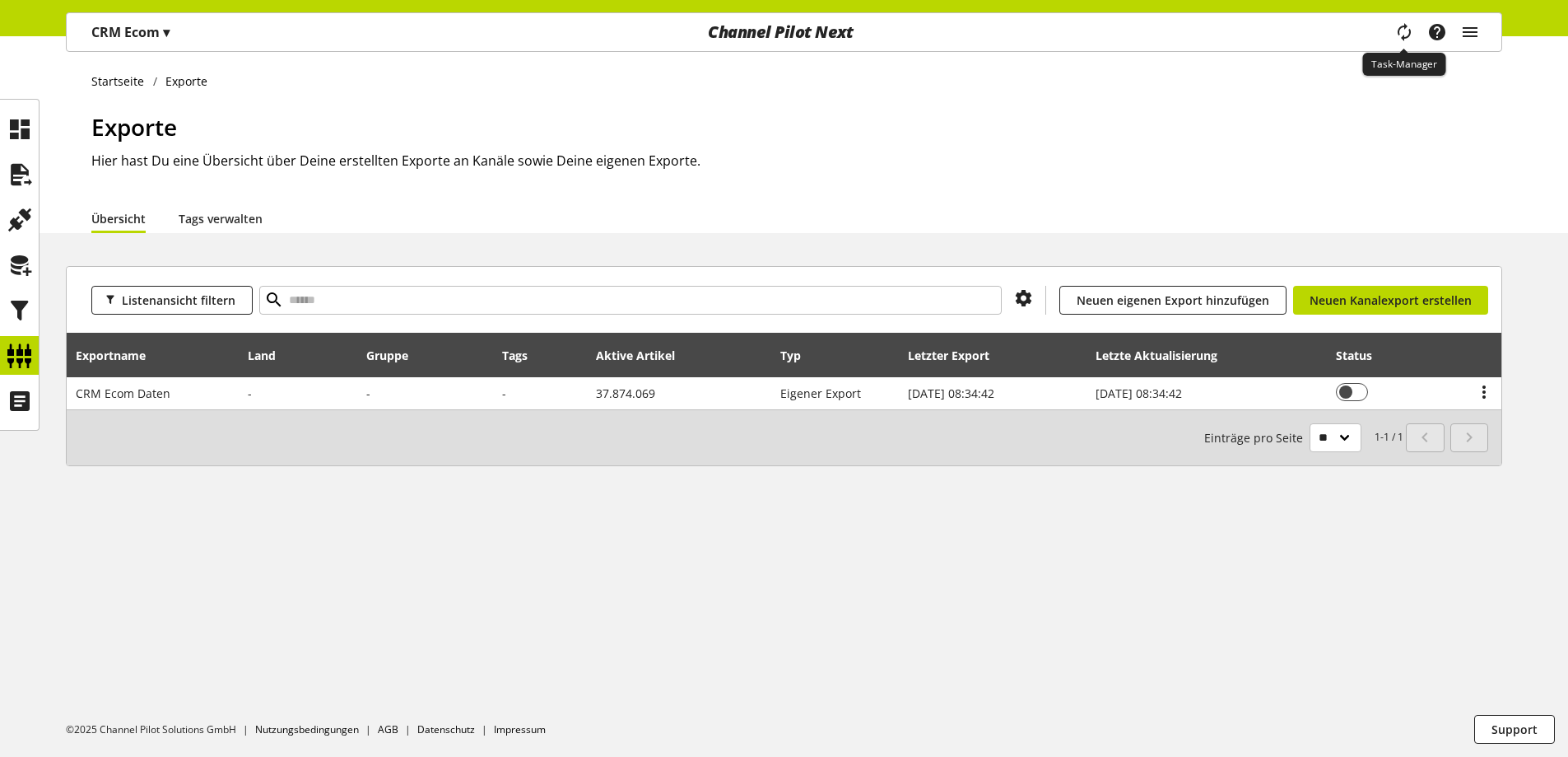
click at [1399, 36] on icon "main navigation" at bounding box center [1404, 32] width 20 height 29
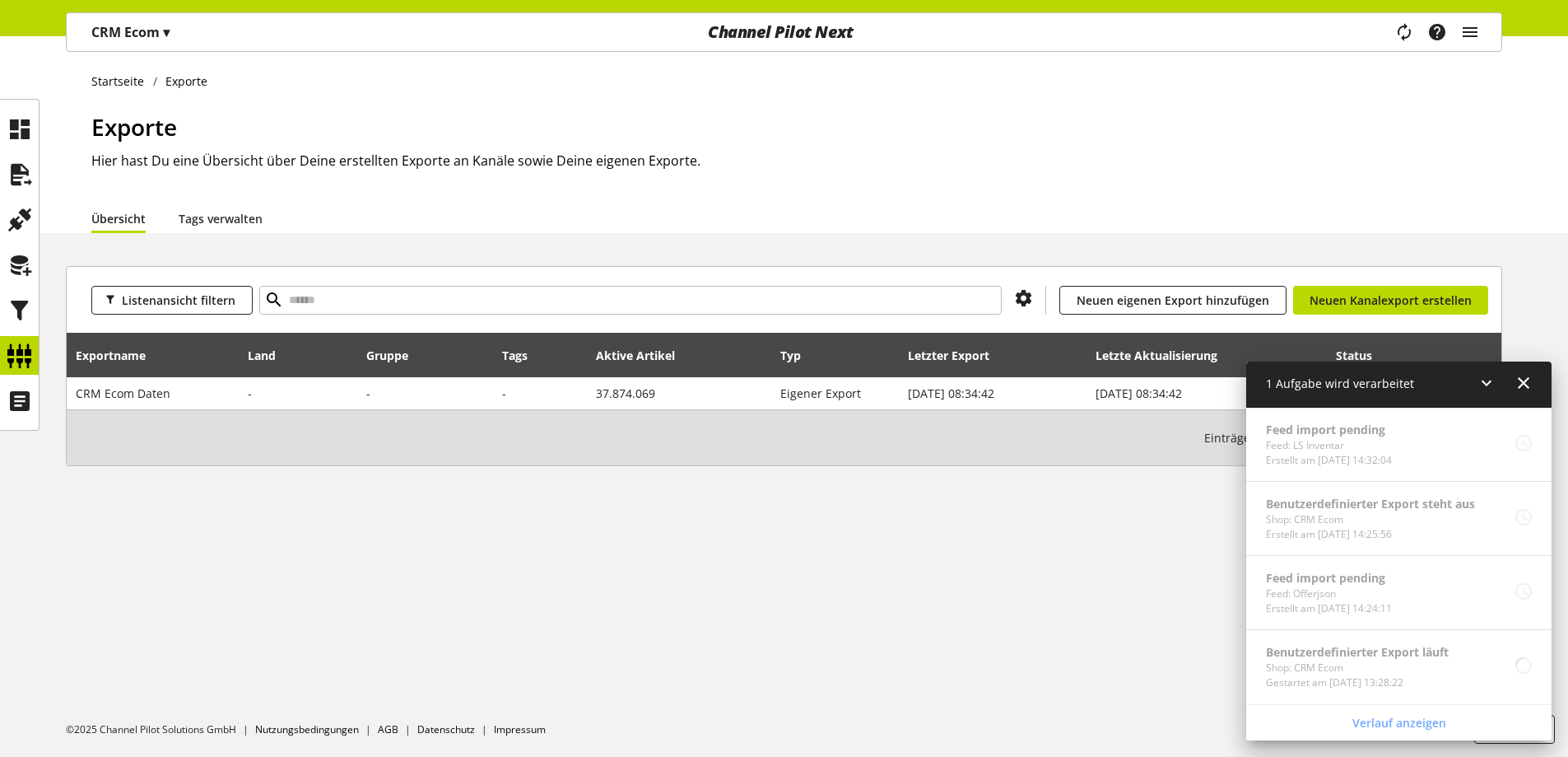
click at [42, 399] on div "Listenansicht filtern Du bist nicht berechtigt, einen Kanal hinzuzufügen. Neuen…" at bounding box center [784, 385] width 1568 height 240
click at [38, 395] on div at bounding box center [19, 400] width 39 height 39
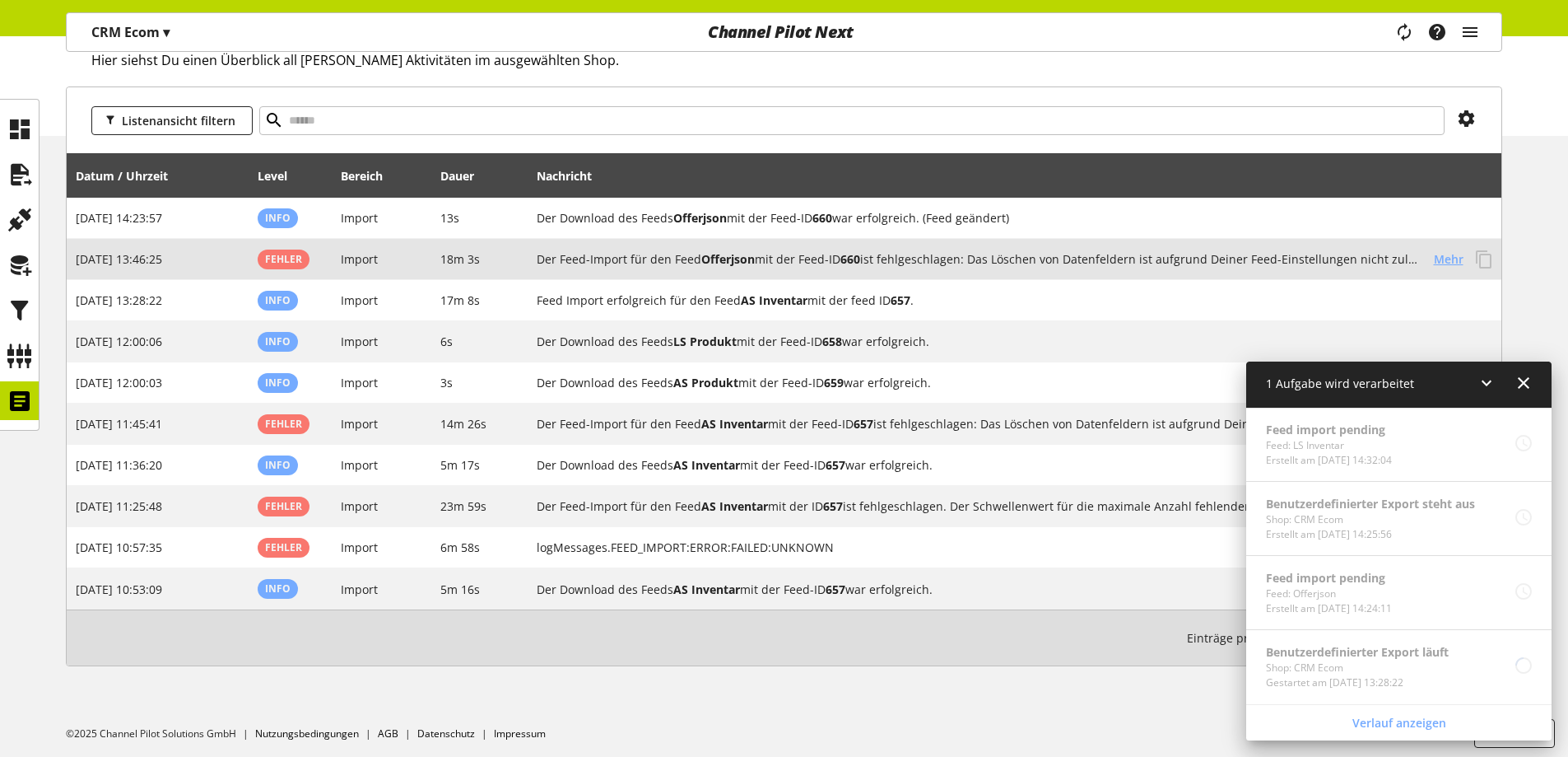
scroll to position [101, 0]
click at [1449, 254] on span "Mehr" at bounding box center [1449, 258] width 29 height 17
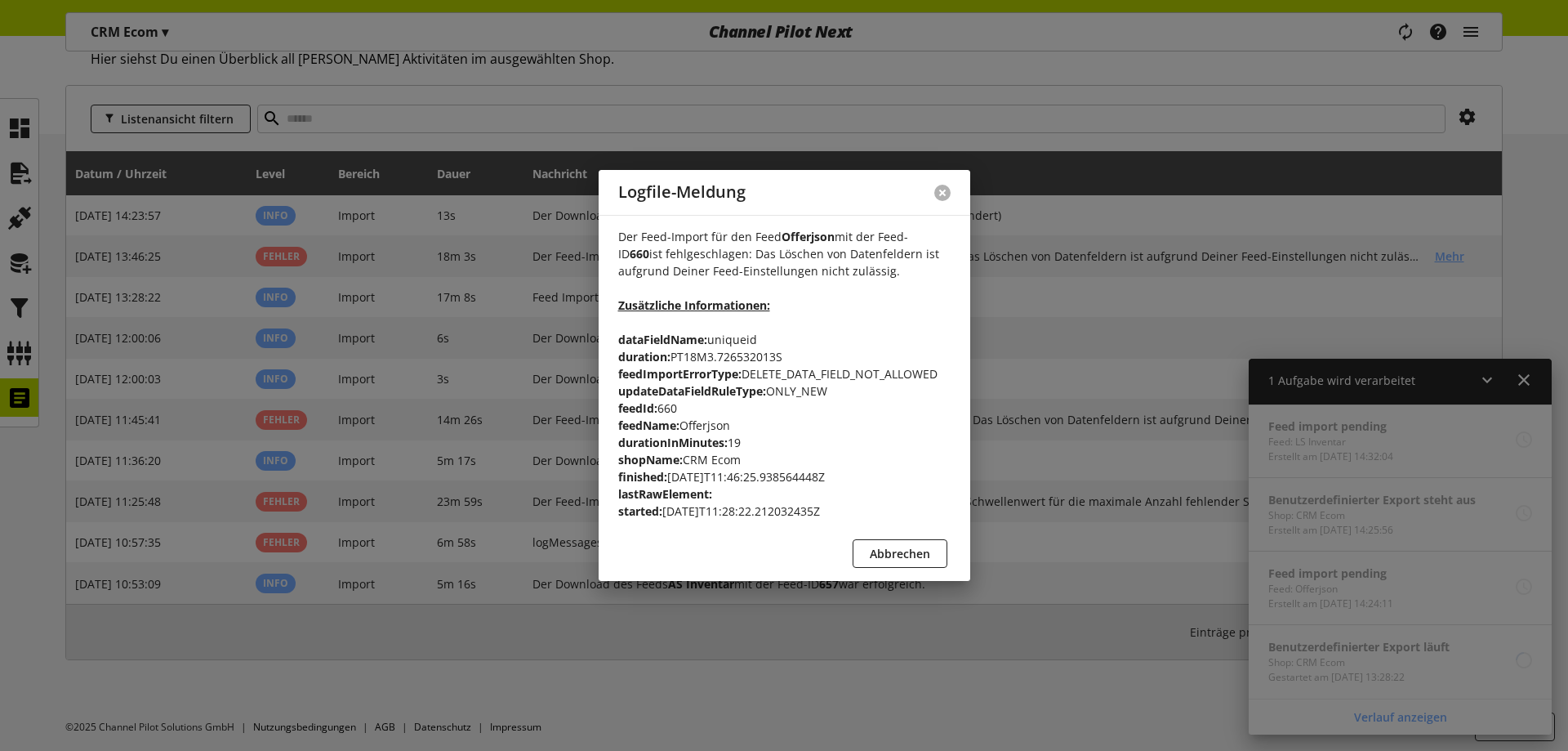
click at [945, 197] on button at bounding box center [943, 192] width 16 height 16
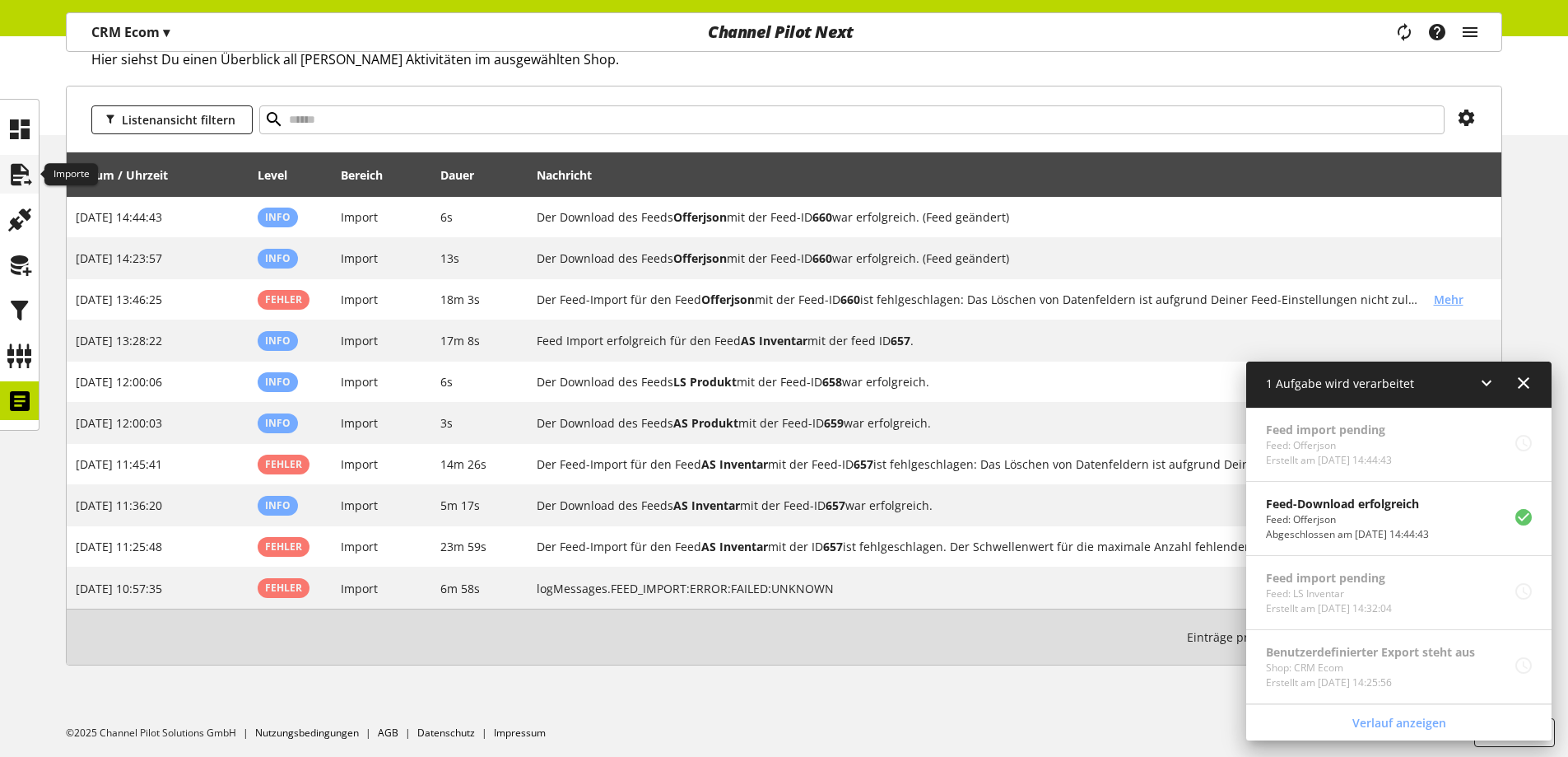
click at [17, 175] on icon at bounding box center [20, 175] width 26 height 33
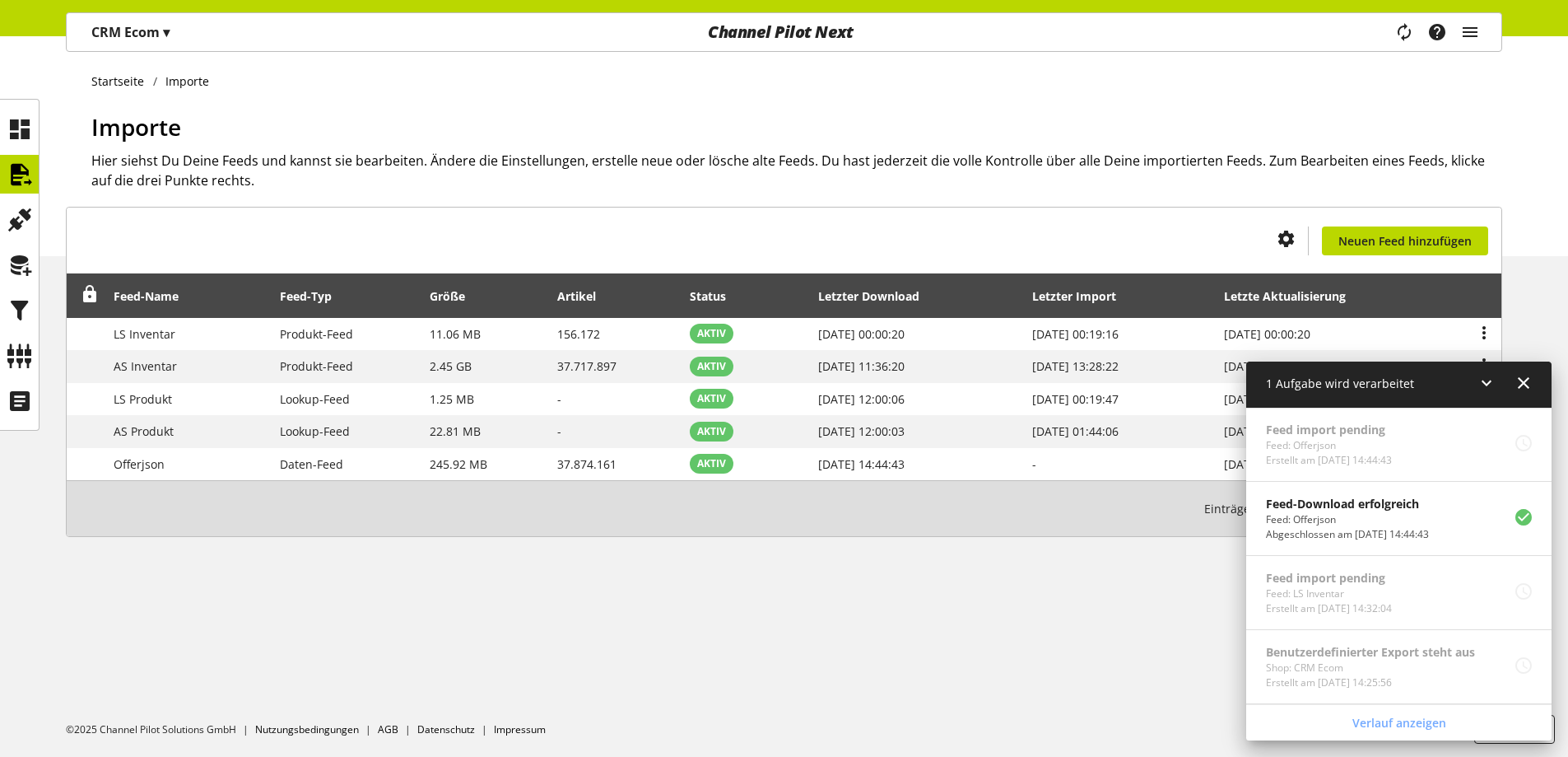
click at [1531, 385] on icon at bounding box center [1523, 383] width 20 height 29
